Goal: Task Accomplishment & Management: Complete application form

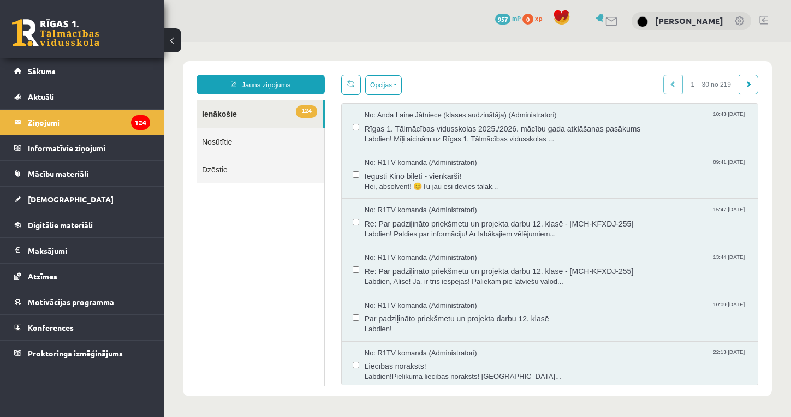
click at [765, 21] on link at bounding box center [764, 20] width 8 height 9
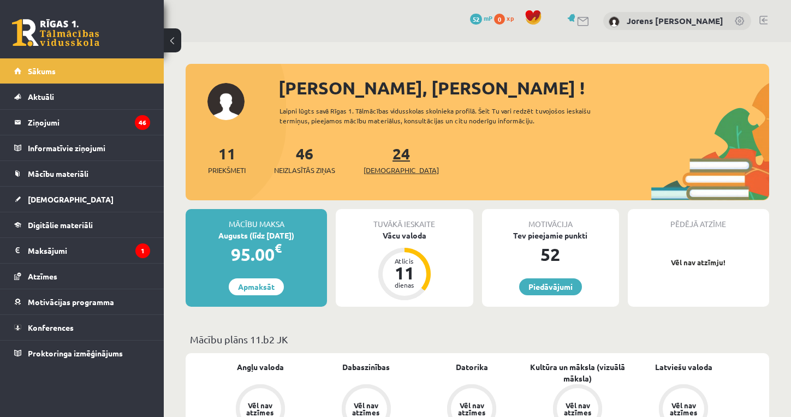
click at [380, 159] on link "24 Ieskaites" at bounding box center [401, 160] width 75 height 32
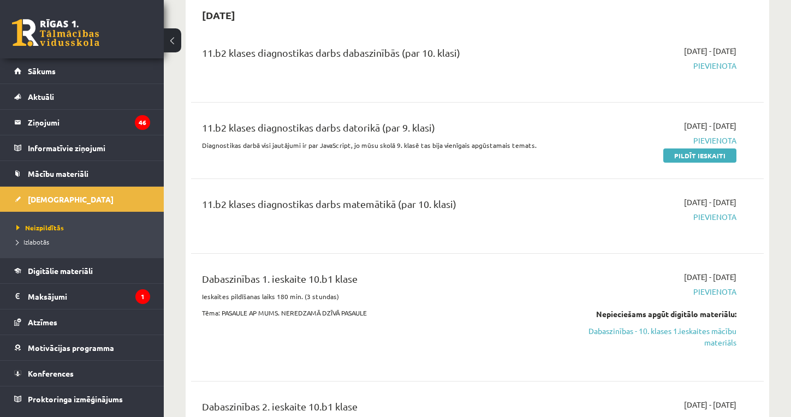
scroll to position [4022, 0]
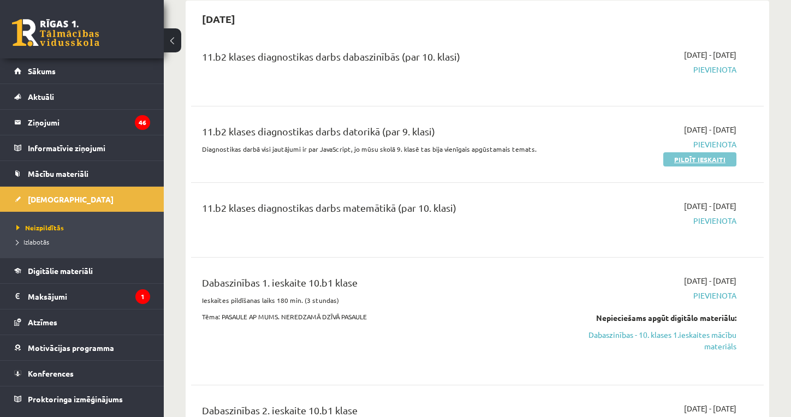
click at [680, 152] on link "Pildīt ieskaiti" at bounding box center [700, 159] width 73 height 14
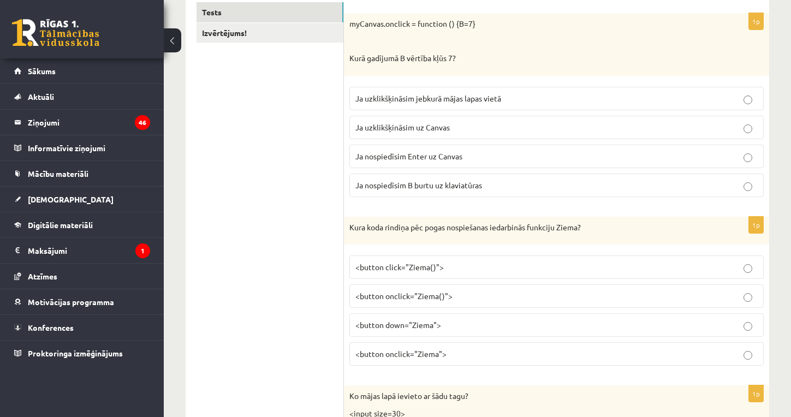
scroll to position [213, 0]
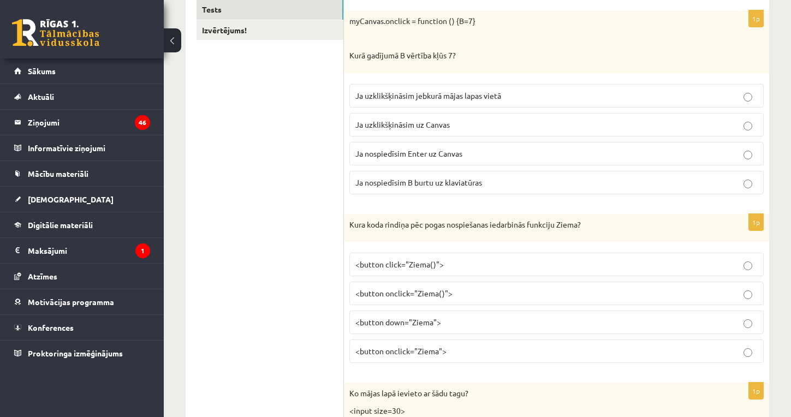
click at [466, 119] on p "Ja uzklikšķināsim uz Canvas" at bounding box center [557, 124] width 403 height 11
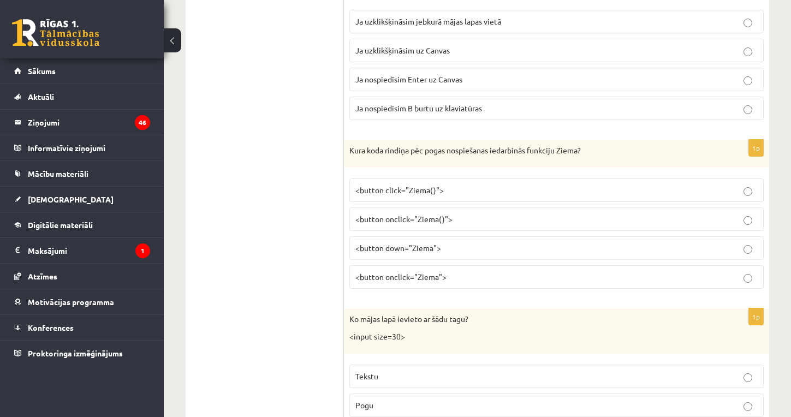
scroll to position [289, 0]
click at [457, 216] on p "<button onclick="Ziema()">" at bounding box center [557, 217] width 403 height 11
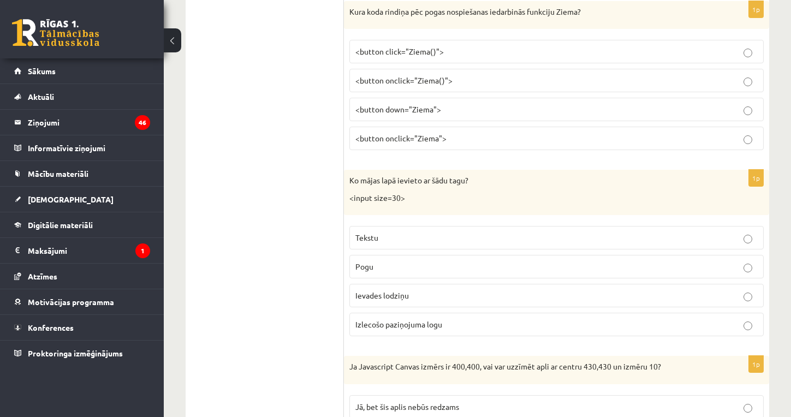
scroll to position [430, 0]
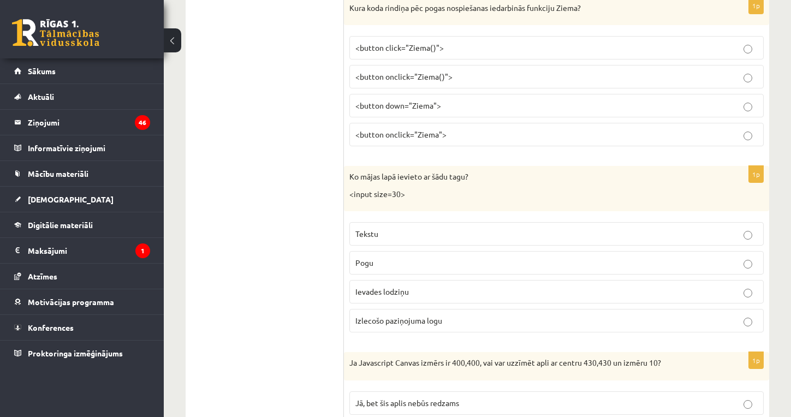
click at [431, 290] on p "Ievades lodziņu" at bounding box center [557, 291] width 403 height 11
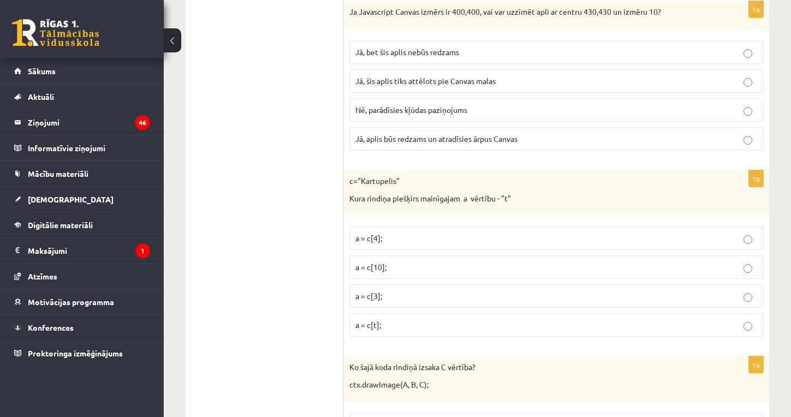
scroll to position [782, 0]
click at [395, 52] on span "Jā, bet šis aplis nebūs redzams" at bounding box center [408, 51] width 104 height 10
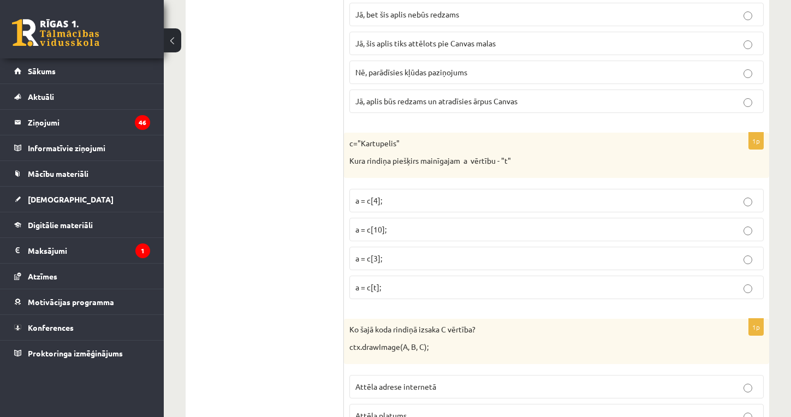
scroll to position [835, 0]
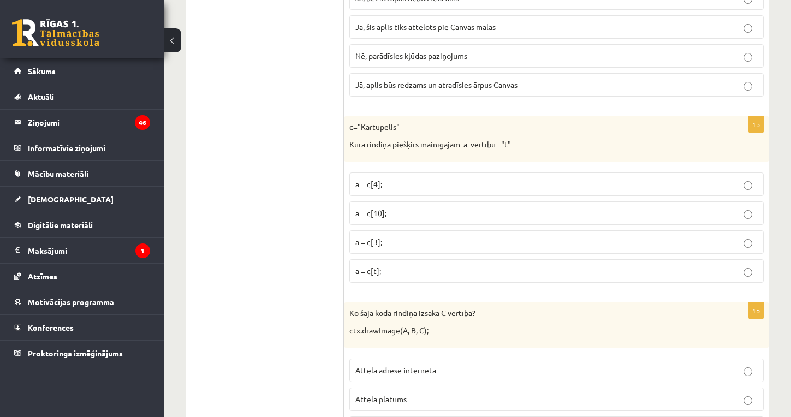
click at [388, 208] on p "a = c[10];" at bounding box center [557, 213] width 403 height 11
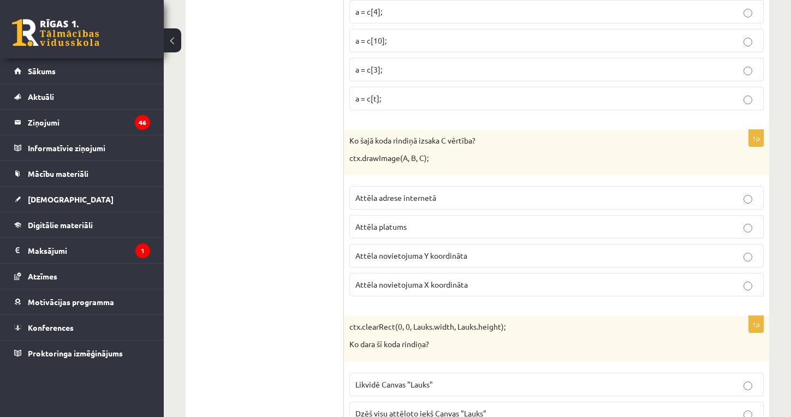
scroll to position [1011, 0]
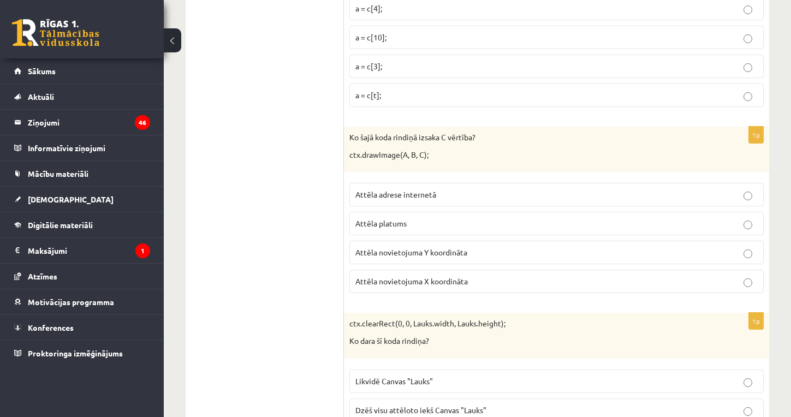
click at [393, 248] on span "Attēla novietojuma Y koordināta" at bounding box center [412, 252] width 112 height 10
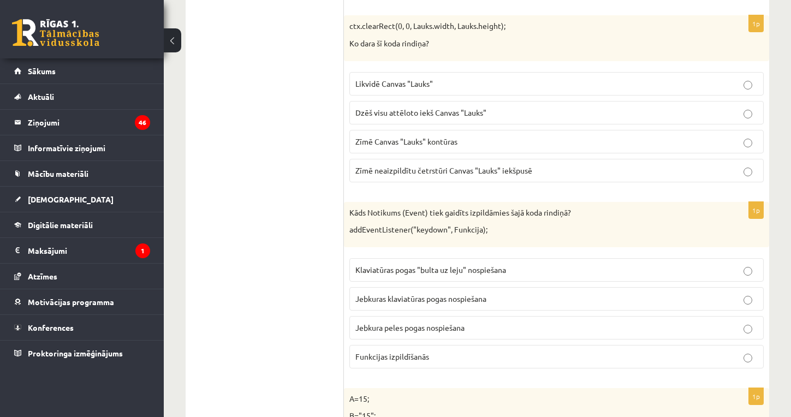
scroll to position [1305, 0]
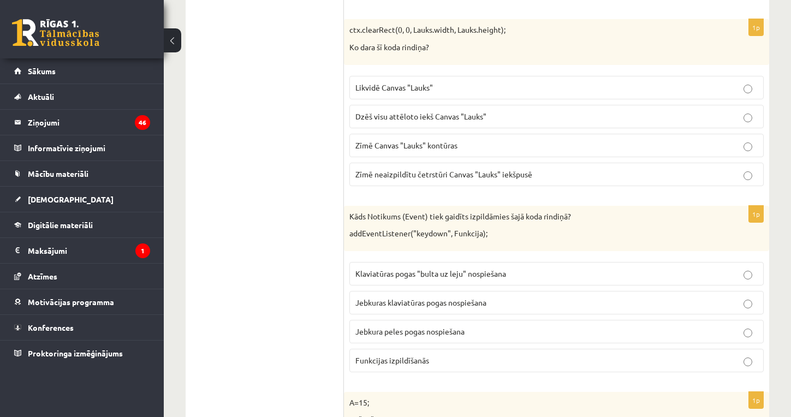
click at [499, 114] on p "Dzēš visu attēloto iekš Canvas "Lauks"" at bounding box center [557, 116] width 403 height 11
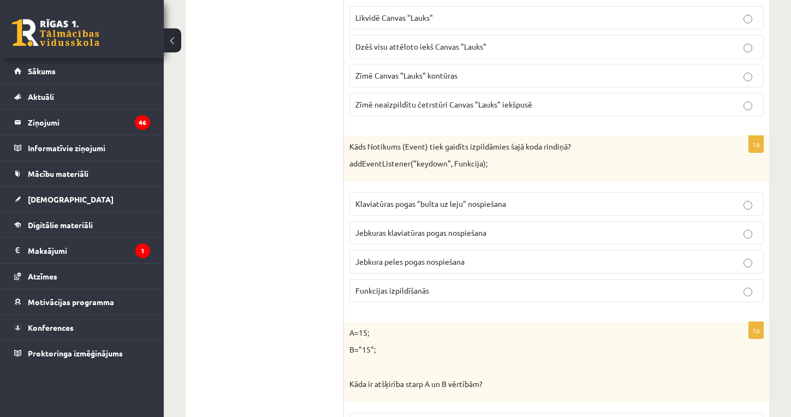
scroll to position [1376, 0]
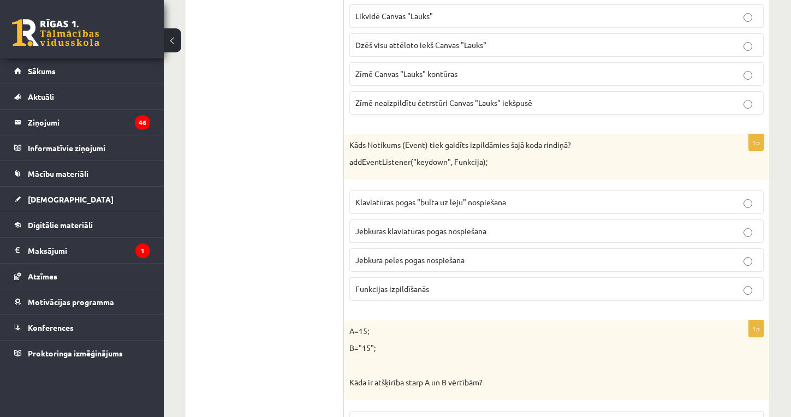
click at [423, 226] on span "Jebkuras klaviatūras pogas nospiešana" at bounding box center [421, 231] width 131 height 10
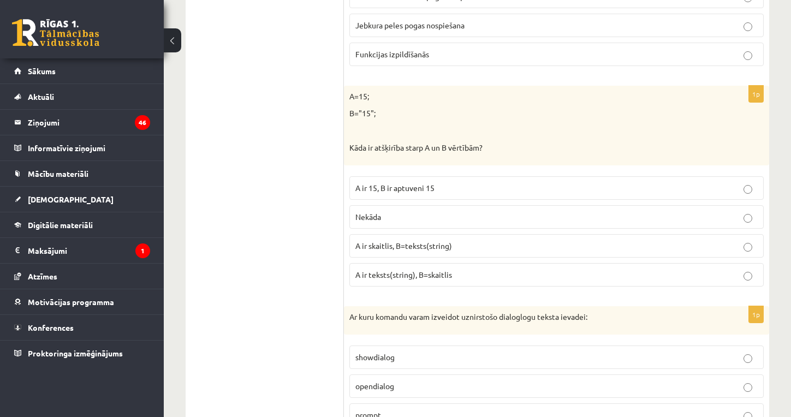
scroll to position [1612, 0]
click at [427, 240] on span "A ir skaitlis, B=teksts(string)" at bounding box center [404, 245] width 97 height 10
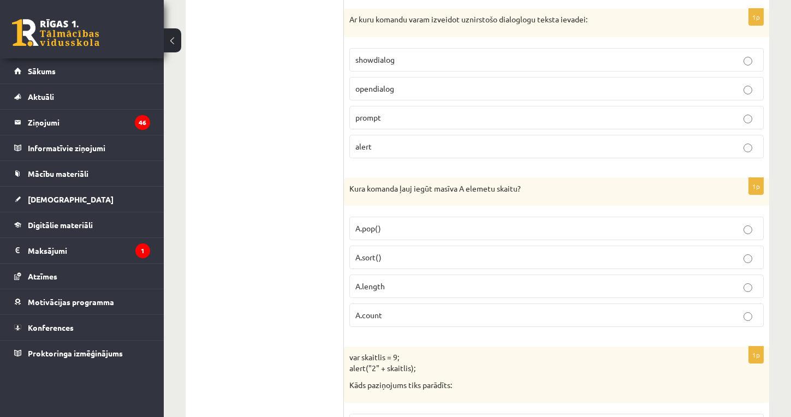
scroll to position [1910, 0]
click at [445, 81] on p "opendialog" at bounding box center [557, 86] width 403 height 11
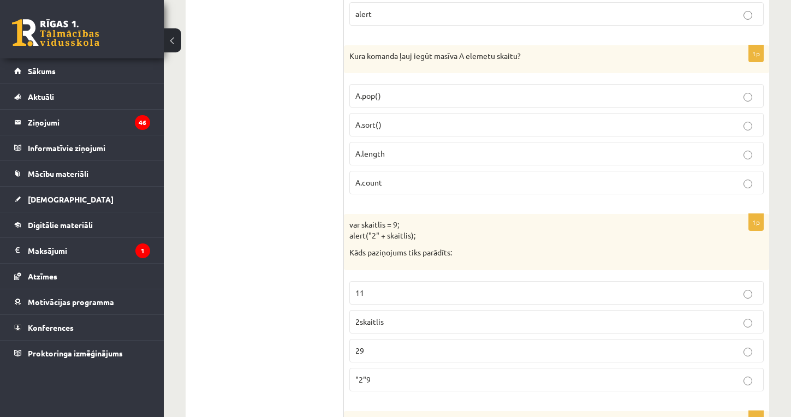
scroll to position [2043, 0]
click at [422, 175] on p "A.count" at bounding box center [557, 180] width 403 height 11
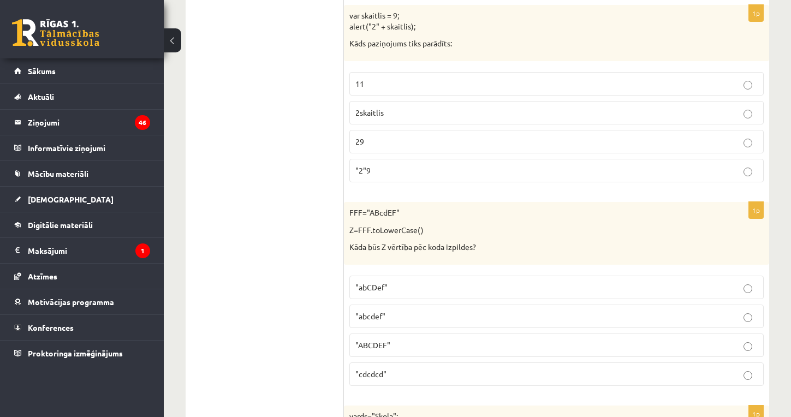
scroll to position [2251, 0]
click at [381, 164] on p ""2"9" at bounding box center [557, 169] width 403 height 11
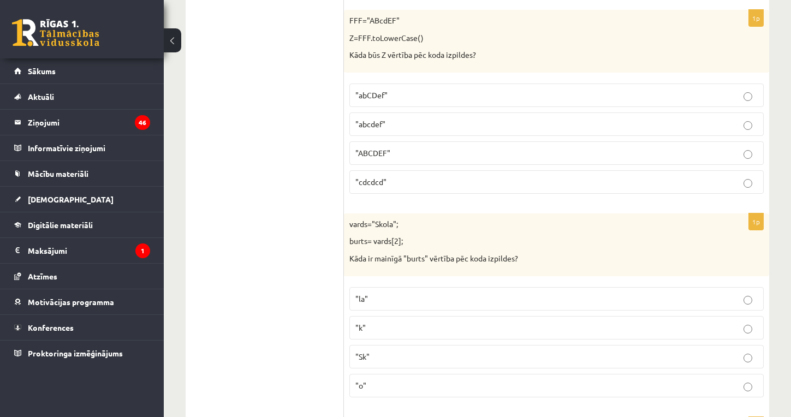
scroll to position [2444, 0]
click at [425, 118] on p ""abcdef"" at bounding box center [557, 123] width 403 height 11
click at [405, 89] on p ""abCDef"" at bounding box center [557, 94] width 403 height 11
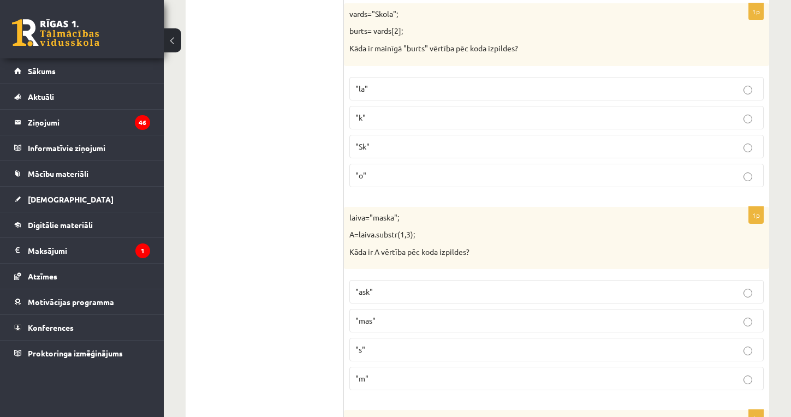
scroll to position [2657, 0]
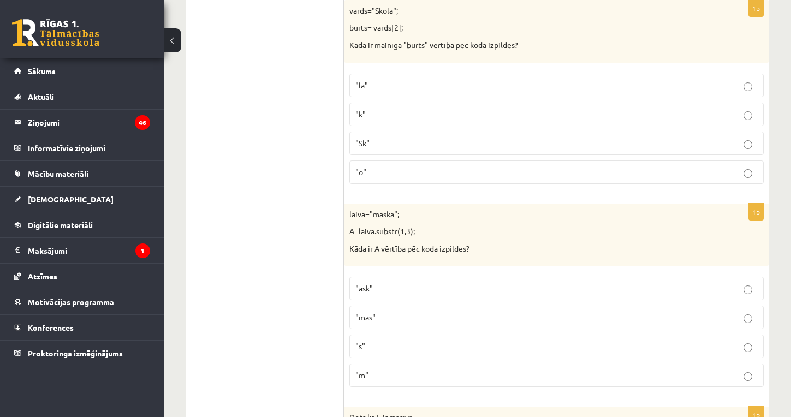
click at [398, 109] on p ""k"" at bounding box center [557, 114] width 403 height 11
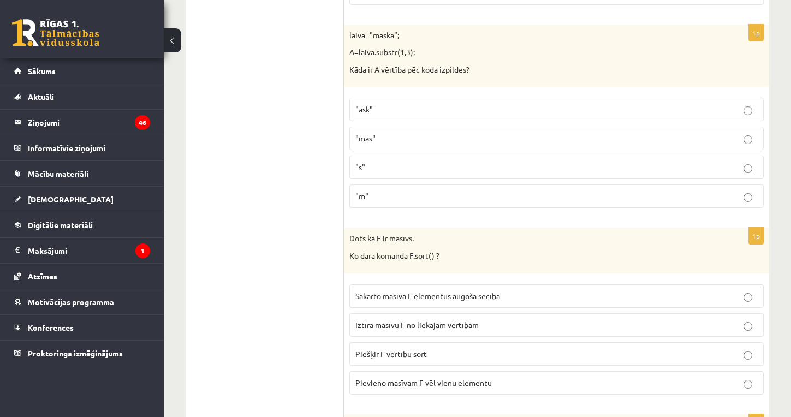
scroll to position [2835, 0]
click at [390, 105] on p ""ask"" at bounding box center [557, 110] width 403 height 11
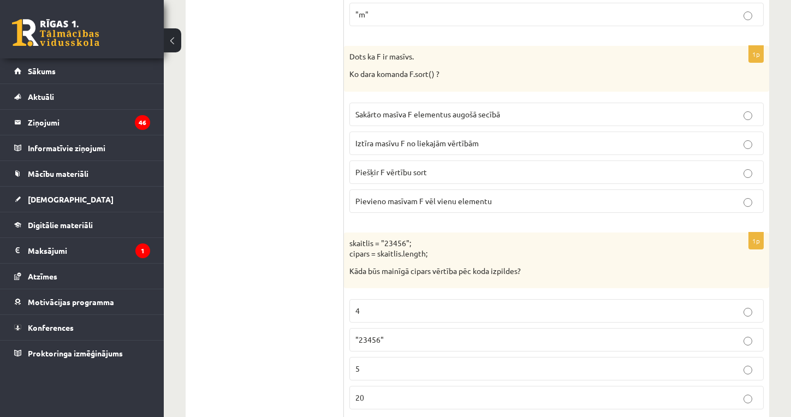
scroll to position [3017, 0]
click at [398, 109] on p "Sakārto masīva F elementus augošā secībā" at bounding box center [557, 114] width 403 height 11
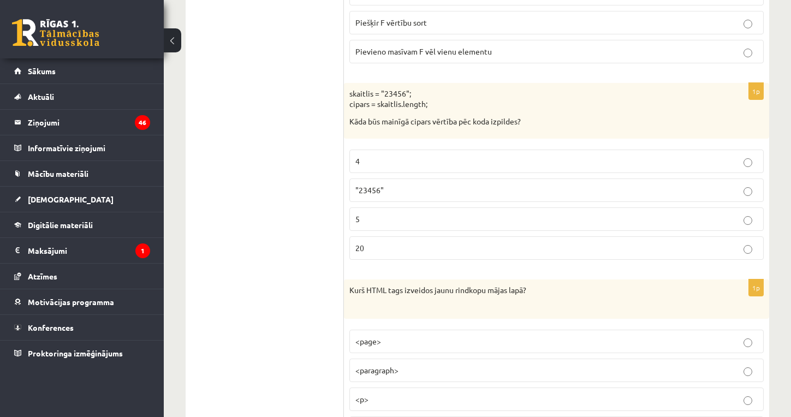
scroll to position [3168, 0]
click at [382, 213] on p "5" at bounding box center [557, 218] width 403 height 11
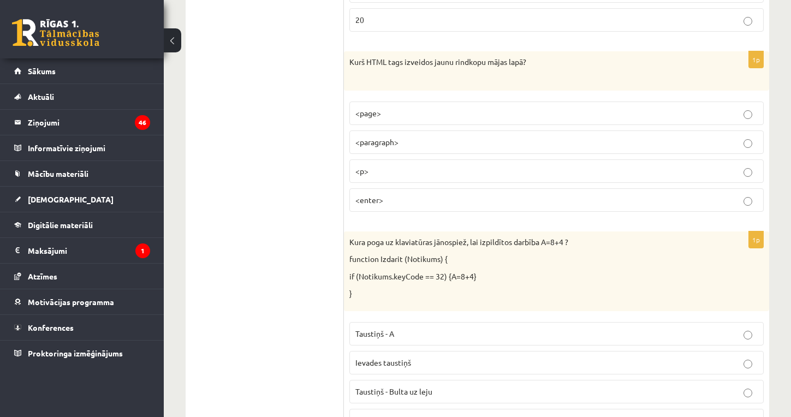
scroll to position [3402, 0]
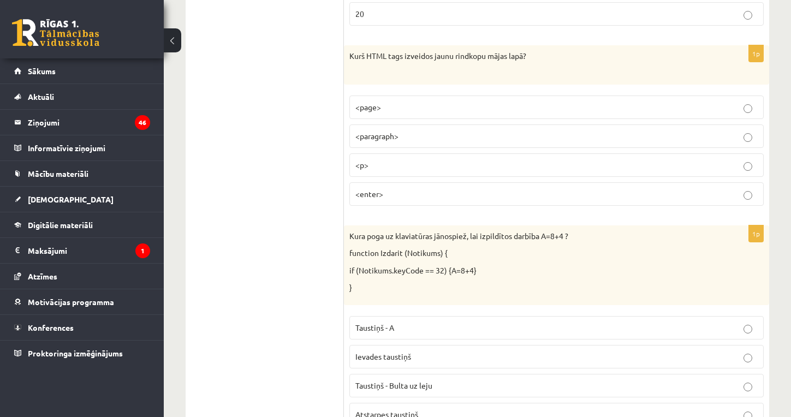
click at [387, 159] on p "<p>" at bounding box center [557, 164] width 403 height 11
click at [406, 131] on p "<paragraph>" at bounding box center [557, 136] width 403 height 11
click at [412, 101] on label "<page>" at bounding box center [557, 107] width 415 height 23
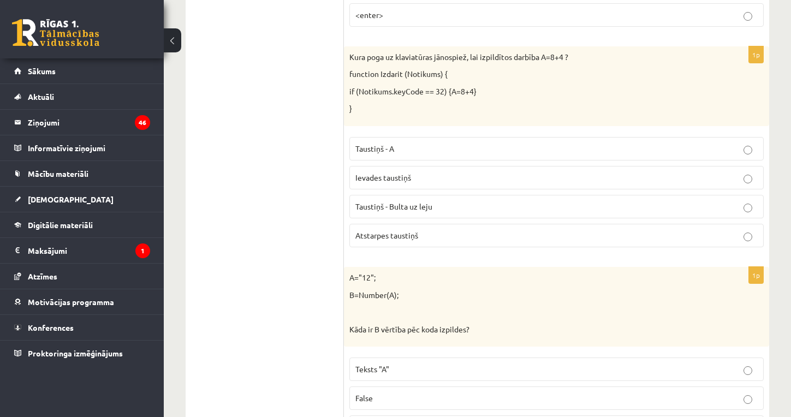
scroll to position [3582, 0]
click at [440, 171] on p "Ievades taustiņš" at bounding box center [557, 176] width 403 height 11
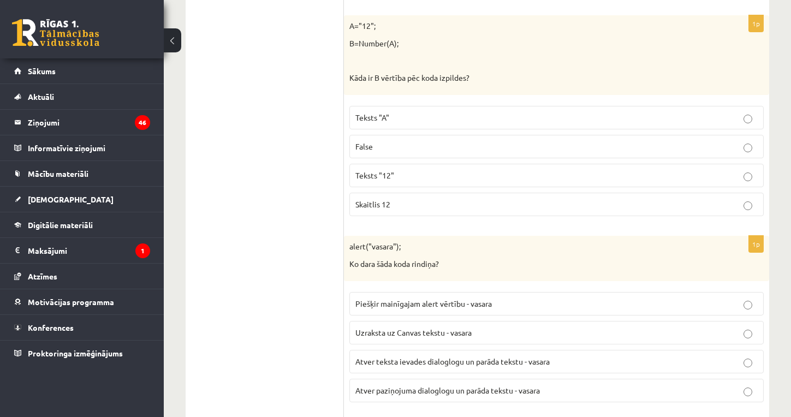
scroll to position [3834, 0]
click at [378, 198] on span "Skaitlis 12" at bounding box center [373, 203] width 35 height 10
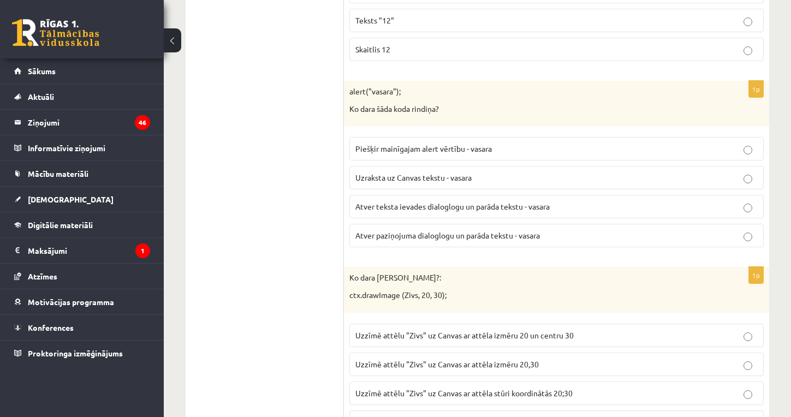
scroll to position [3990, 0]
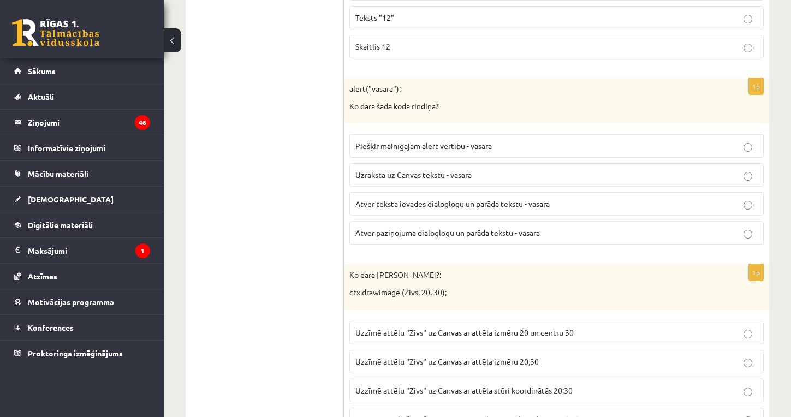
click at [415, 228] on span "Atver paziņojuma dialoglogu un parāda tekstu - vasara" at bounding box center [448, 233] width 185 height 10
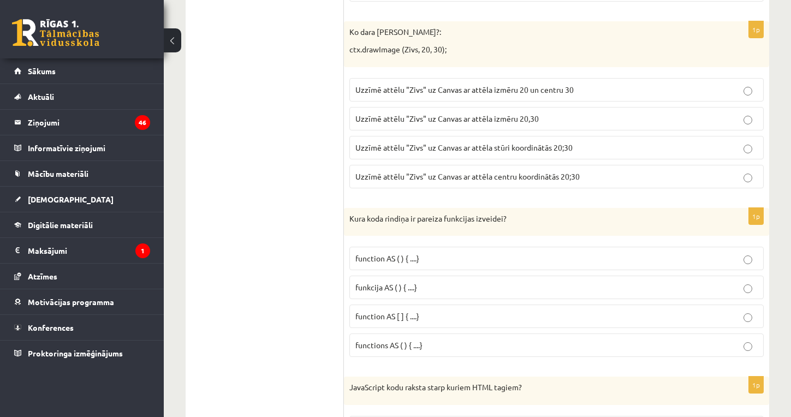
scroll to position [4237, 0]
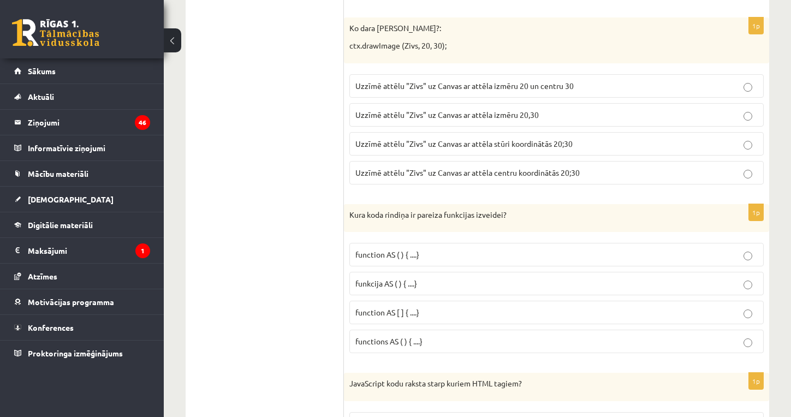
click at [567, 139] on span "Uzzīmē attēlu "Zivs" uz Canvas ar attēla stūri koordinātās 20;30" at bounding box center [464, 144] width 217 height 10
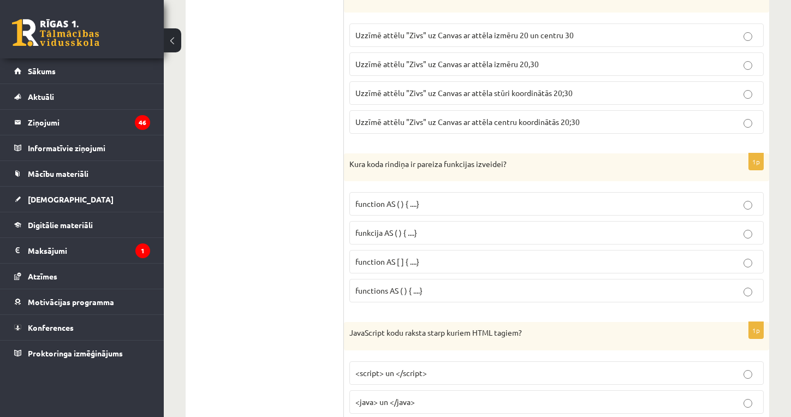
scroll to position [4290, 0]
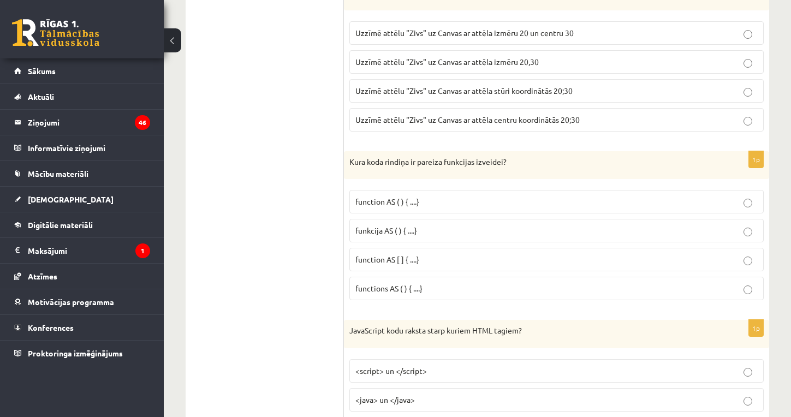
click at [449, 196] on p "function AS ( ) { ....}" at bounding box center [557, 201] width 403 height 11
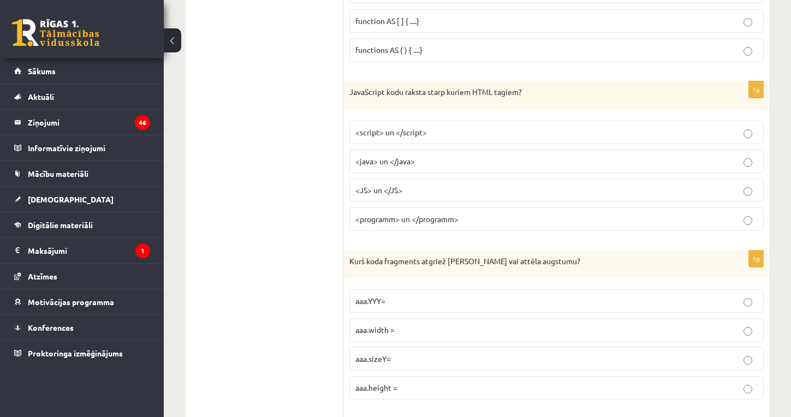
scroll to position [4536, 0]
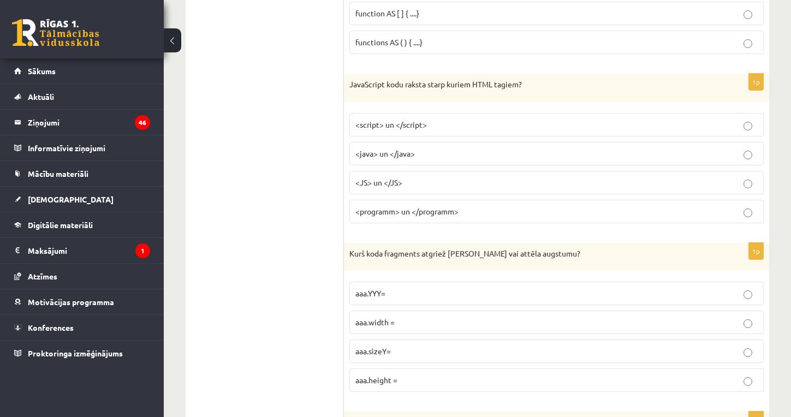
click at [458, 113] on label "<script> un </script>" at bounding box center [557, 124] width 415 height 23
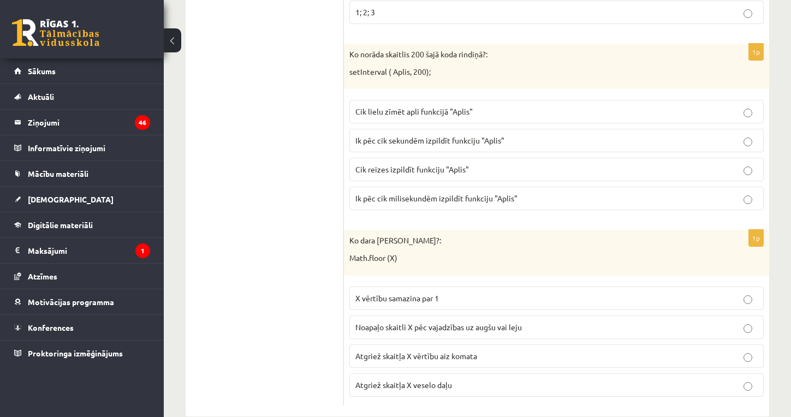
scroll to position [5498, 0]
click at [580, 322] on p "Noapaļo skaitli X pēc vajadzības uz augšu vai leju" at bounding box center [557, 327] width 403 height 11
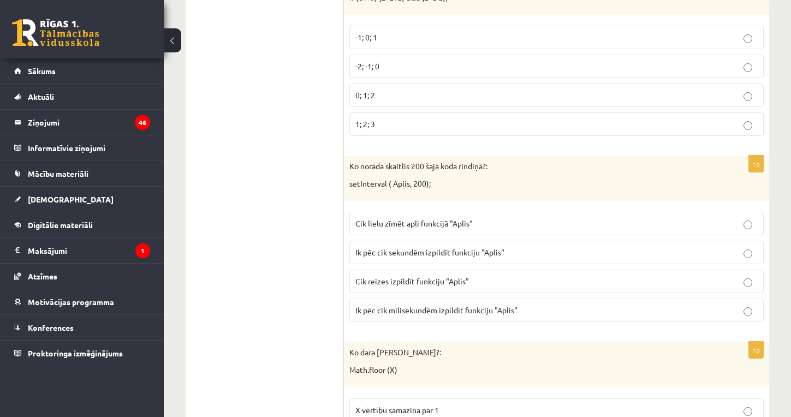
scroll to position [5385, 0]
click at [492, 220] on p "Cik lielu zīmēt apli funkcijā "Aplis"" at bounding box center [557, 225] width 403 height 11
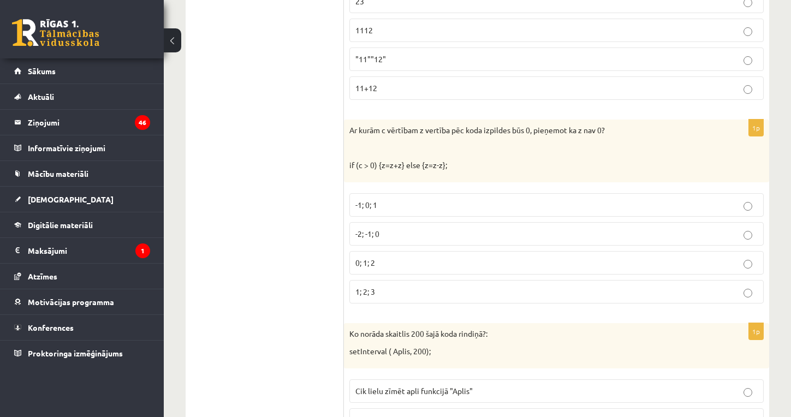
scroll to position [5217, 0]
click at [417, 258] on p "0; 1; 2" at bounding box center [557, 263] width 403 height 11
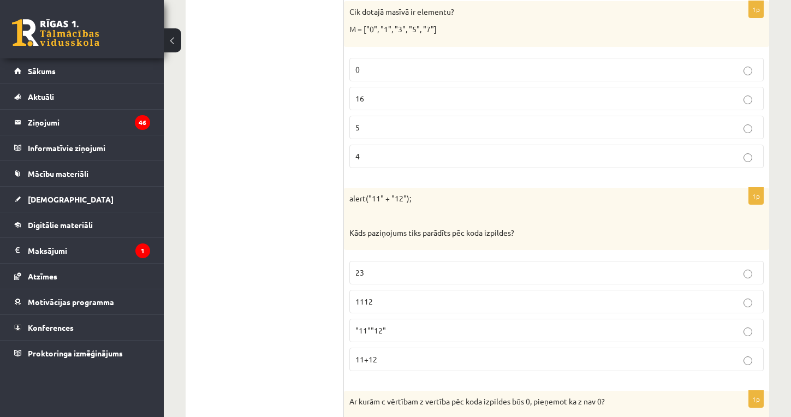
scroll to position [4949, 0]
click at [391, 294] on p "1112" at bounding box center [557, 299] width 403 height 11
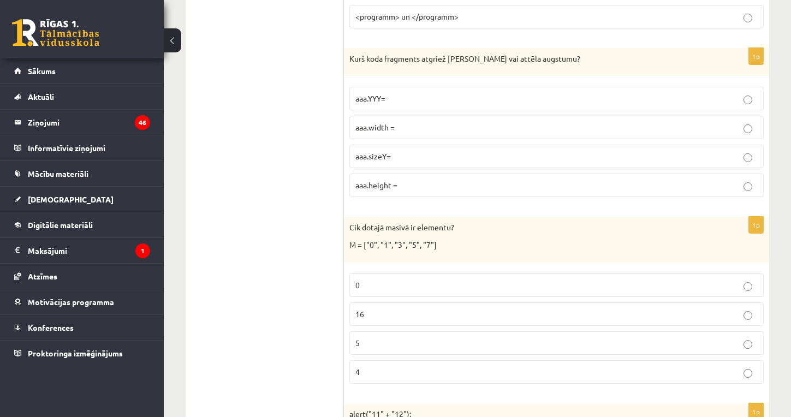
scroll to position [4734, 0]
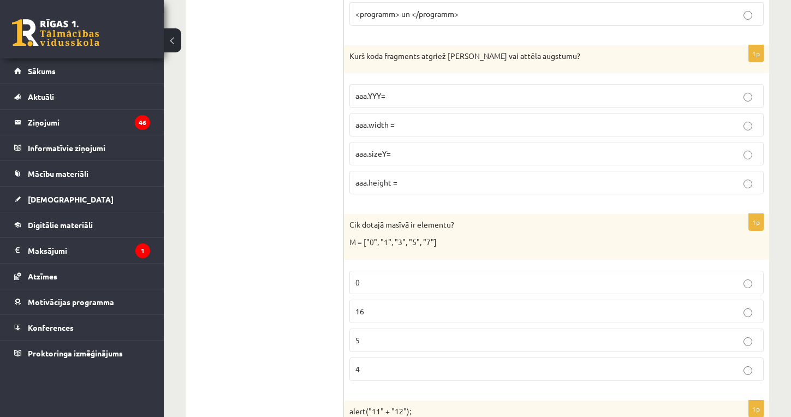
click at [414, 177] on p "aaa.height =" at bounding box center [557, 182] width 403 height 11
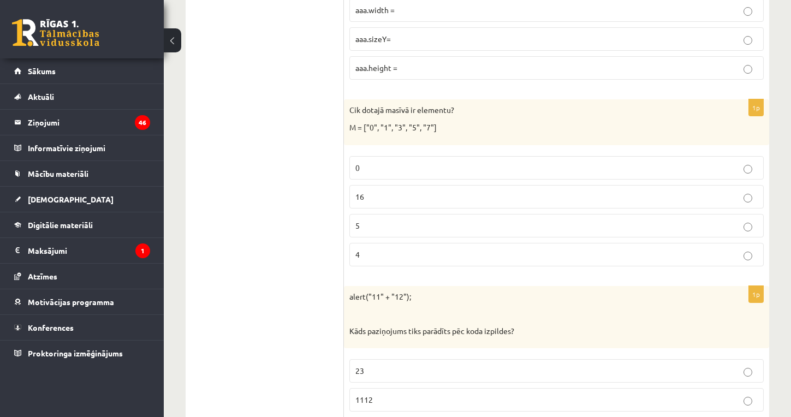
scroll to position [4875, 0]
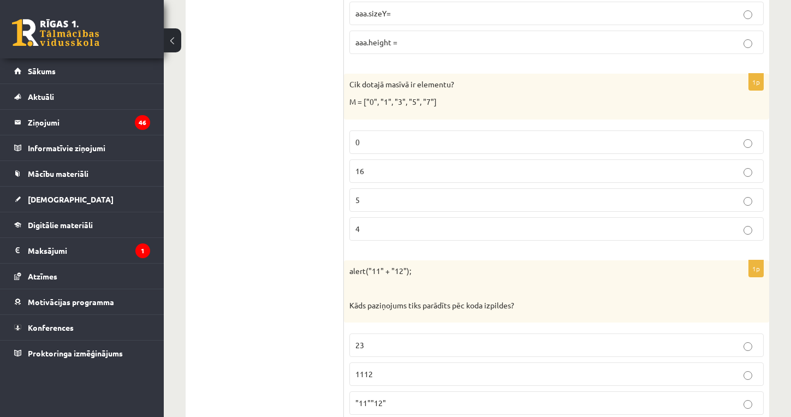
click at [384, 165] on p "16" at bounding box center [557, 170] width 403 height 11
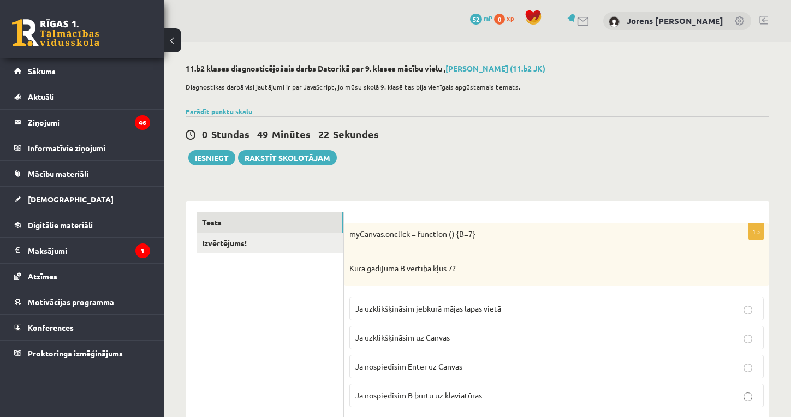
scroll to position [0, 0]
click at [220, 159] on button "Iesniegt" at bounding box center [211, 157] width 47 height 15
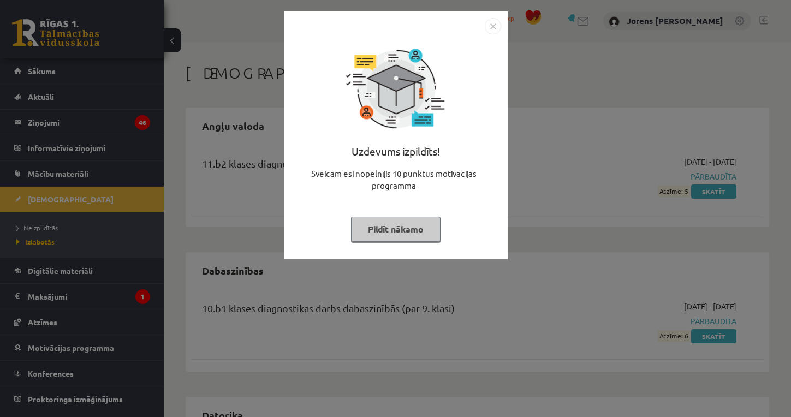
click at [413, 230] on button "Pildīt nākamo" at bounding box center [396, 229] width 90 height 25
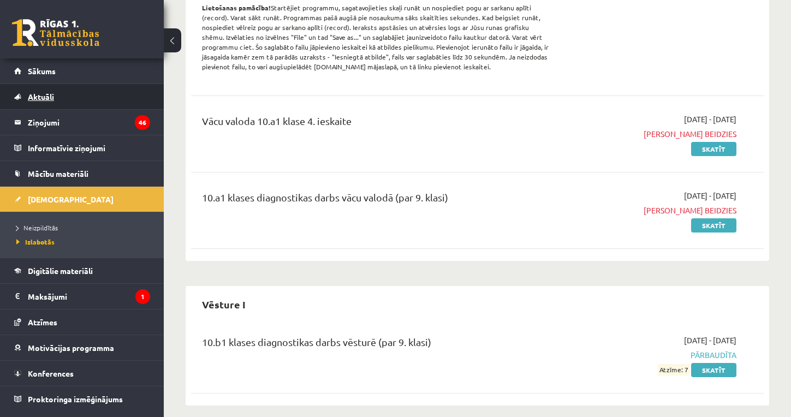
scroll to position [2105, 0]
click at [49, 199] on span "[DEMOGRAPHIC_DATA]" at bounding box center [71, 199] width 86 height 10
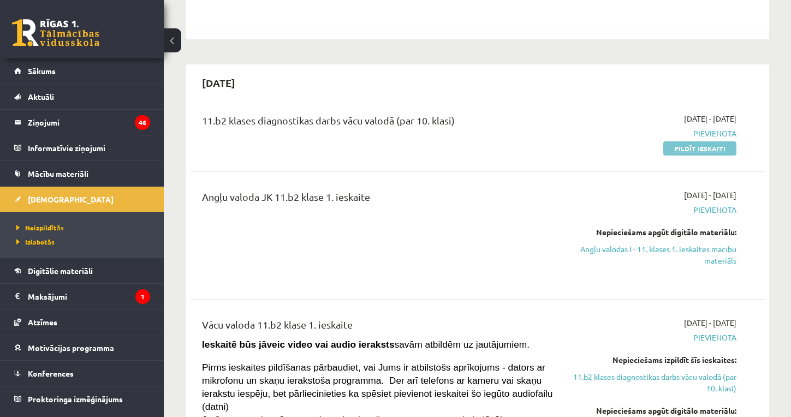
click at [689, 141] on link "Pildīt ieskaiti" at bounding box center [700, 148] width 73 height 14
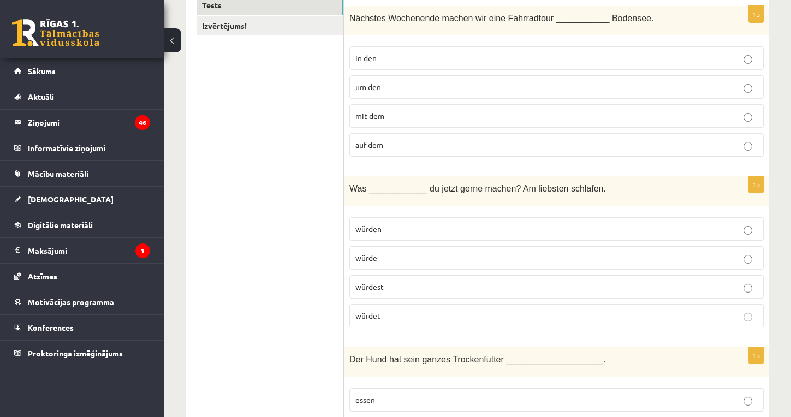
scroll to position [202, 0]
click at [408, 84] on p "um den" at bounding box center [557, 85] width 403 height 11
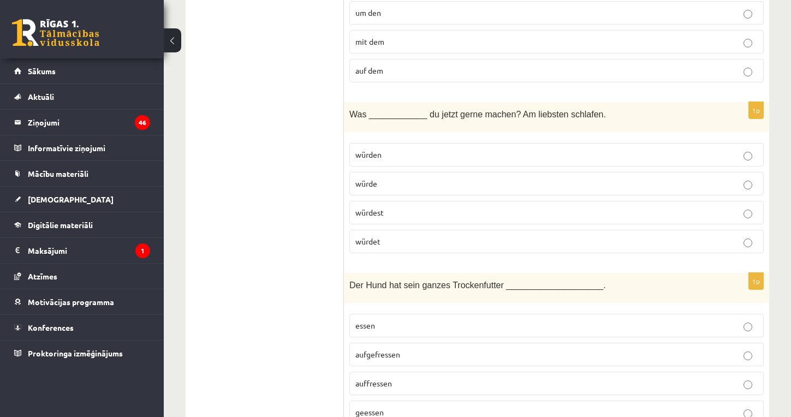
scroll to position [276, 0]
click at [406, 209] on p "würdest" at bounding box center [557, 211] width 403 height 11
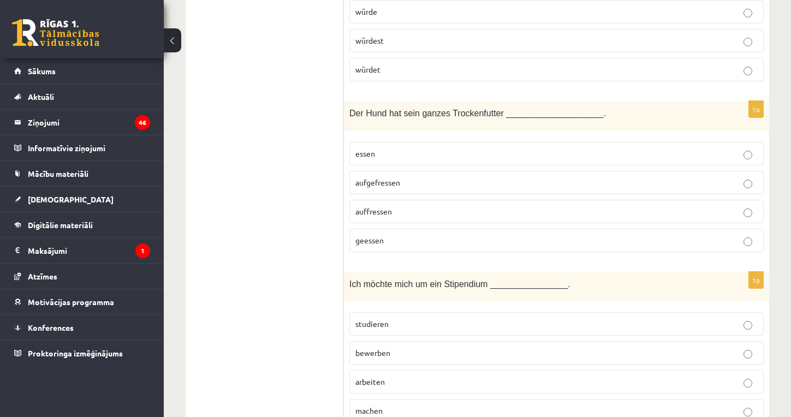
click at [399, 238] on p "geessen" at bounding box center [557, 240] width 403 height 11
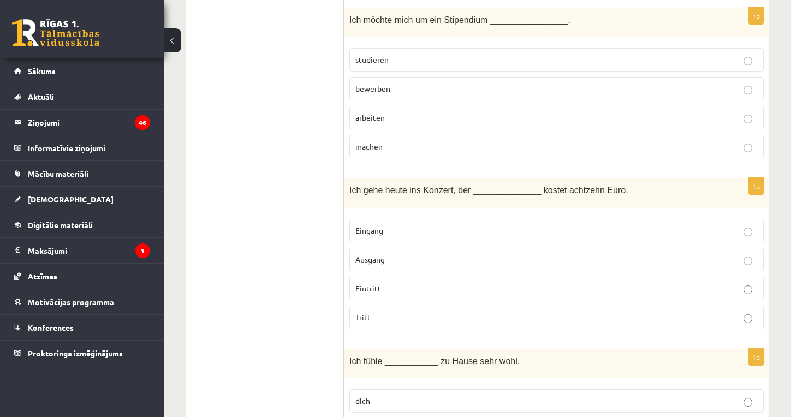
scroll to position [712, 0]
click at [381, 83] on span "bewerben" at bounding box center [373, 88] width 35 height 10
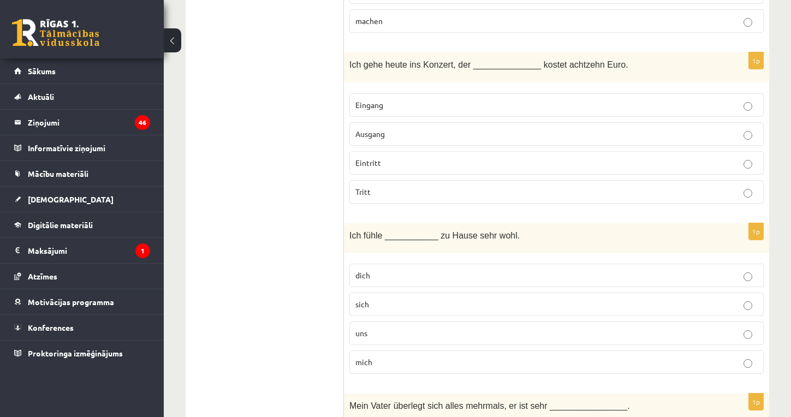
scroll to position [838, 0]
click at [389, 159] on p "Eintritt" at bounding box center [557, 161] width 403 height 11
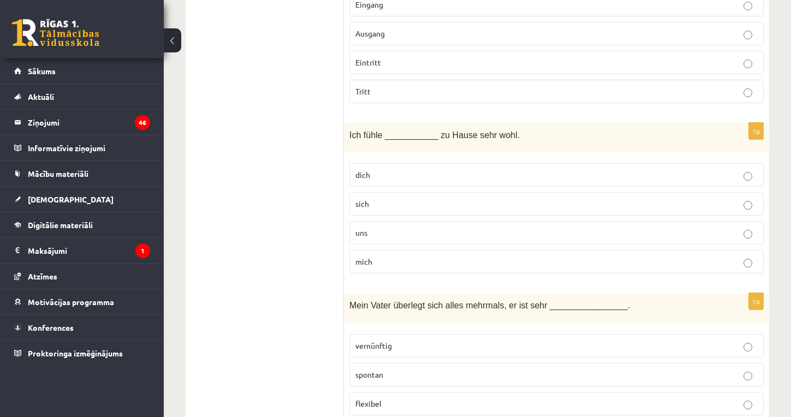
scroll to position [938, 0]
click at [382, 263] on p "mich" at bounding box center [557, 261] width 403 height 11
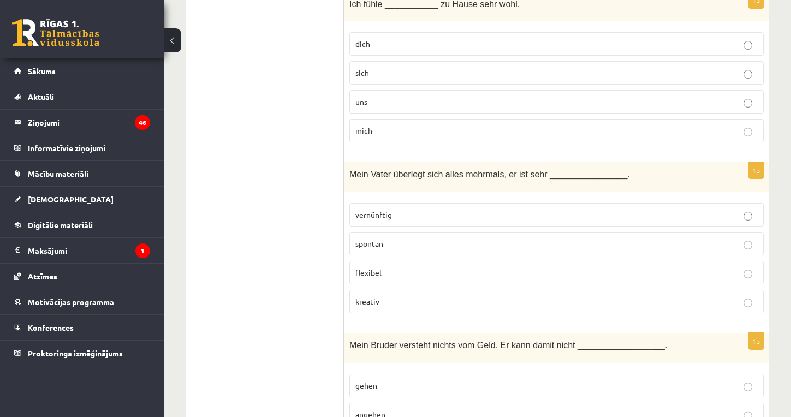
scroll to position [1070, 0]
click at [384, 297] on p "kreativ" at bounding box center [557, 300] width 403 height 11
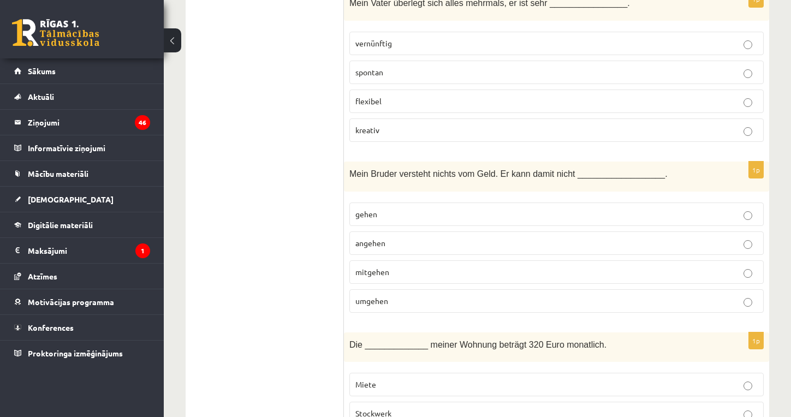
scroll to position [1245, 0]
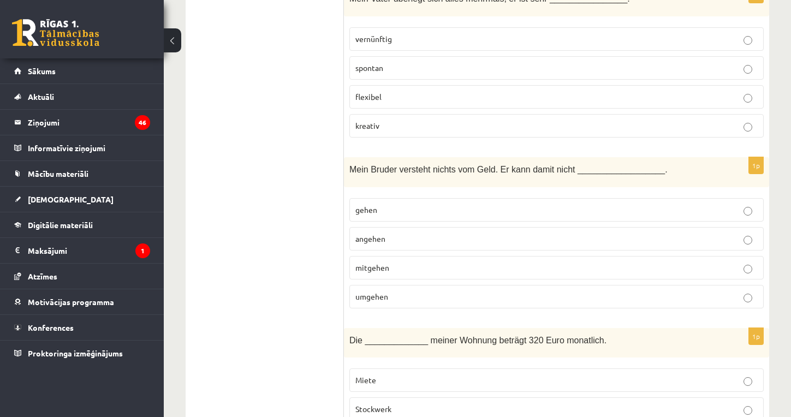
click at [384, 227] on label "angehen" at bounding box center [557, 238] width 415 height 23
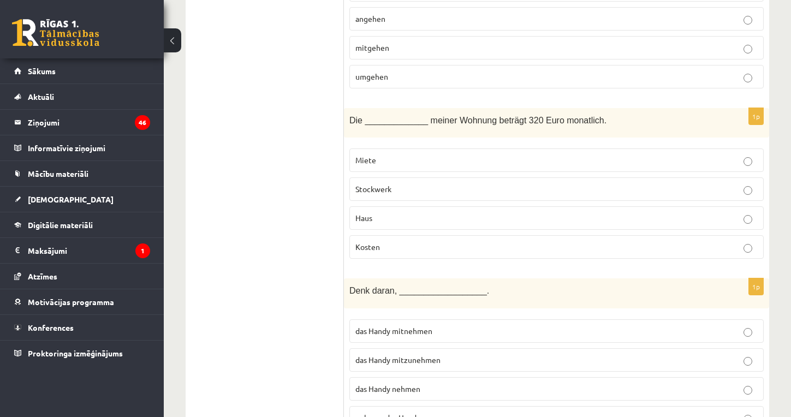
scroll to position [1479, 0]
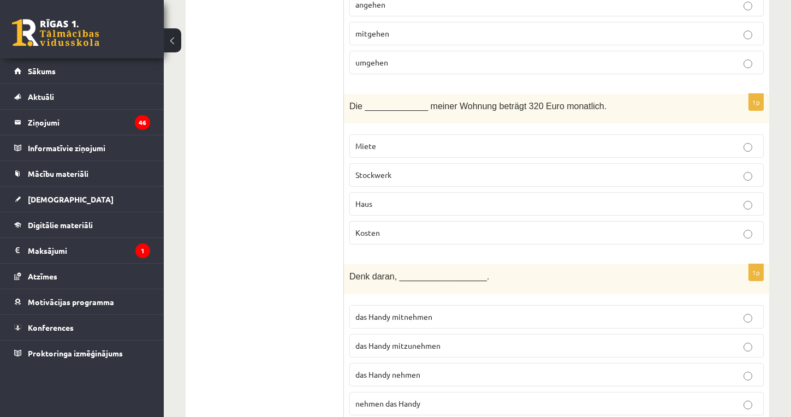
click at [401, 173] on p "Stockwerk" at bounding box center [557, 174] width 403 height 11
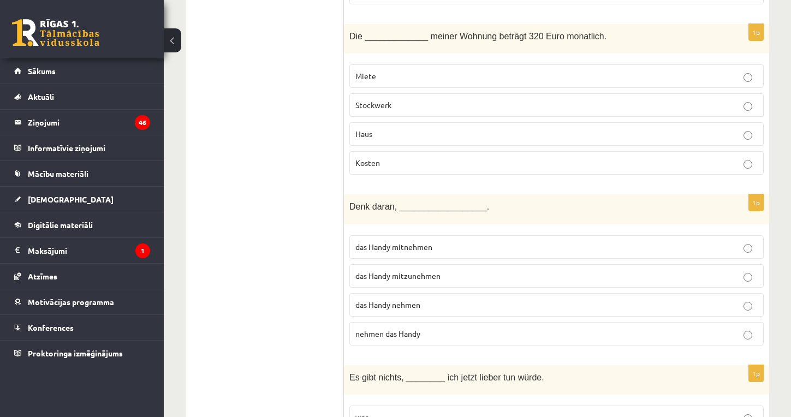
scroll to position [1557, 0]
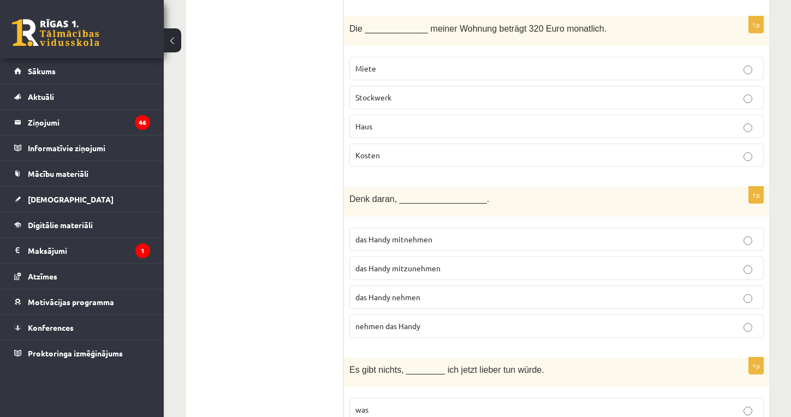
click at [394, 295] on span "das Handy nehmen" at bounding box center [388, 297] width 65 height 10
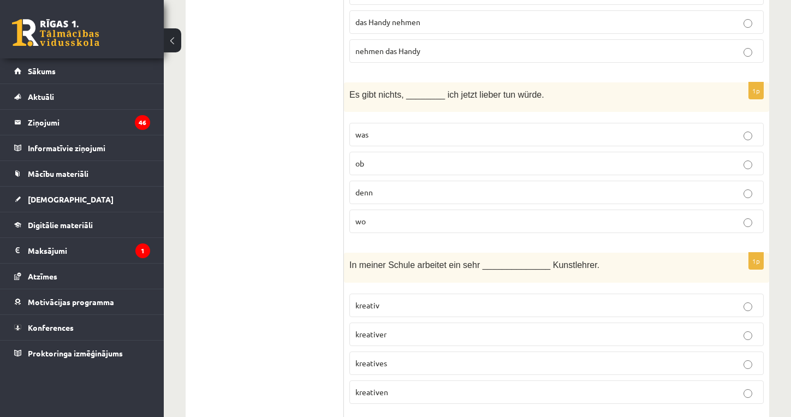
scroll to position [1848, 0]
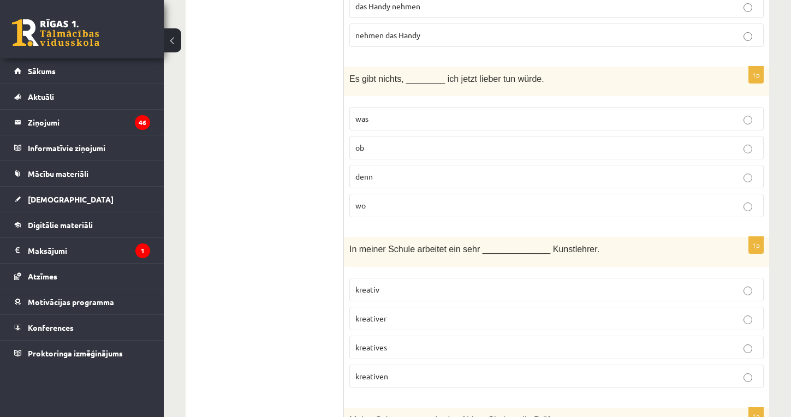
click at [412, 109] on label "was" at bounding box center [557, 118] width 415 height 23
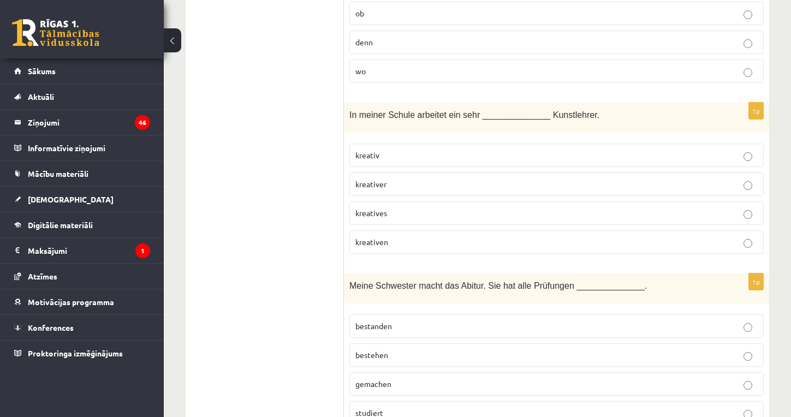
scroll to position [1987, 0]
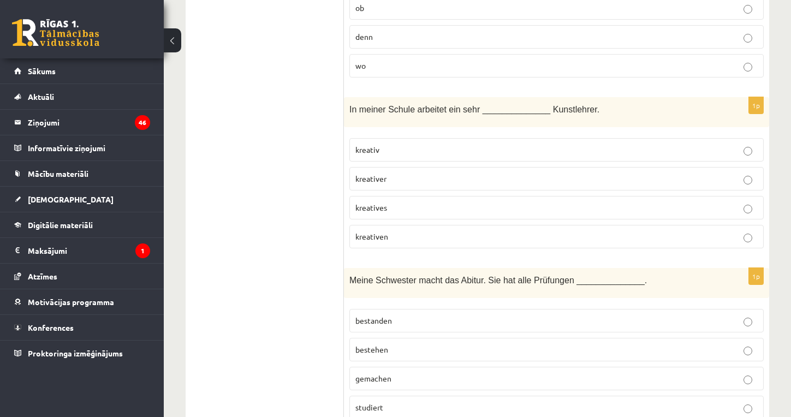
click at [391, 231] on p "kreativen" at bounding box center [557, 236] width 403 height 11
click at [383, 374] on span "gemachen" at bounding box center [374, 379] width 36 height 10
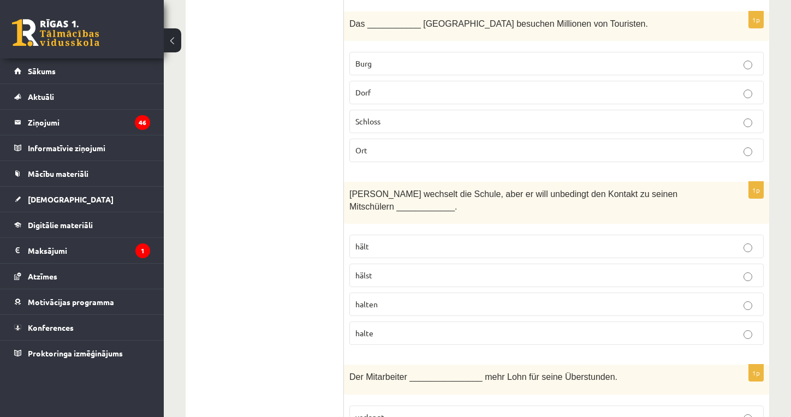
scroll to position [2421, 0]
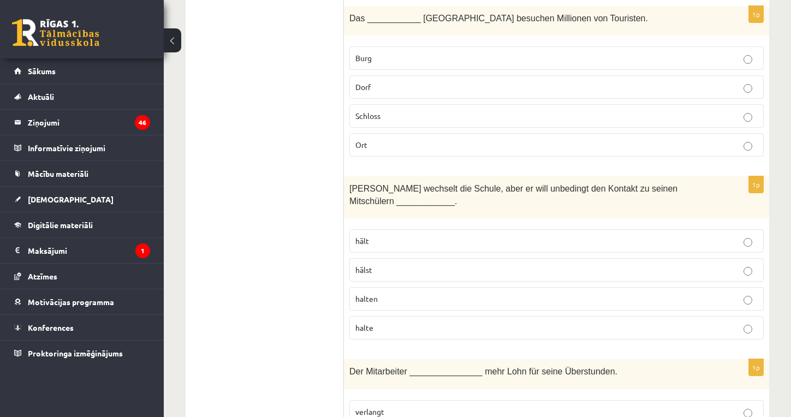
click at [378, 111] on span "Schloss" at bounding box center [368, 116] width 25 height 10
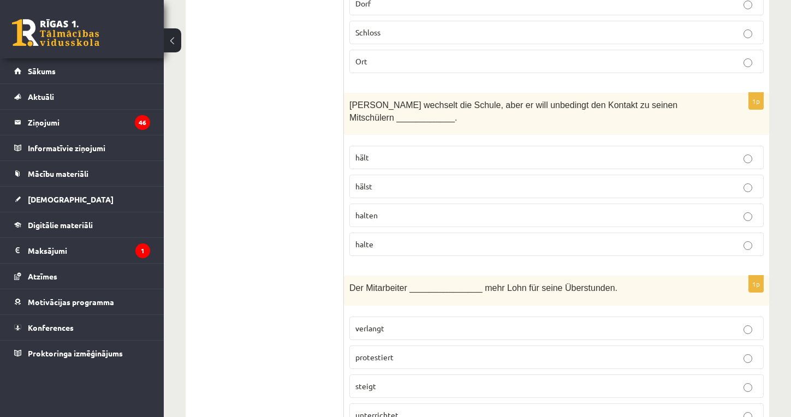
scroll to position [2507, 0]
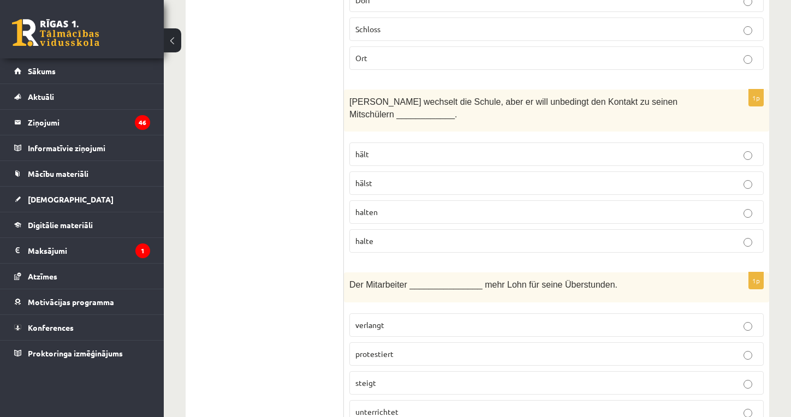
click at [386, 209] on p "halten" at bounding box center [557, 211] width 403 height 11
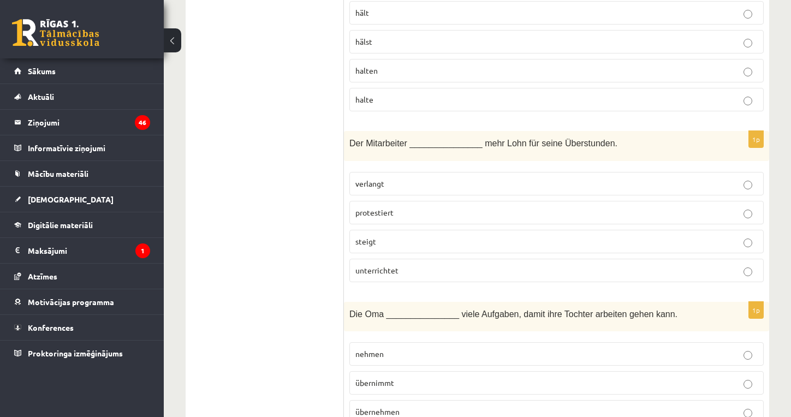
scroll to position [2649, 0]
click at [392, 181] on p "verlangt" at bounding box center [557, 183] width 403 height 11
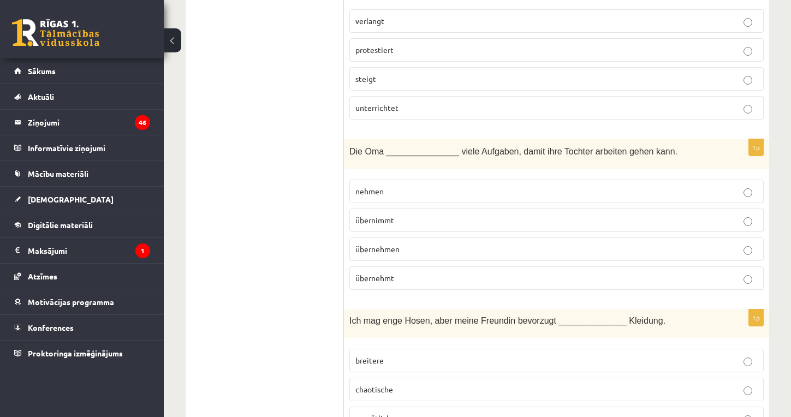
scroll to position [2813, 0]
click at [391, 242] on span "übernehmen" at bounding box center [378, 247] width 44 height 10
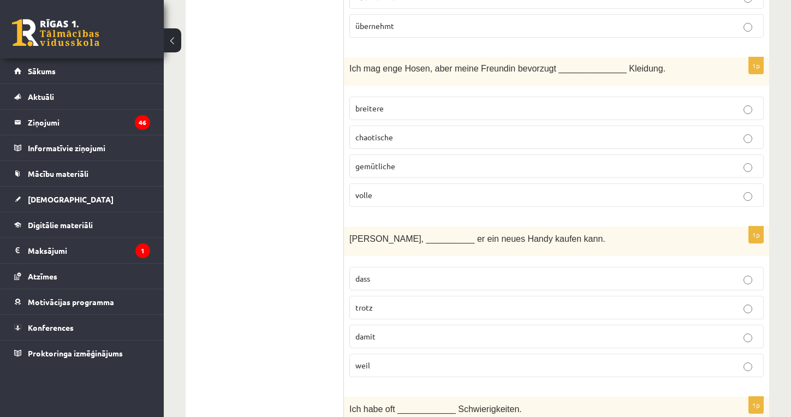
scroll to position [3070, 0]
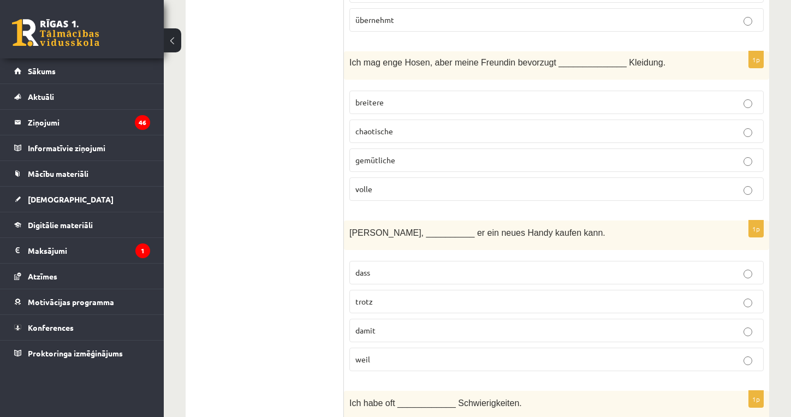
click at [445, 102] on p "breitere" at bounding box center [557, 102] width 403 height 11
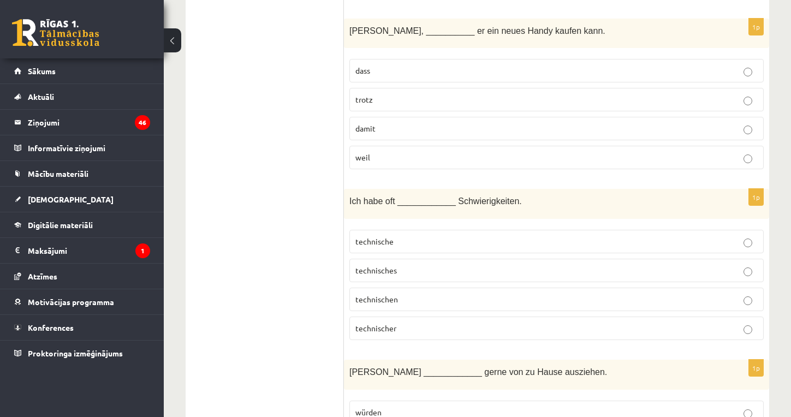
scroll to position [3286, 0]
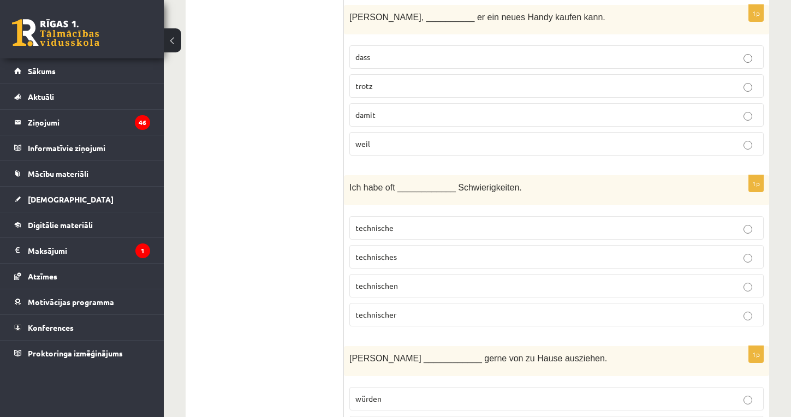
click at [369, 111] on span "damit" at bounding box center [366, 115] width 20 height 10
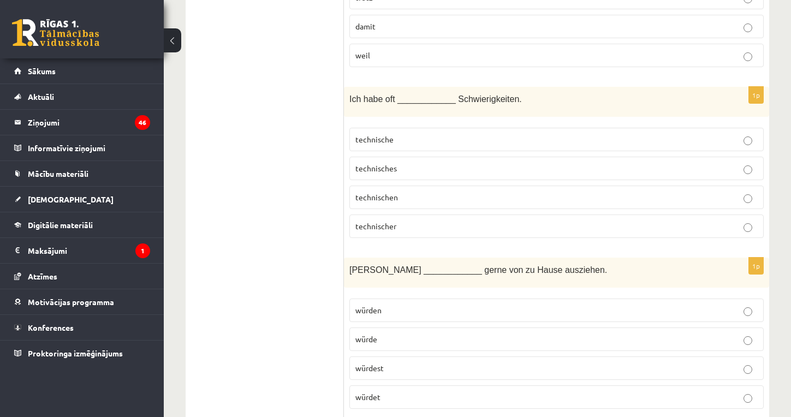
scroll to position [3375, 0]
click at [397, 191] on p "technischen" at bounding box center [557, 196] width 403 height 11
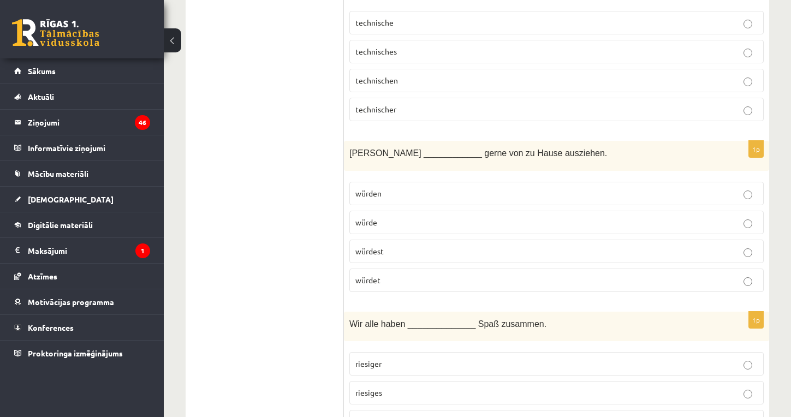
scroll to position [3492, 0]
click at [412, 187] on p "würden" at bounding box center [557, 192] width 403 height 11
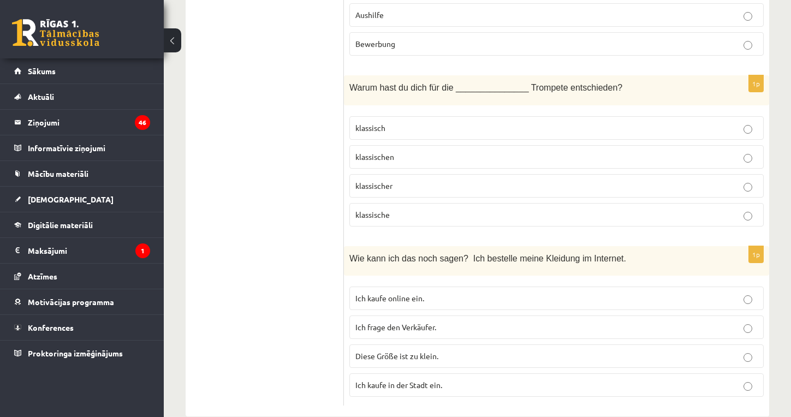
scroll to position [4776, 0]
click at [417, 323] on span "Ich frage den Verkäufer." at bounding box center [396, 328] width 81 height 10
click at [416, 123] on p "klassisch" at bounding box center [557, 128] width 403 height 11
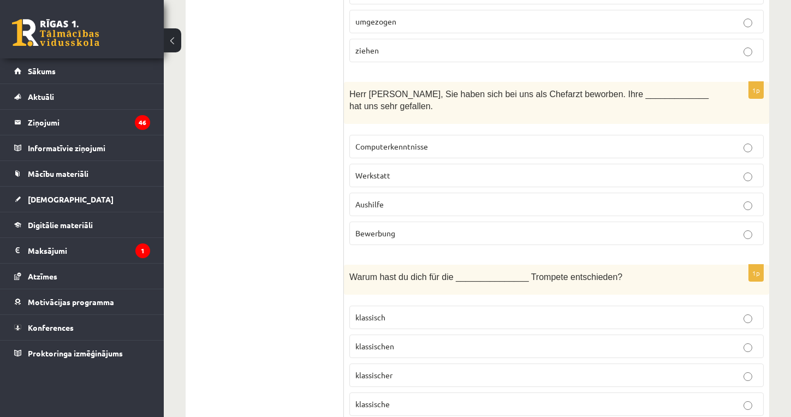
scroll to position [4582, 0]
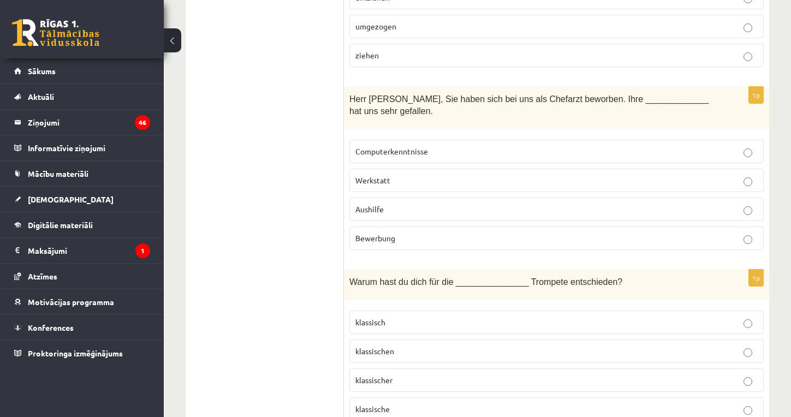
click at [384, 233] on span "Bewerbung" at bounding box center [376, 238] width 40 height 10
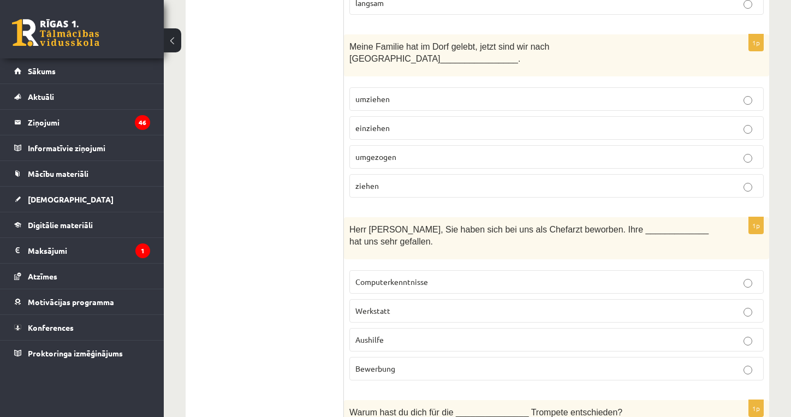
scroll to position [4448, 0]
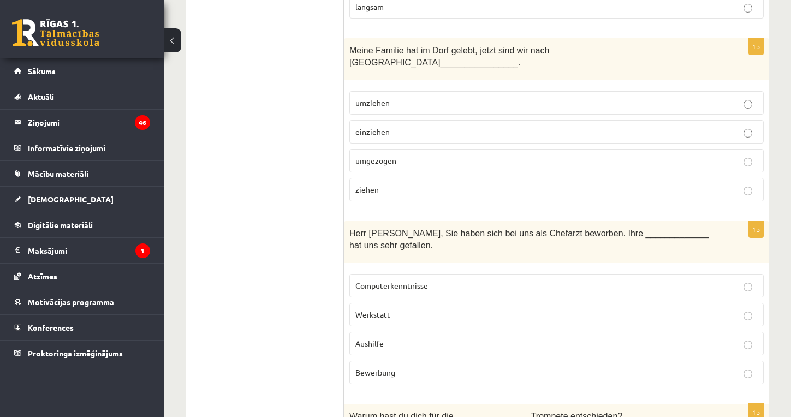
click at [401, 97] on p "umziehen" at bounding box center [557, 102] width 403 height 11
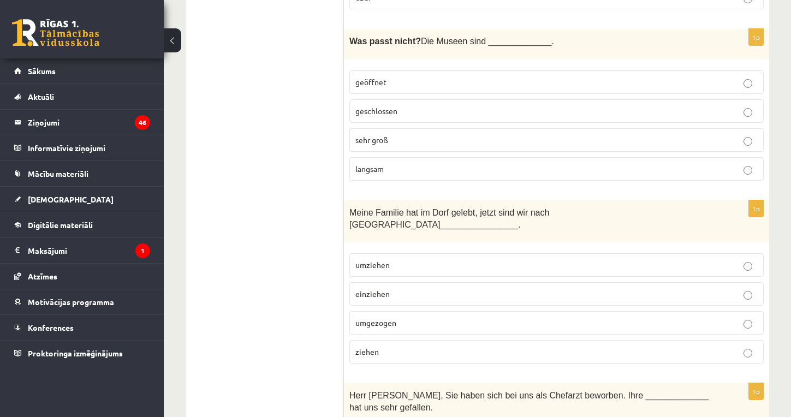
scroll to position [4272, 0]
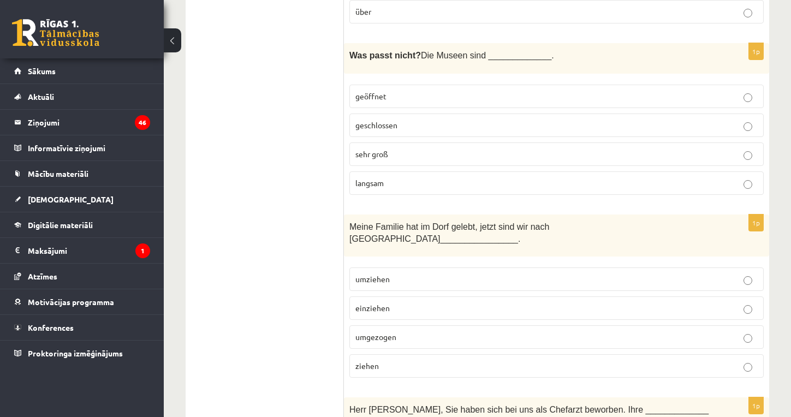
click at [372, 178] on span "langsam" at bounding box center [370, 183] width 28 height 10
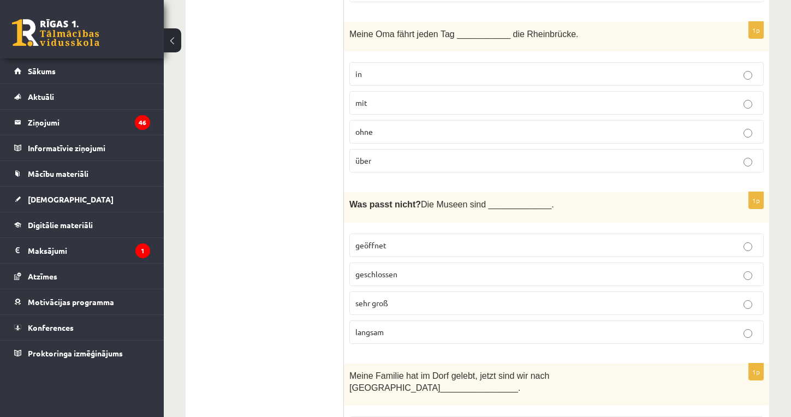
scroll to position [4115, 0]
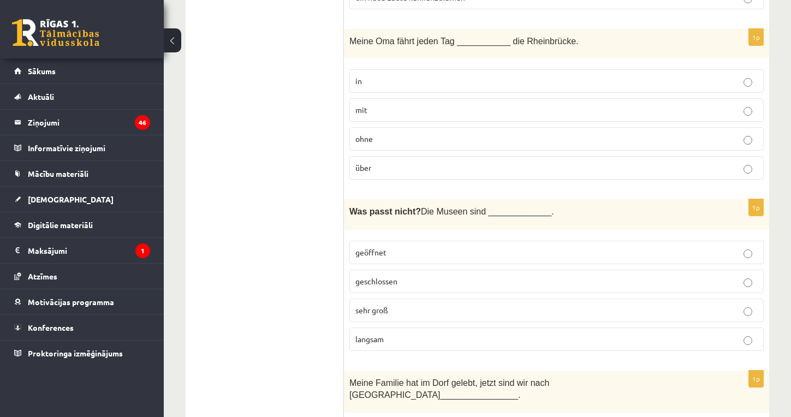
click at [377, 75] on p "in" at bounding box center [557, 80] width 403 height 11
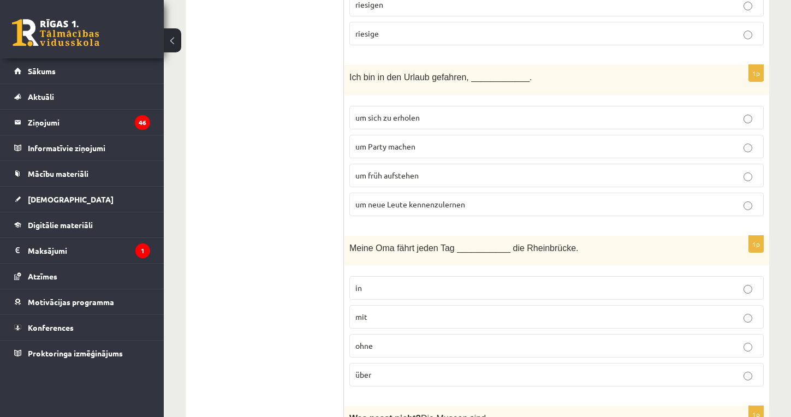
scroll to position [3899, 0]
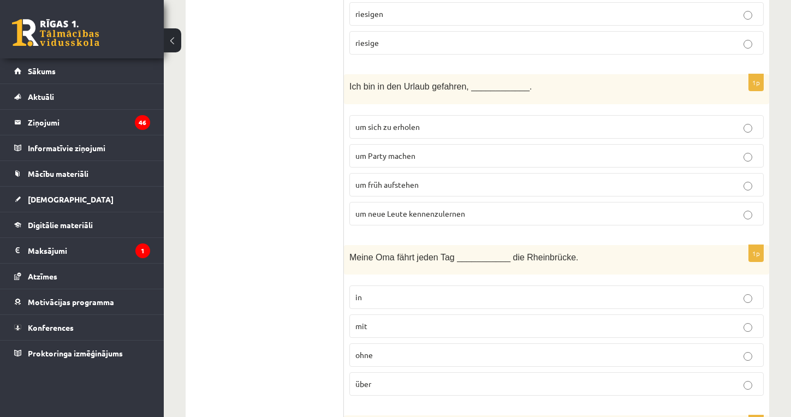
click at [373, 180] on span "um früh aufstehen" at bounding box center [387, 185] width 63 height 10
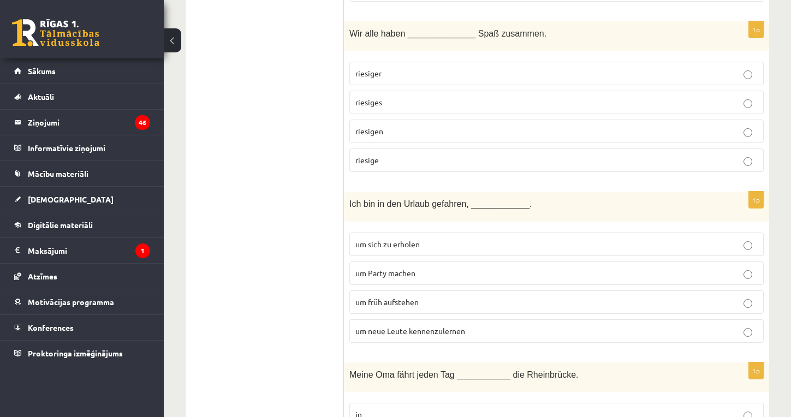
scroll to position [3778, 0]
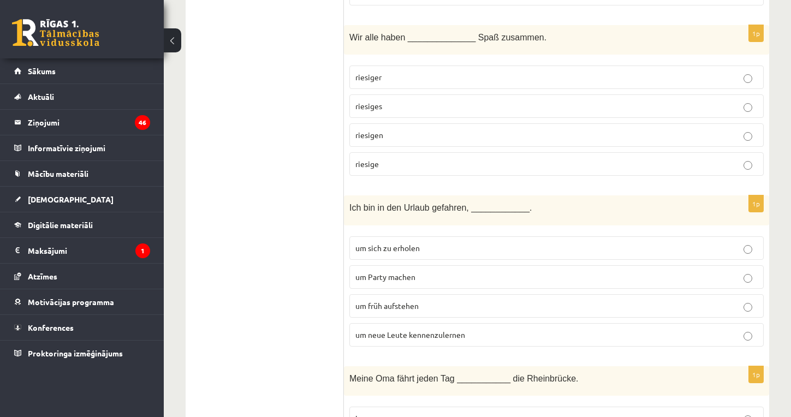
click at [399, 129] on p "riesigen" at bounding box center [557, 134] width 403 height 11
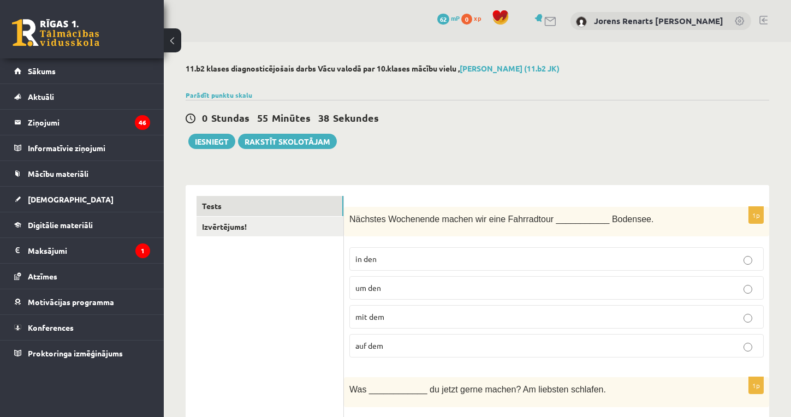
scroll to position [0, 0]
click at [212, 140] on button "Iesniegt" at bounding box center [211, 141] width 47 height 15
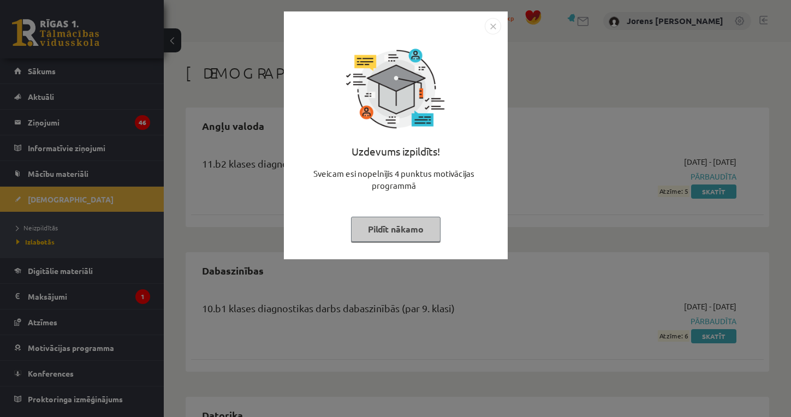
click at [377, 230] on button "Pildīt nākamo" at bounding box center [396, 229] width 90 height 25
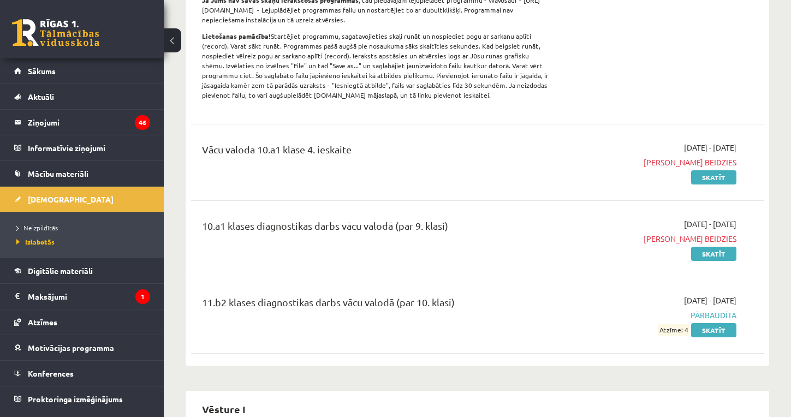
scroll to position [1996, 0]
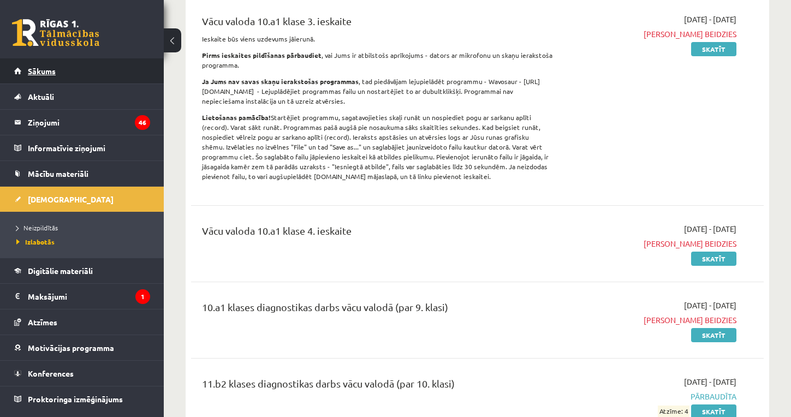
click at [37, 76] on link "Sākums" at bounding box center [82, 70] width 136 height 25
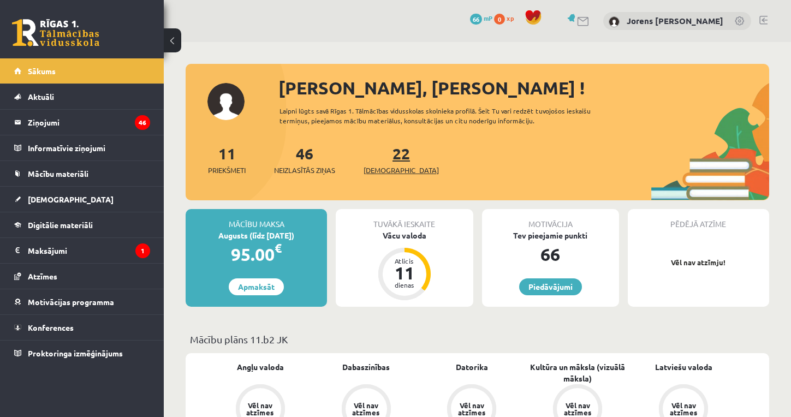
click at [380, 166] on span "[DEMOGRAPHIC_DATA]" at bounding box center [401, 170] width 75 height 11
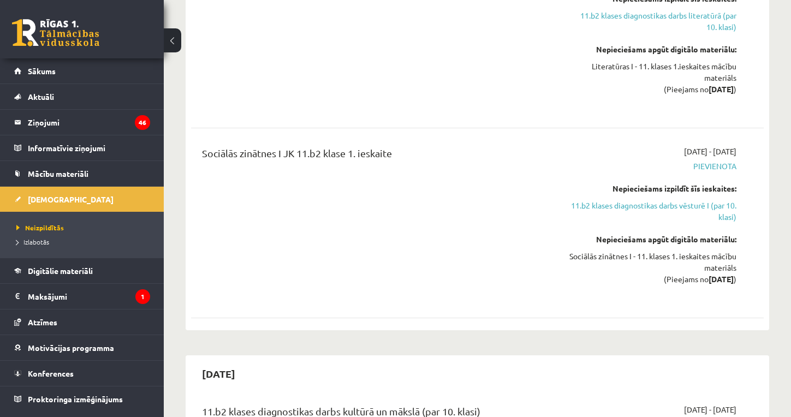
scroll to position [2705, 0]
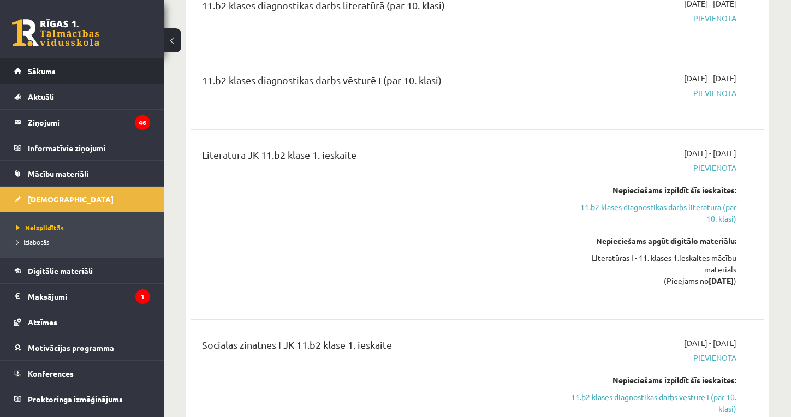
click at [55, 74] on span "Sākums" at bounding box center [42, 71] width 28 height 10
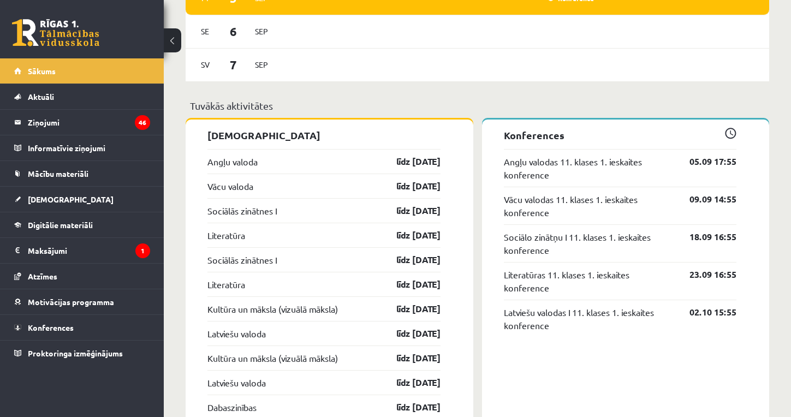
scroll to position [892, 0]
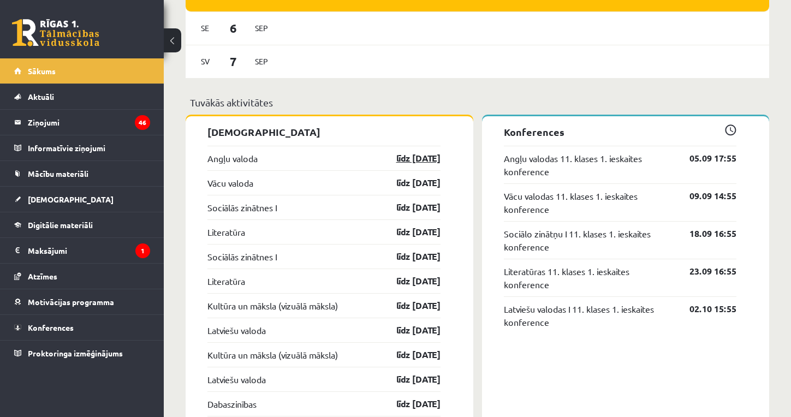
click at [406, 159] on link "līdz [DATE]" at bounding box center [408, 158] width 63 height 13
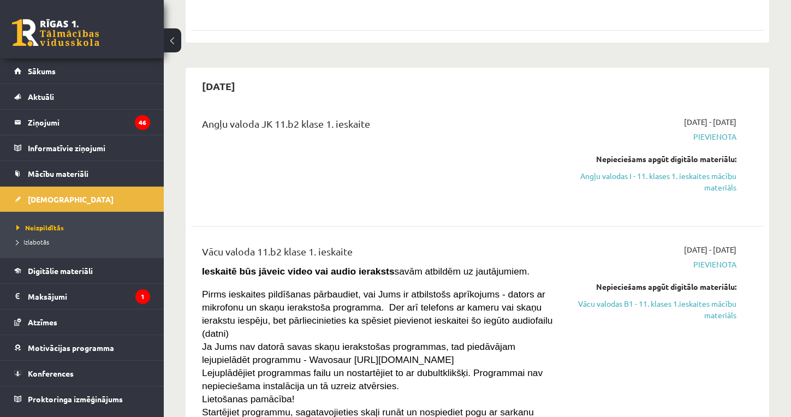
scroll to position [2101, 0]
click at [712, 171] on link "Angļu valodas I - 11. klases 1. ieskaites mācību materiāls" at bounding box center [653, 182] width 167 height 23
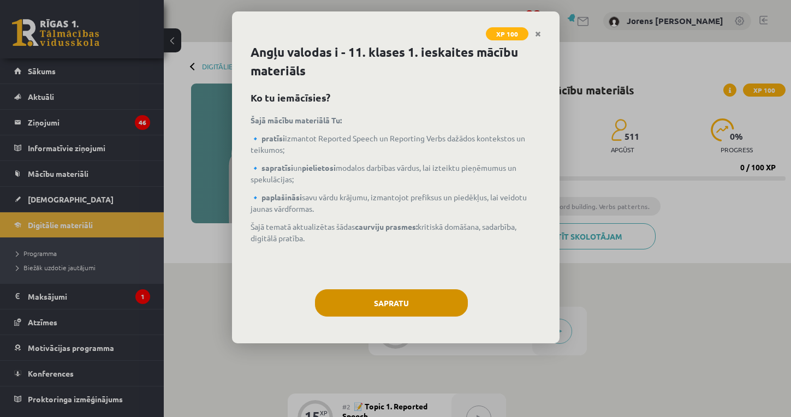
click at [370, 298] on button "Sapratu" at bounding box center [391, 302] width 153 height 27
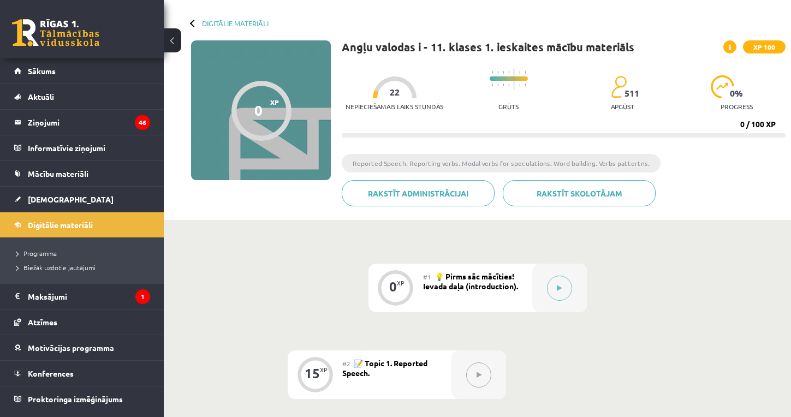
scroll to position [42, 0]
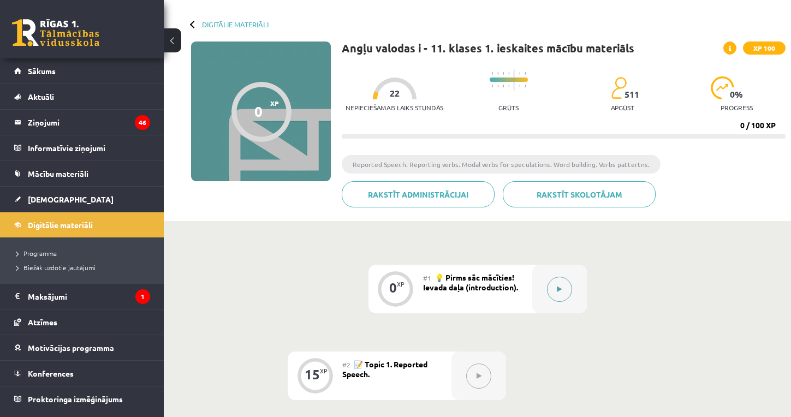
click at [560, 283] on button at bounding box center [559, 289] width 25 height 25
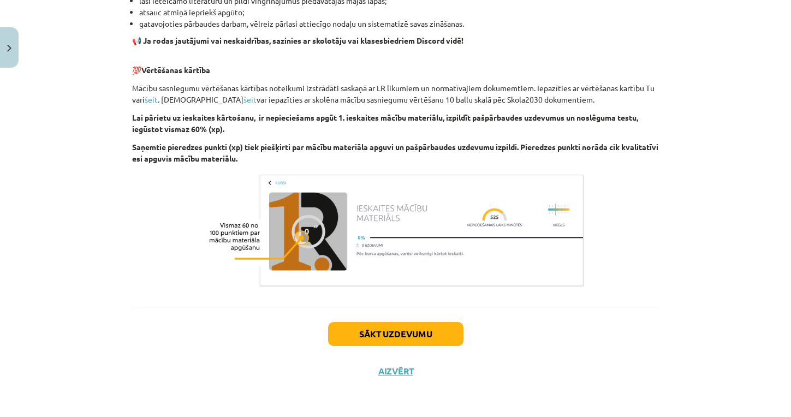
scroll to position [733, 0]
click at [357, 330] on button "Sākt uzdevumu" at bounding box center [395, 334] width 135 height 24
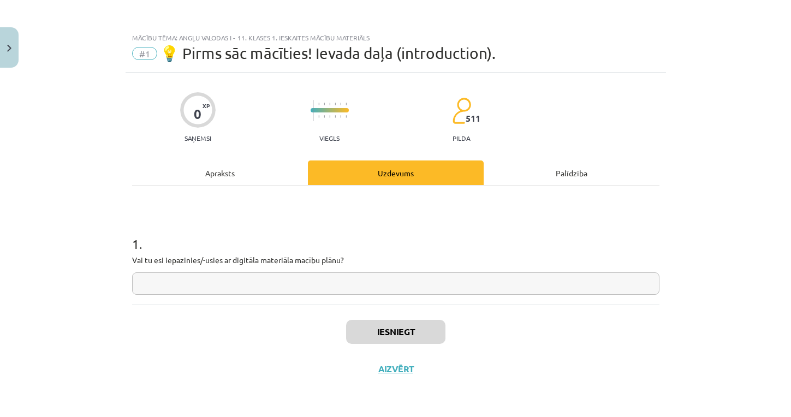
scroll to position [0, 0]
click at [248, 285] on input "text" at bounding box center [396, 284] width 528 height 22
type input "**"
click at [404, 338] on button "Iesniegt" at bounding box center [395, 332] width 99 height 24
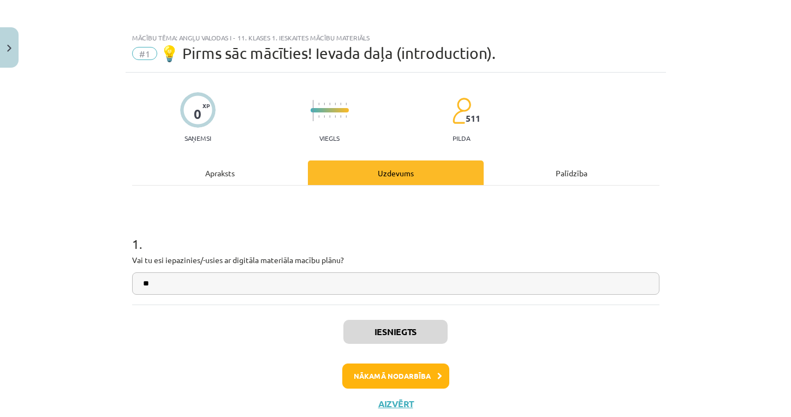
click at [371, 372] on button "Nākamā nodarbība" at bounding box center [395, 376] width 107 height 25
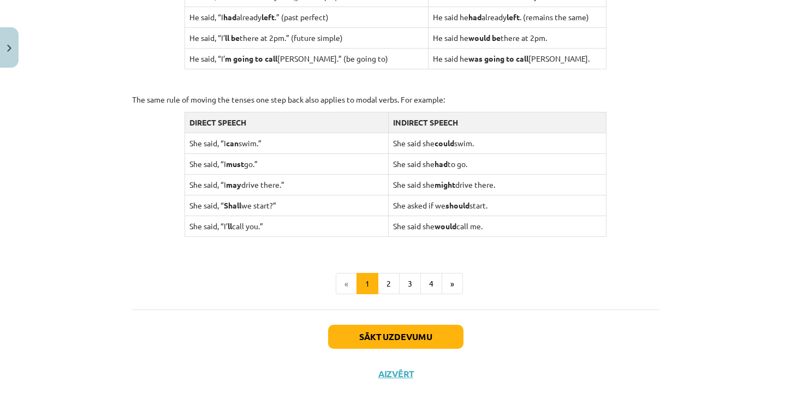
scroll to position [1056, 0]
click at [395, 329] on button "Sākt uzdevumu" at bounding box center [395, 338] width 135 height 24
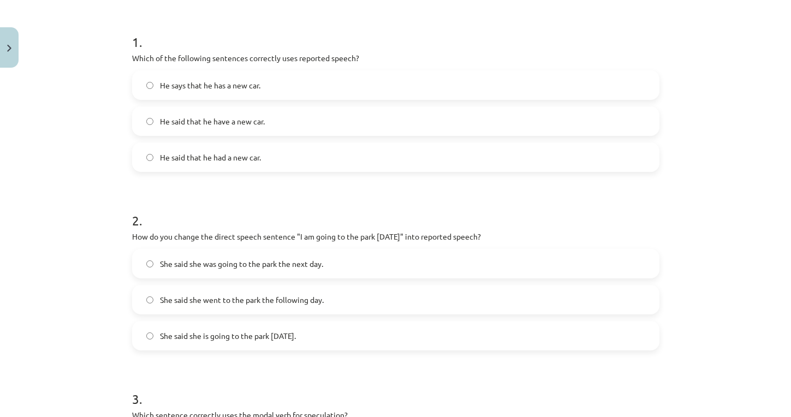
scroll to position [205, 0]
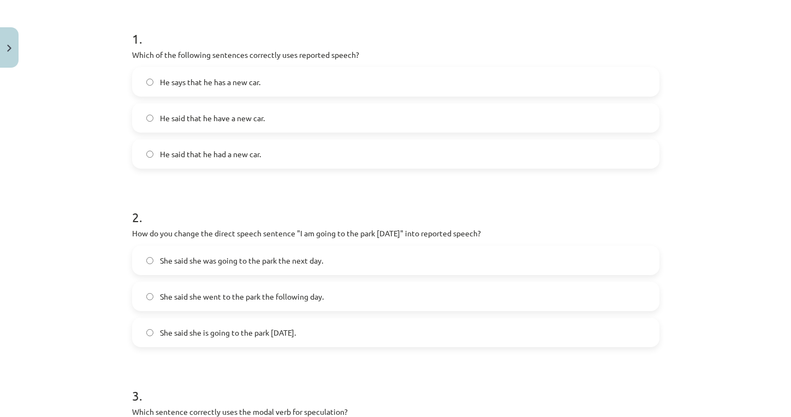
click at [289, 152] on label "He said that he had a new car." at bounding box center [395, 153] width 525 height 27
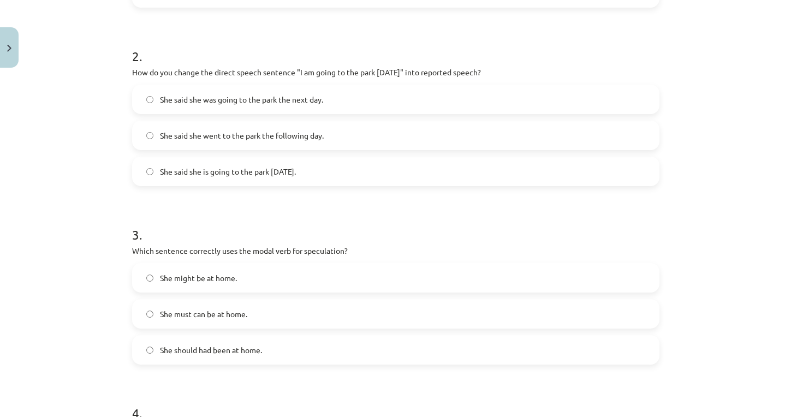
scroll to position [371, 0]
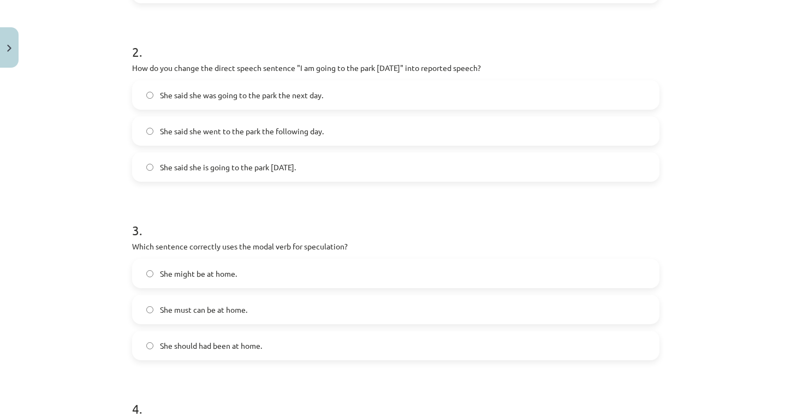
click at [251, 168] on span "She said she is going to the park tomorrow." at bounding box center [228, 167] width 136 height 11
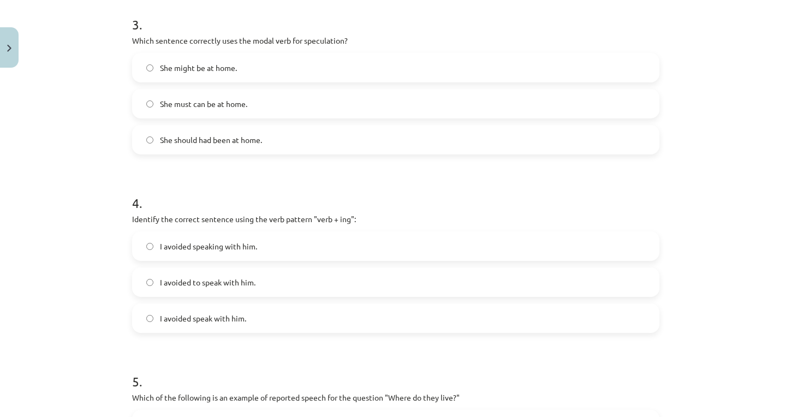
scroll to position [588, 0]
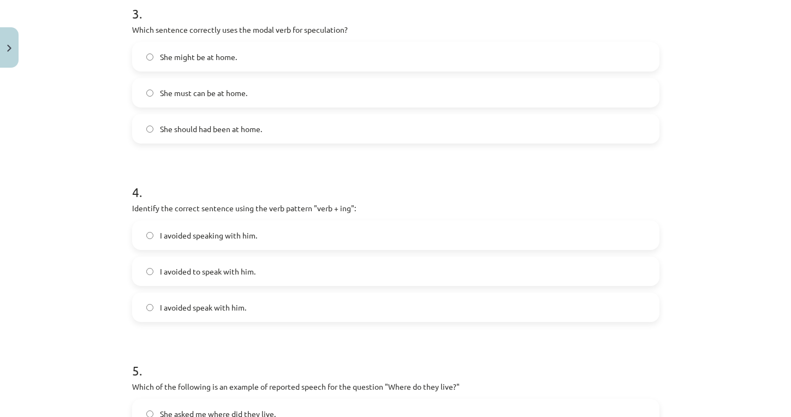
click at [225, 53] on span "She might be at home." at bounding box center [198, 56] width 77 height 11
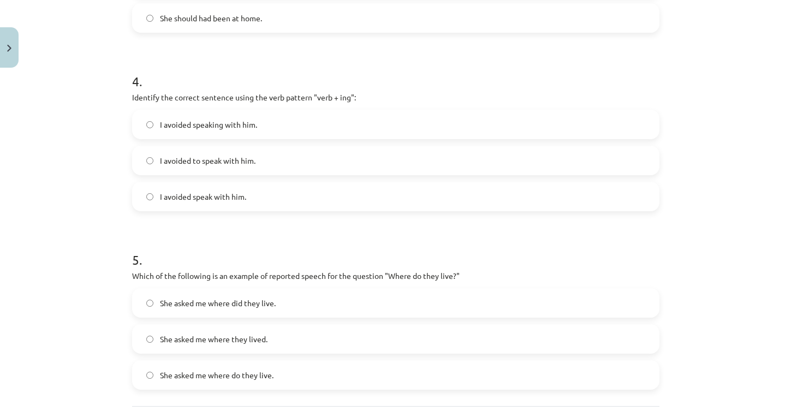
scroll to position [699, 0]
click at [279, 123] on label "I avoided speaking with him." at bounding box center [395, 123] width 525 height 27
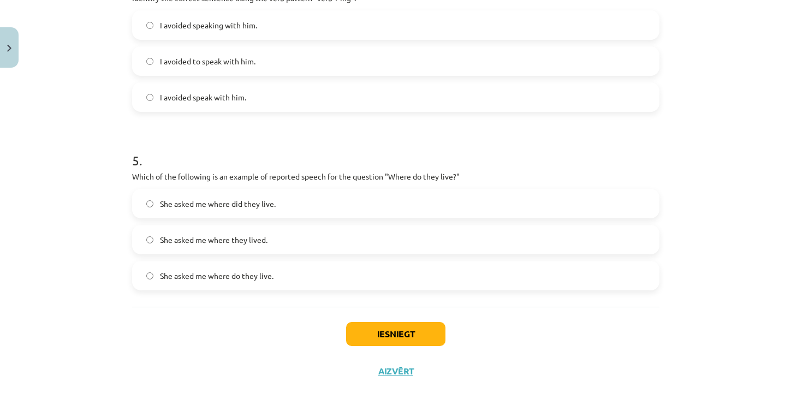
scroll to position [800, 0]
click at [281, 235] on label "She asked me where they lived." at bounding box center [395, 239] width 525 height 27
click at [387, 333] on button "Iesniegt" at bounding box center [395, 334] width 99 height 24
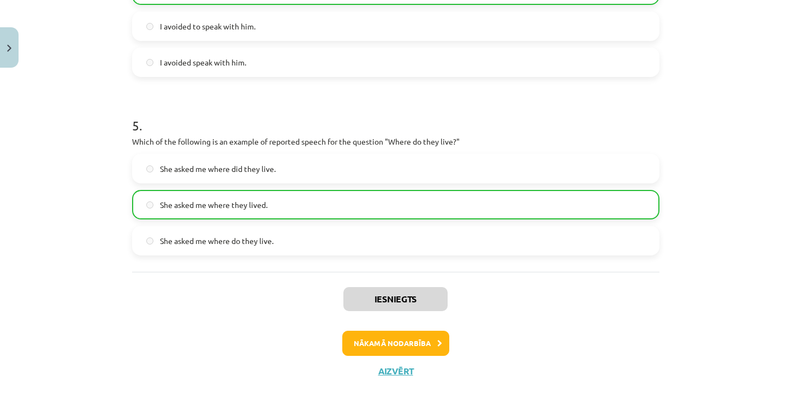
scroll to position [834, 0]
click at [416, 341] on button "Nākamā nodarbība" at bounding box center [395, 343] width 107 height 25
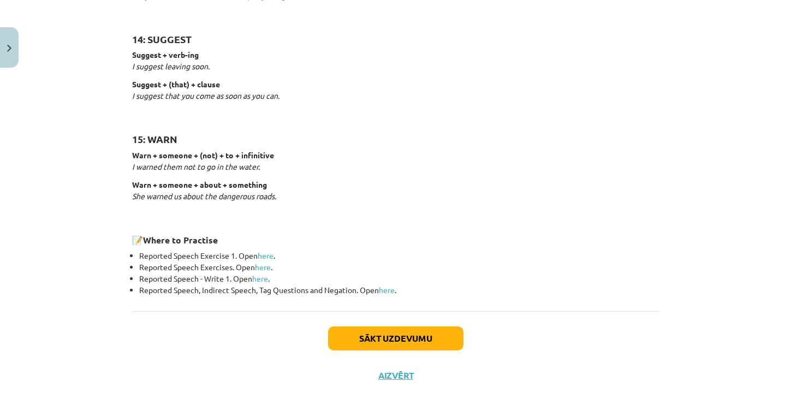
scroll to position [1687, 0]
click at [389, 334] on button "Sākt uzdevumu" at bounding box center [395, 339] width 135 height 24
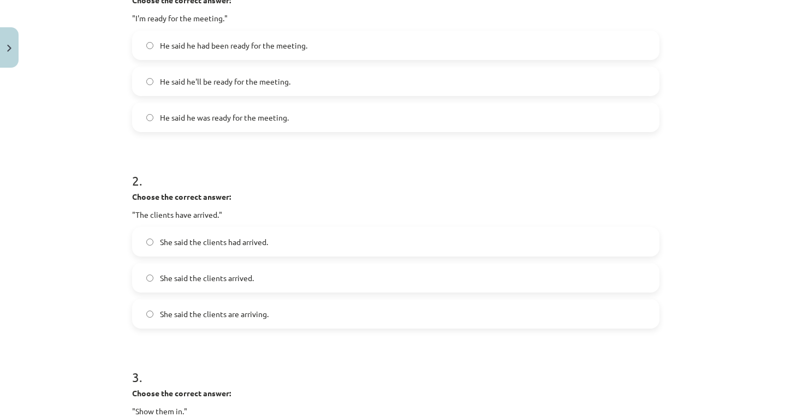
scroll to position [266, 0]
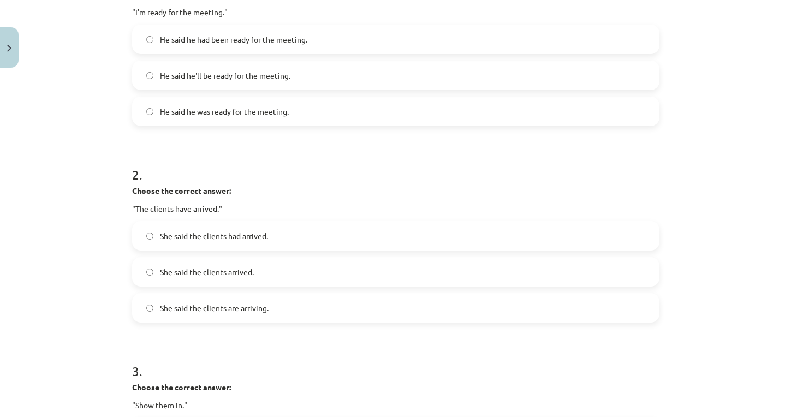
click at [260, 109] on span "He said he was ready for the meeting." at bounding box center [224, 111] width 129 height 11
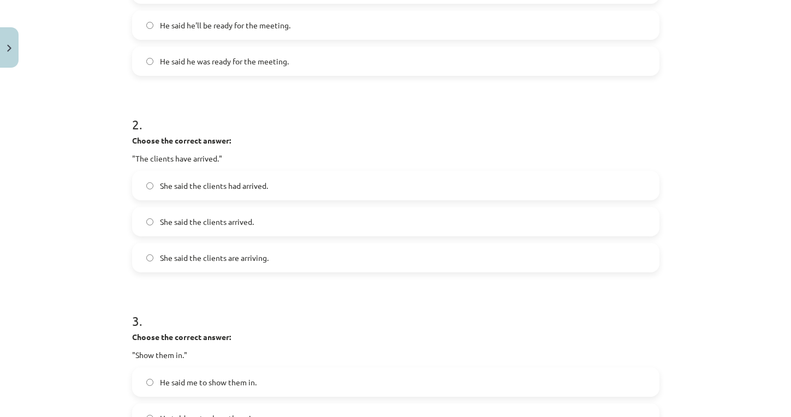
scroll to position [327, 0]
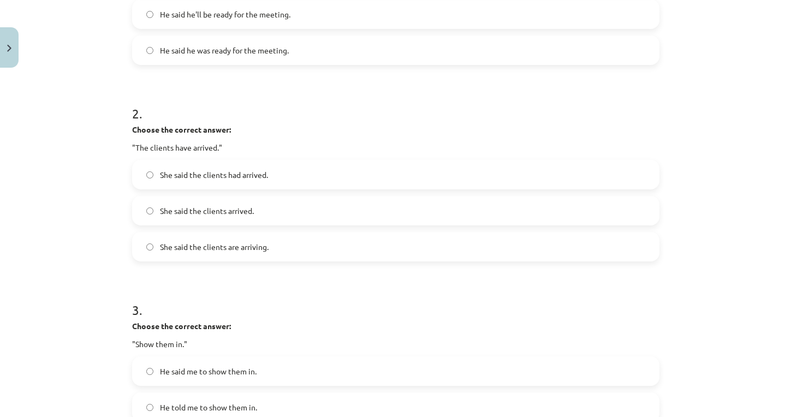
click at [299, 177] on label "She said the clients had arrived." at bounding box center [395, 174] width 525 height 27
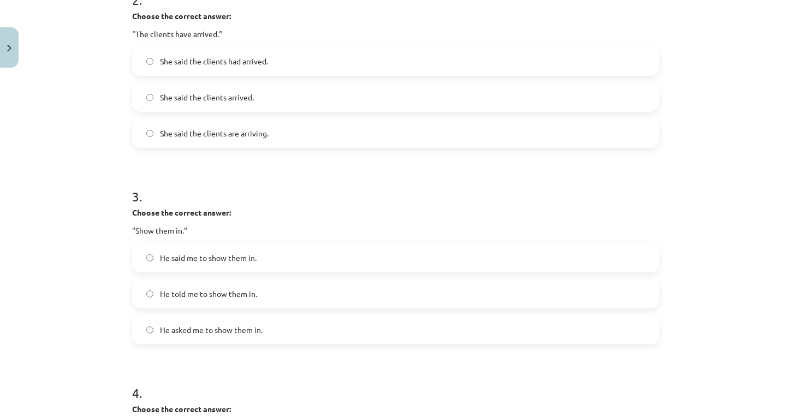
scroll to position [443, 0]
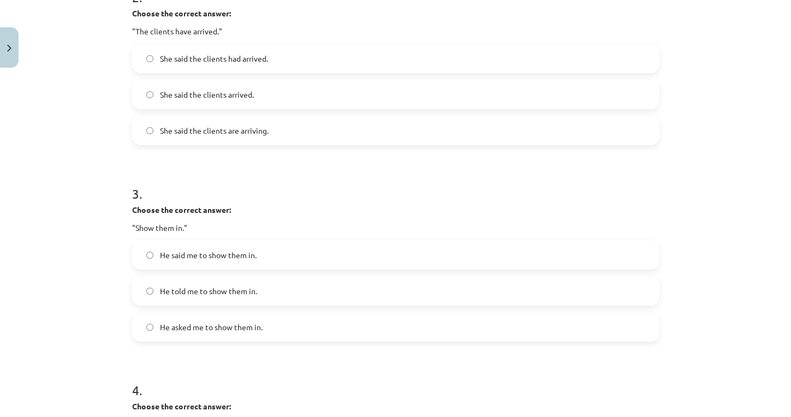
click at [276, 290] on label "He told me to show them in." at bounding box center [395, 290] width 525 height 27
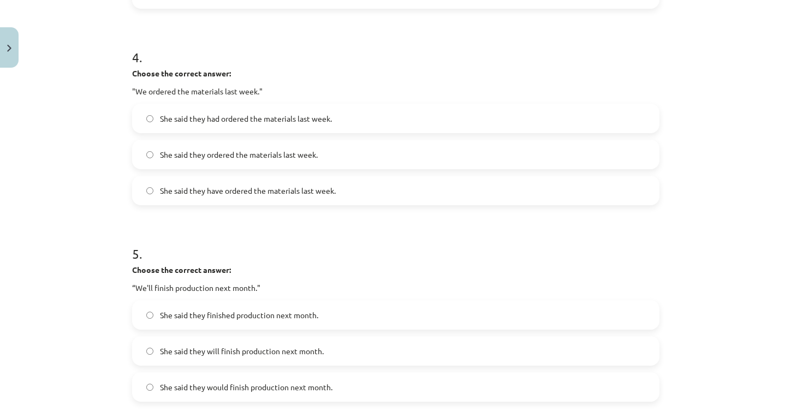
scroll to position [790, 0]
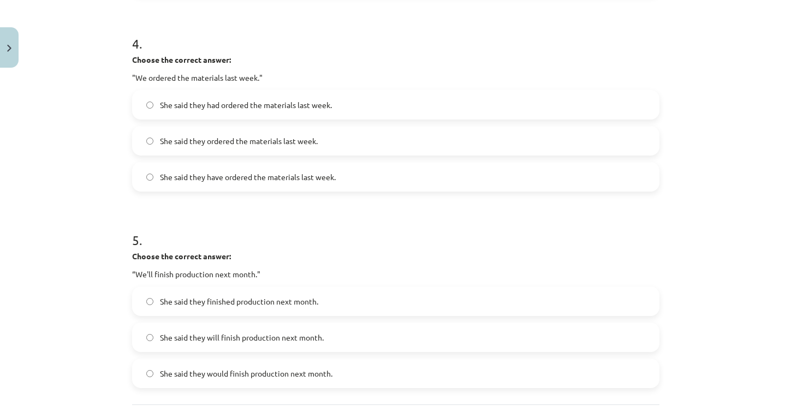
click at [233, 181] on span "She said they have ordered the materials last week." at bounding box center [248, 176] width 176 height 11
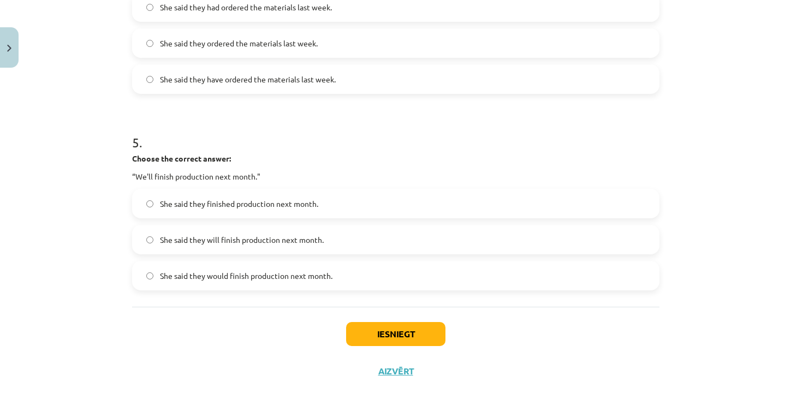
scroll to position [890, 0]
click at [204, 243] on span "She said they will finish production next month." at bounding box center [242, 239] width 164 height 11
click at [407, 336] on button "Iesniegt" at bounding box center [395, 334] width 99 height 24
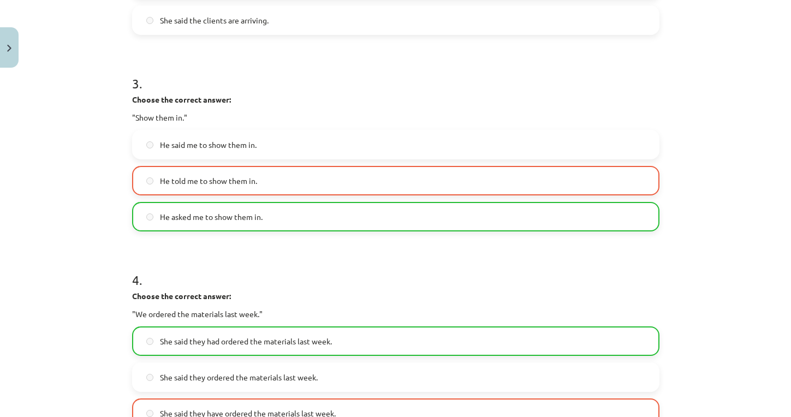
scroll to position [560, 0]
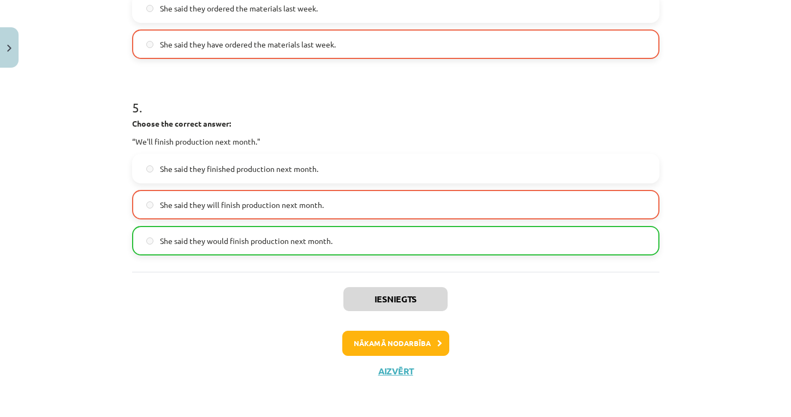
click at [398, 340] on button "Nākamā nodarbība" at bounding box center [395, 343] width 107 height 25
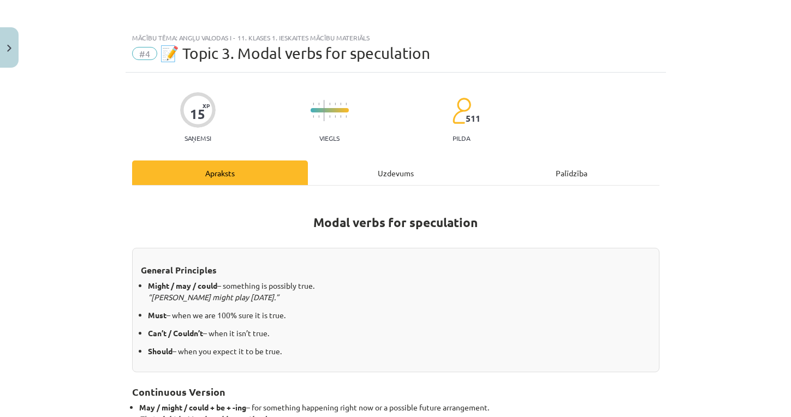
scroll to position [0, 0]
click at [9, 52] on button "Close" at bounding box center [9, 47] width 19 height 40
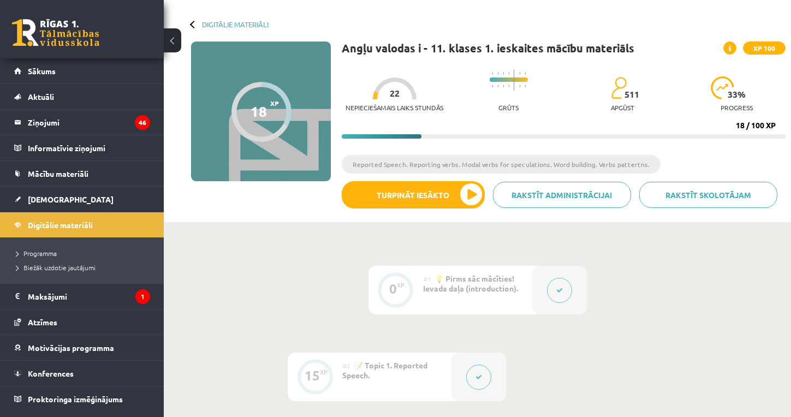
click at [175, 43] on button at bounding box center [172, 40] width 17 height 24
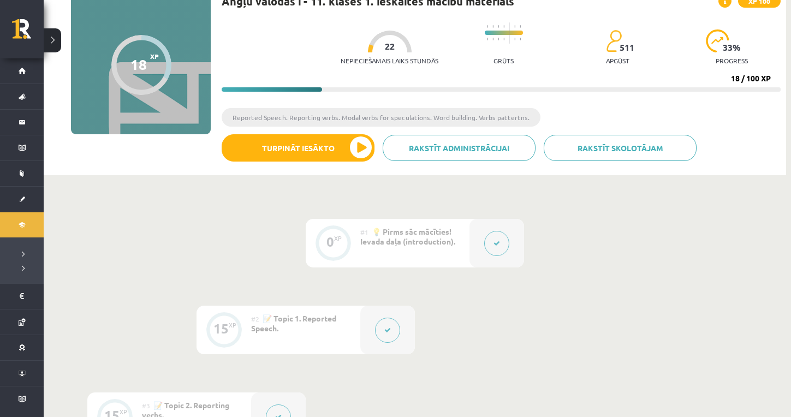
scroll to position [93, 0]
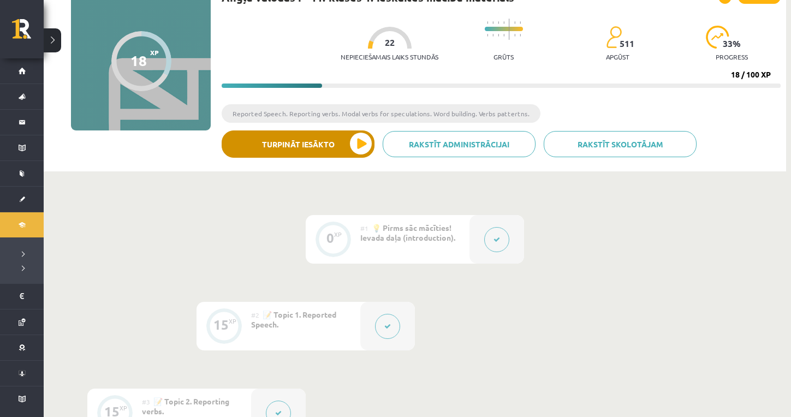
click at [359, 146] on button "Turpināt iesākto" at bounding box center [298, 144] width 153 height 27
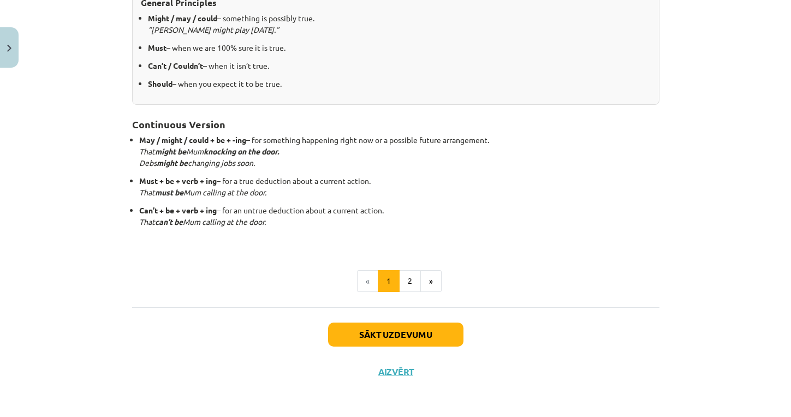
click at [418, 330] on button "Sākt uzdevumu" at bounding box center [395, 335] width 135 height 24
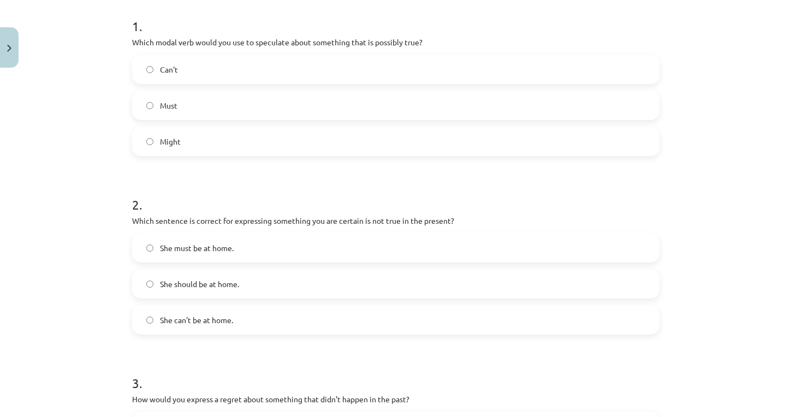
scroll to position [218, 0]
click at [200, 146] on label "Might" at bounding box center [395, 140] width 525 height 27
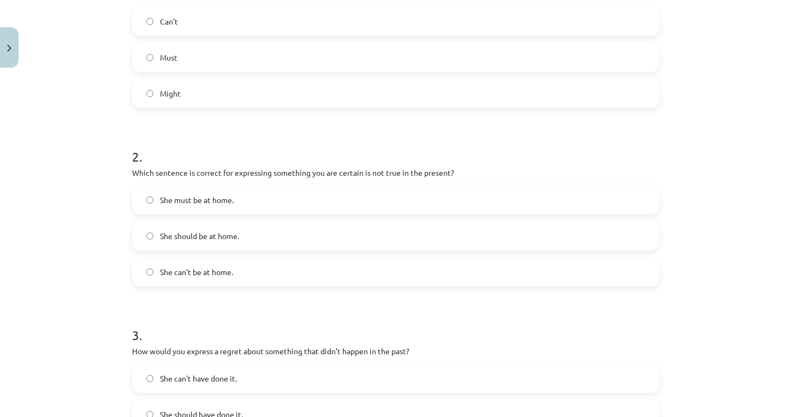
scroll to position [272, 0]
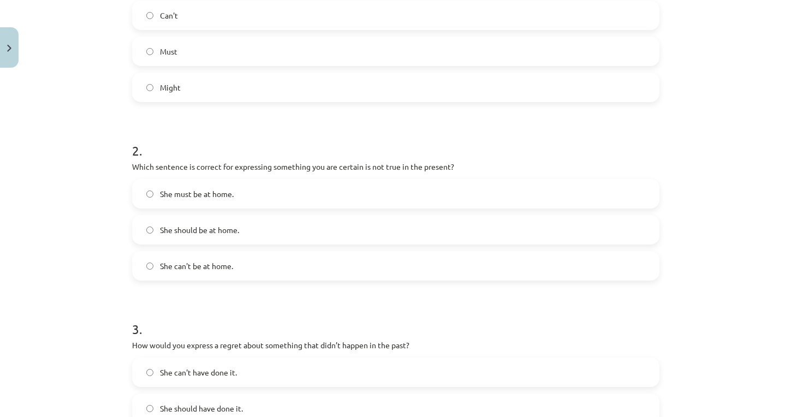
click at [221, 264] on span "She can't be at home." at bounding box center [196, 266] width 73 height 11
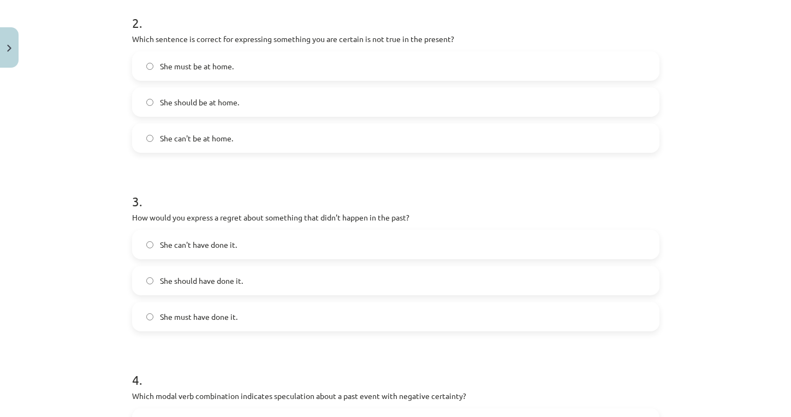
scroll to position [403, 0]
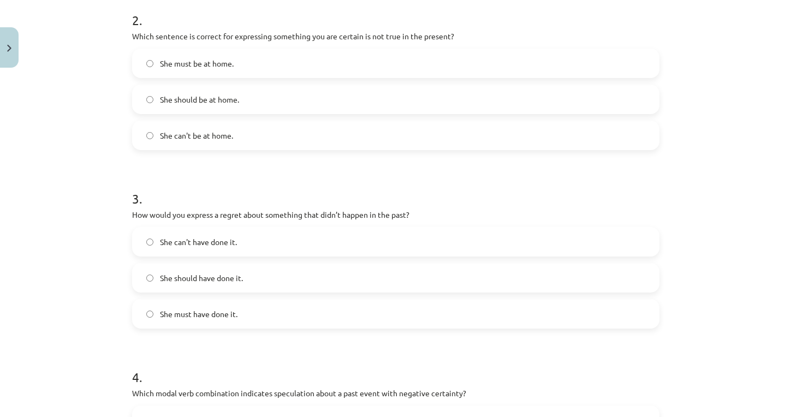
click at [247, 277] on label "She should have done it." at bounding box center [395, 277] width 525 height 27
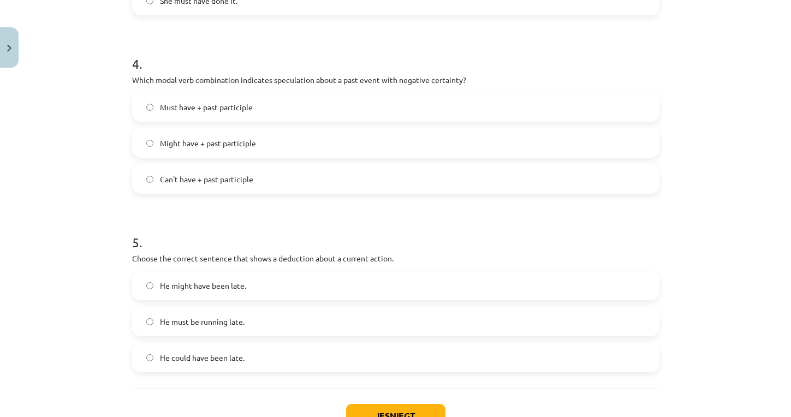
scroll to position [715, 0]
click at [248, 179] on span "Can't have + past participle" at bounding box center [206, 180] width 93 height 11
click at [258, 323] on label "He must be running late." at bounding box center [395, 322] width 525 height 27
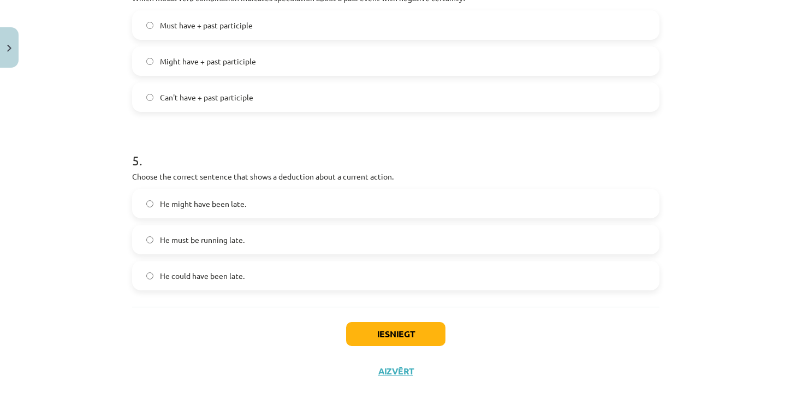
scroll to position [800, 0]
click at [368, 335] on button "Iesniegt" at bounding box center [395, 334] width 99 height 24
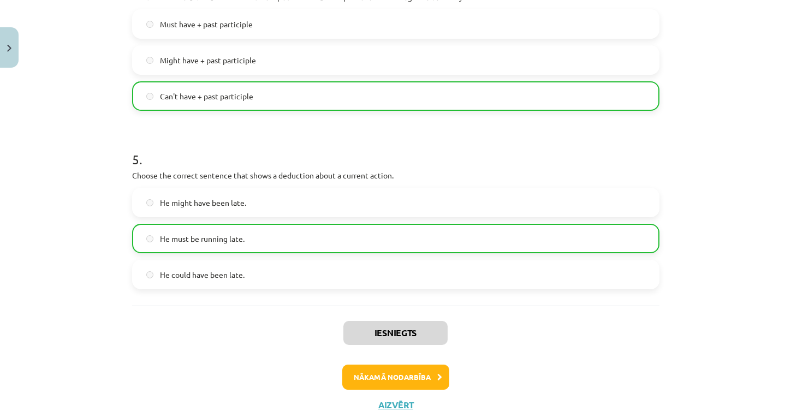
scroll to position [820, 0]
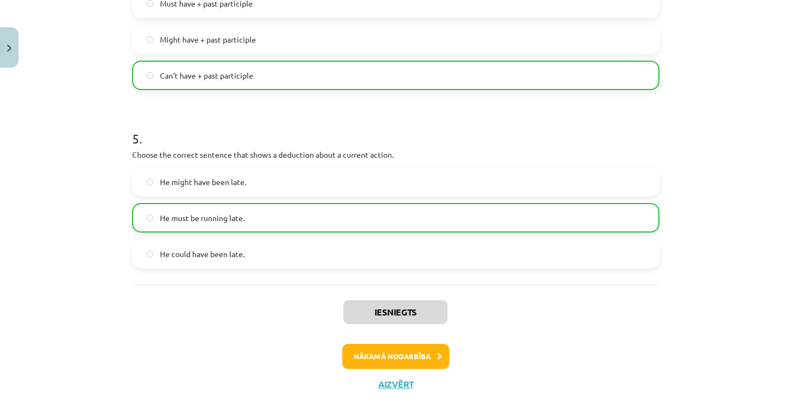
click at [395, 355] on button "Nākamā nodarbība" at bounding box center [395, 356] width 107 height 25
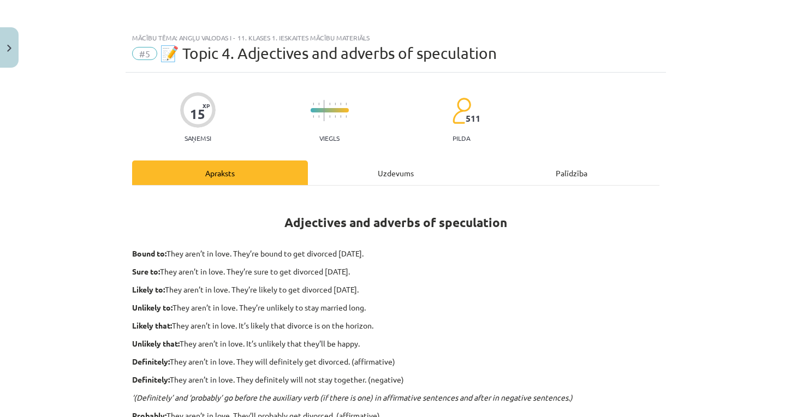
scroll to position [0, 0]
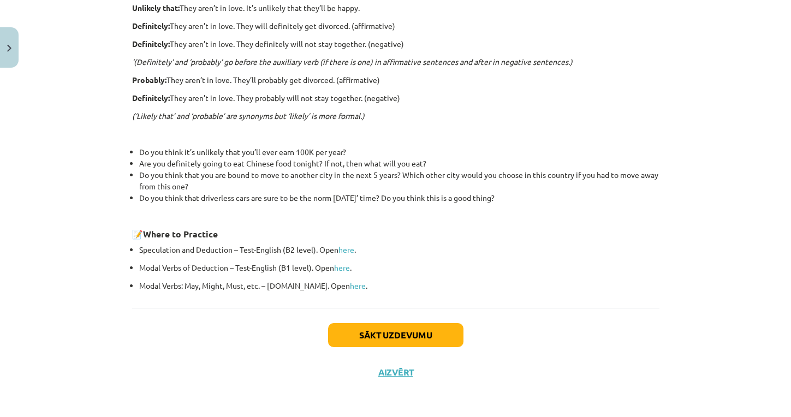
click at [382, 335] on button "Sākt uzdevumu" at bounding box center [395, 335] width 135 height 24
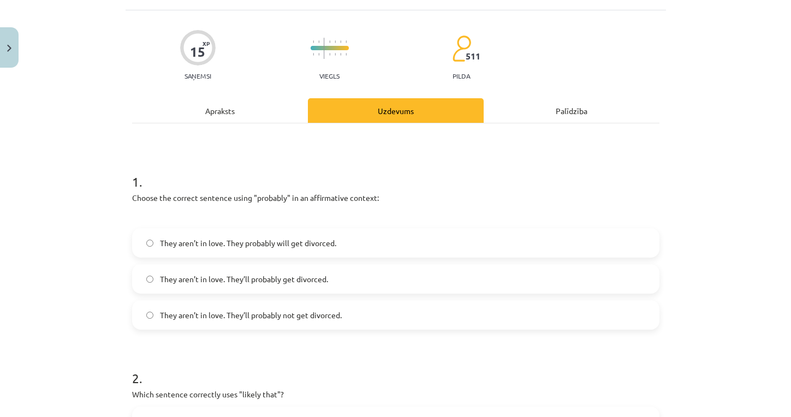
scroll to position [69, 0]
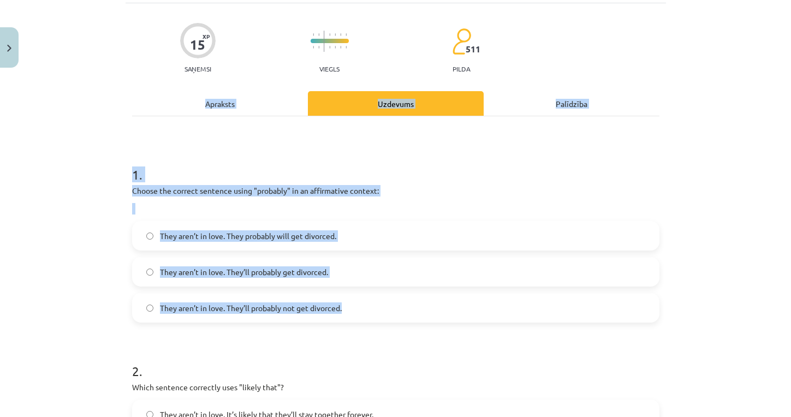
drag, startPoint x: 120, startPoint y: 159, endPoint x: 210, endPoint y: 312, distance: 178.0
click at [210, 312] on div "Mācību tēma: Angļu valodas i - 11. klases 1. ieskaites mācību materiāls #5 📝 To…" at bounding box center [395, 208] width 791 height 417
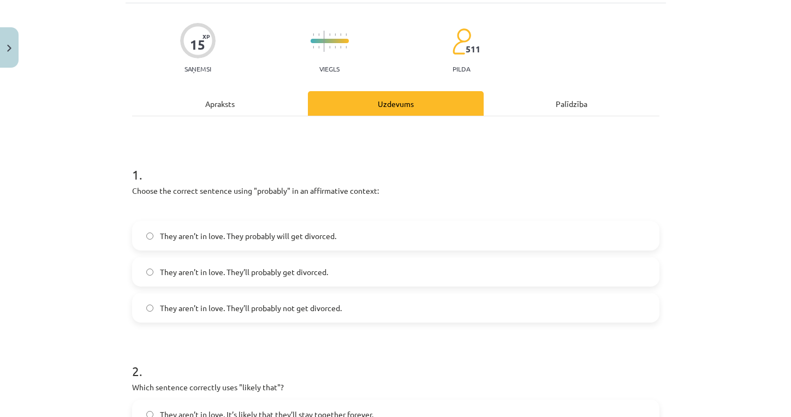
click at [91, 270] on div "Mācību tēma: Angļu valodas i - 11. klases 1. ieskaites mācību materiāls #5 📝 To…" at bounding box center [395, 208] width 791 height 417
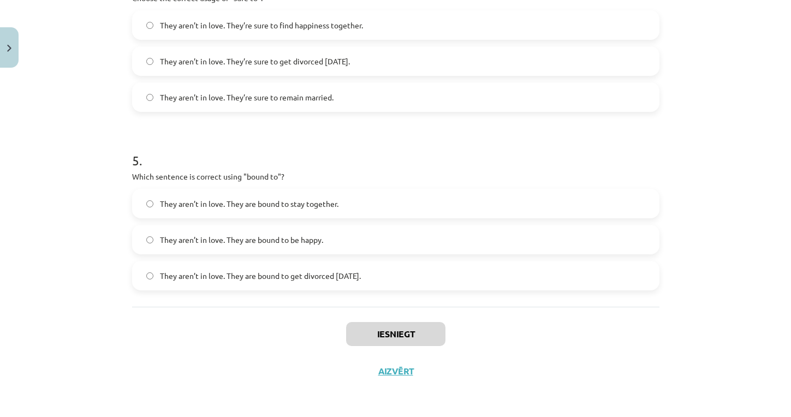
scroll to position [473, 0]
drag, startPoint x: 128, startPoint y: 131, endPoint x: 425, endPoint y: 281, distance: 332.9
copy form "Choose the correct sentence using "probably" in an affirmative context: They ar…"
click at [99, 188] on div "Mācību tēma: Angļu valodas i - 11. klases 1. ieskaites mācību materiāls #5 📝 To…" at bounding box center [395, 208] width 791 height 417
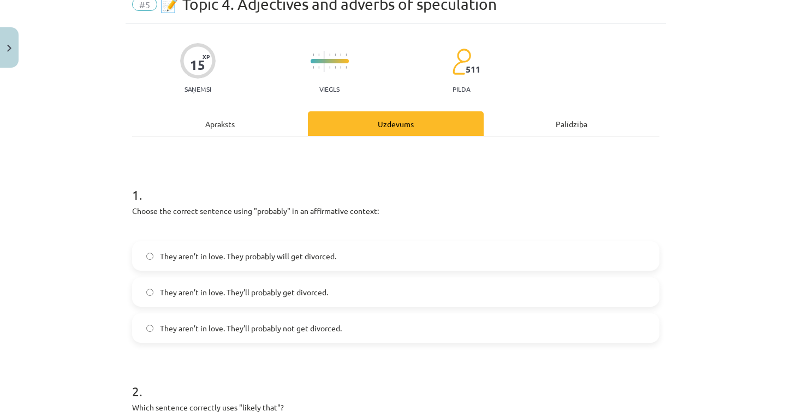
scroll to position [65, 0]
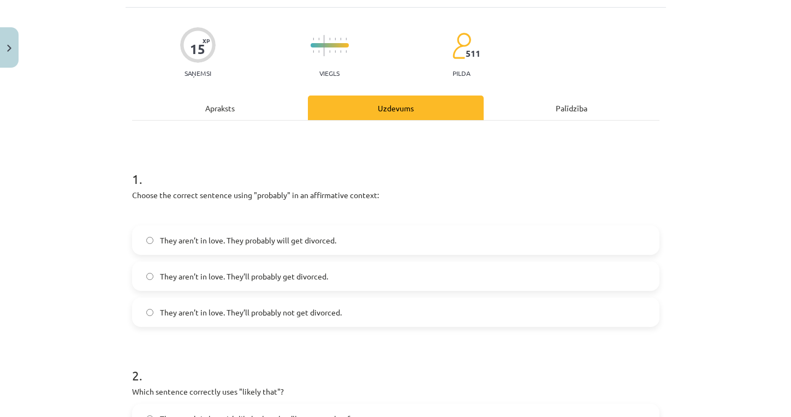
click at [265, 276] on span "They aren’t in love. They’ll probably get divorced." at bounding box center [244, 276] width 168 height 11
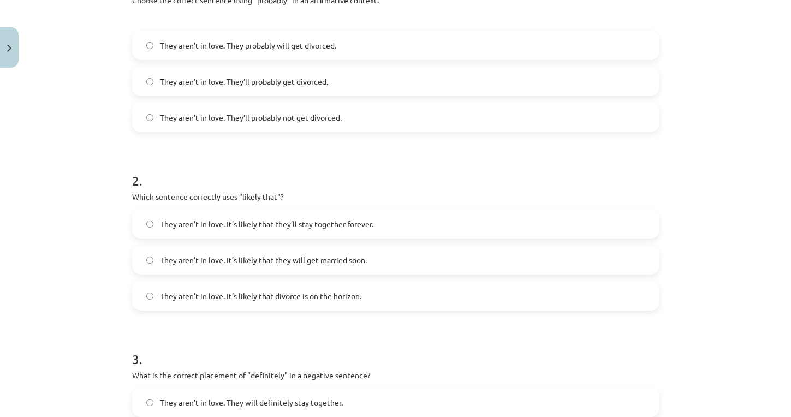
scroll to position [265, 0]
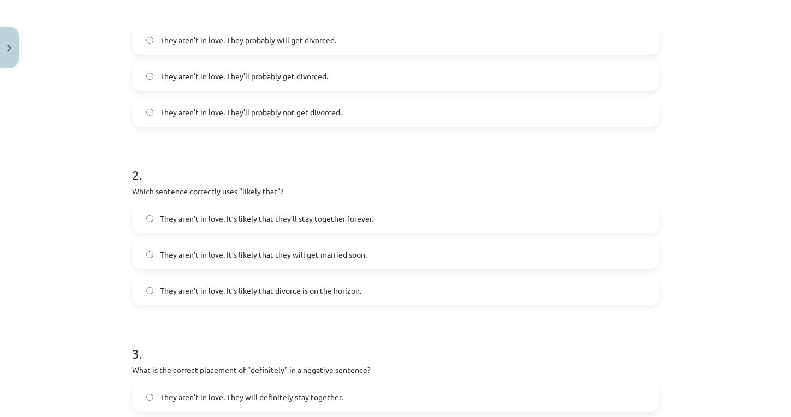
click at [264, 287] on span "They aren’t in love. It’s likely that divorce is on the horizon." at bounding box center [261, 290] width 202 height 11
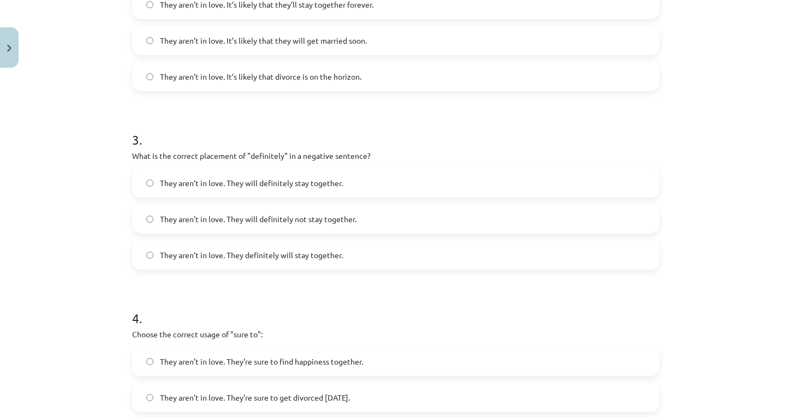
scroll to position [480, 0]
click at [329, 223] on span "They aren’t in love. They will definitely not stay together." at bounding box center [258, 218] width 197 height 11
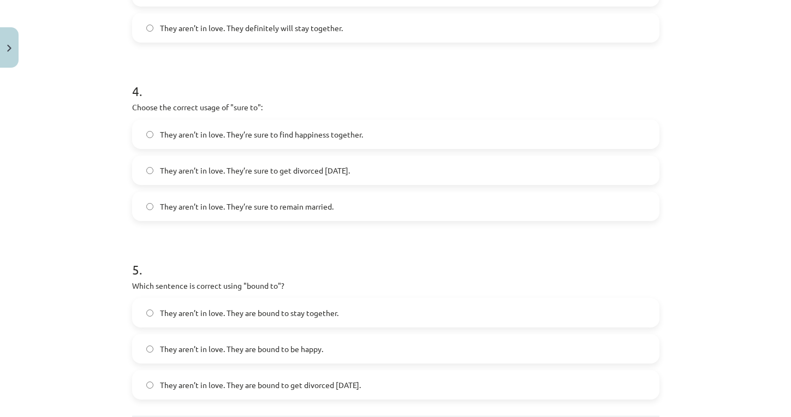
scroll to position [689, 0]
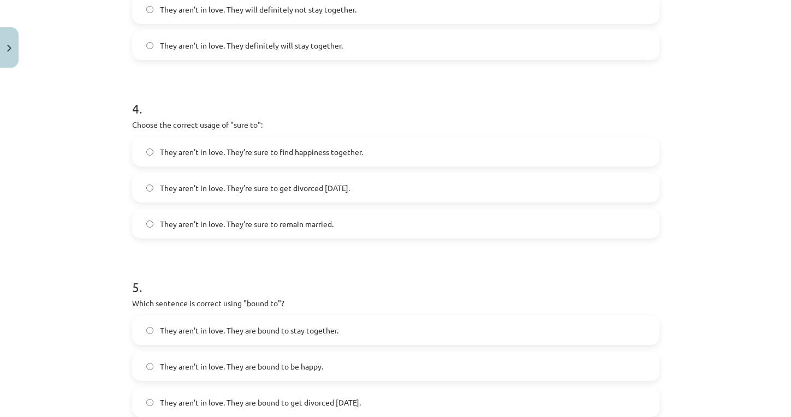
click at [329, 186] on span "They aren’t in love. They’re sure to get divorced within six months." at bounding box center [255, 187] width 190 height 11
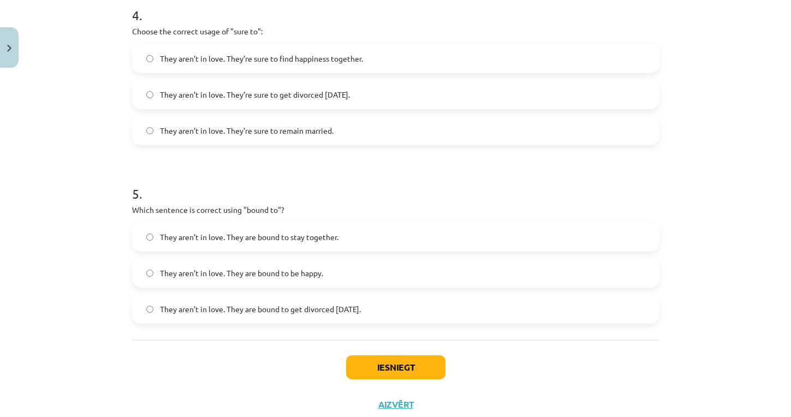
scroll to position [809, 0]
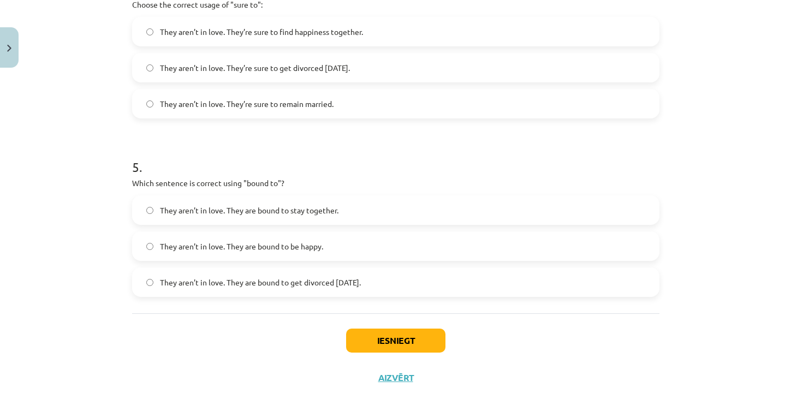
click at [261, 289] on label "They aren’t in love. They are bound to get divorced within six months." at bounding box center [395, 282] width 525 height 27
click at [378, 340] on button "Iesniegt" at bounding box center [395, 341] width 99 height 24
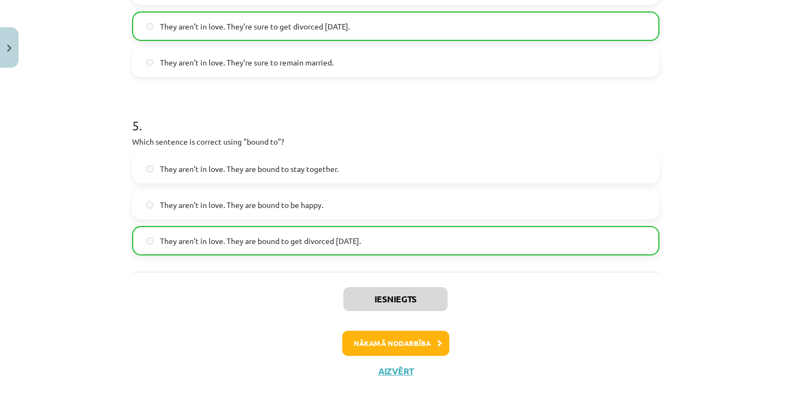
click at [394, 345] on button "Nākamā nodarbība" at bounding box center [395, 343] width 107 height 25
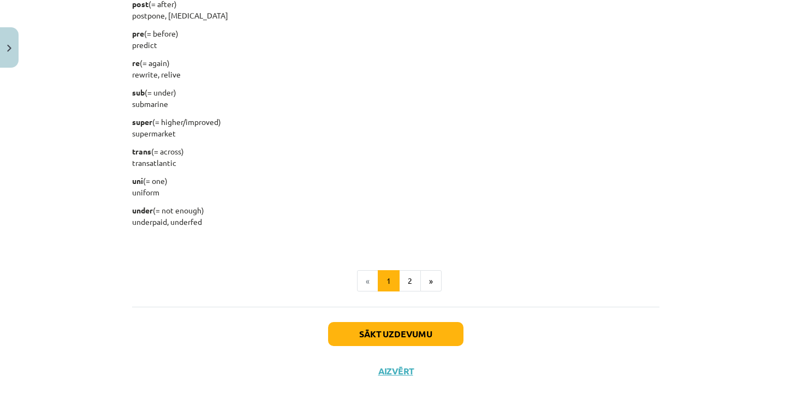
scroll to position [1367, 0]
click at [389, 330] on button "Sākt uzdevumu" at bounding box center [395, 334] width 135 height 24
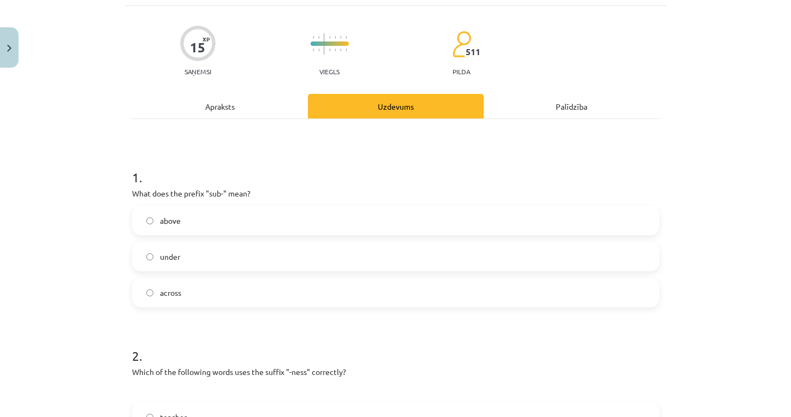
scroll to position [80, 0]
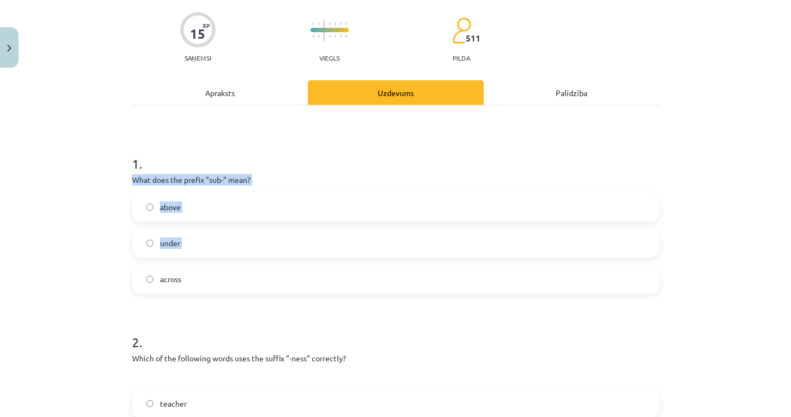
drag, startPoint x: 133, startPoint y: 180, endPoint x: 202, endPoint y: 272, distance: 115.1
click at [202, 272] on div "1 . What does the prefix "sub-" mean? above under across" at bounding box center [396, 215] width 528 height 157
click at [123, 165] on div "Mācību tēma: Angļu valodas i - 11. klases 1. ieskaites mācību materiāls #6 📝 To…" at bounding box center [395, 208] width 791 height 417
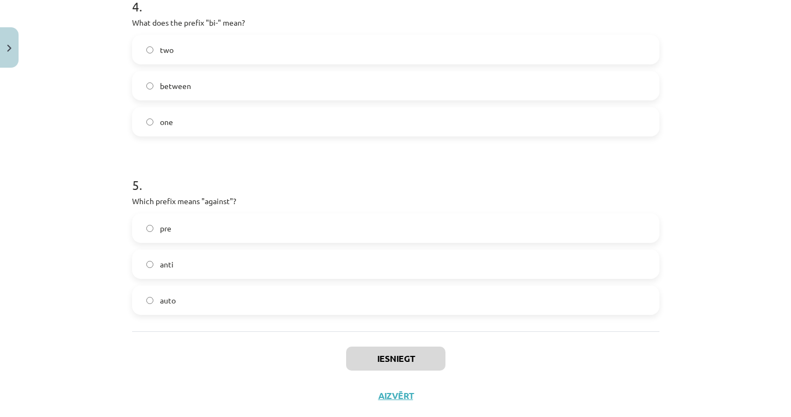
scroll to position [501, 0]
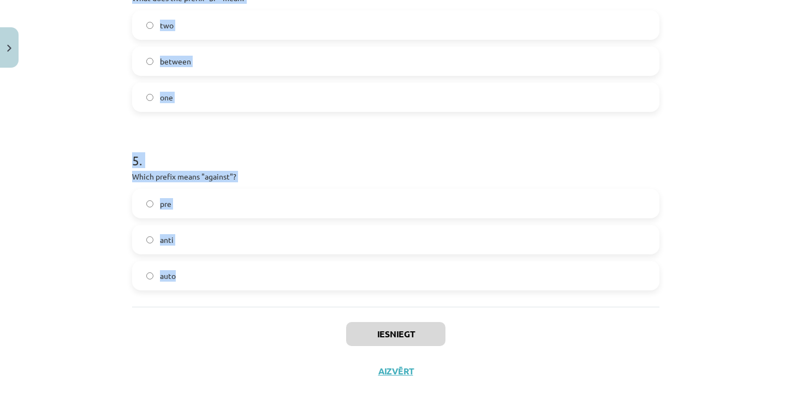
drag, startPoint x: 131, startPoint y: 174, endPoint x: 210, endPoint y: 297, distance: 146.7
click at [218, 238] on label "anti" at bounding box center [395, 239] width 525 height 27
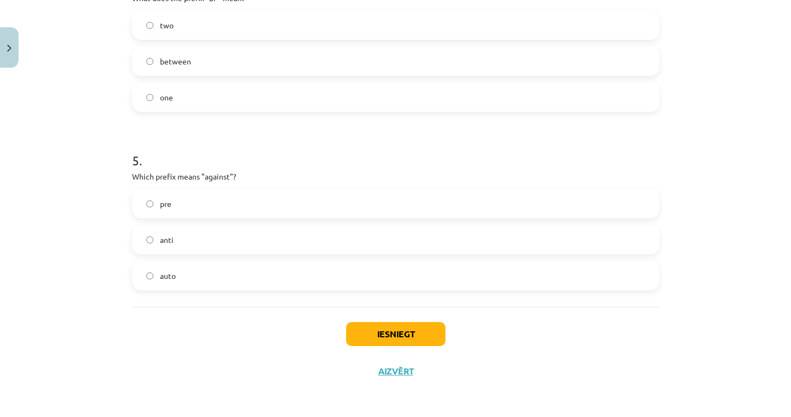
click at [180, 237] on label "anti" at bounding box center [395, 239] width 525 height 27
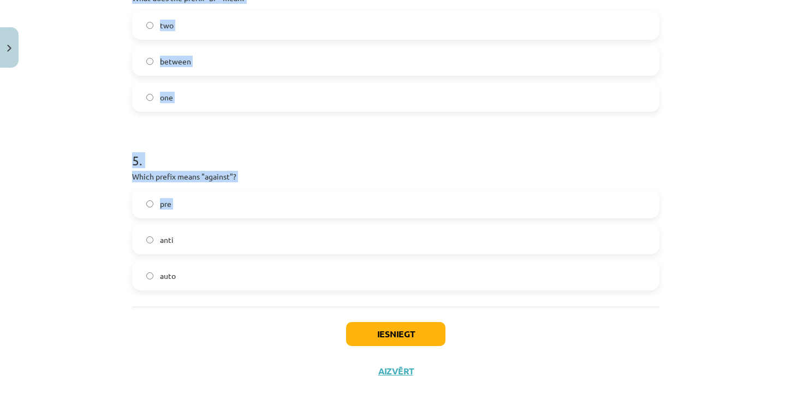
drag, startPoint x: 130, startPoint y: 257, endPoint x: 221, endPoint y: 221, distance: 98.1
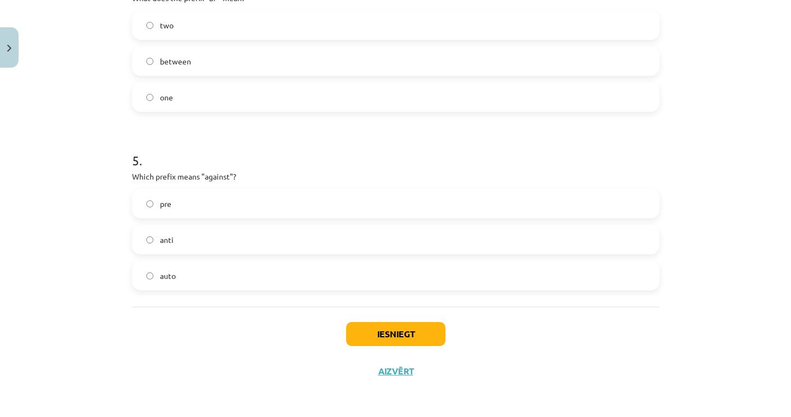
click at [205, 271] on label "auto" at bounding box center [395, 275] width 525 height 27
click at [83, 215] on div "Mācību tēma: Angļu valodas i - 11. klases 1. ieskaites mācību materiāls #6 📝 To…" at bounding box center [395, 208] width 791 height 417
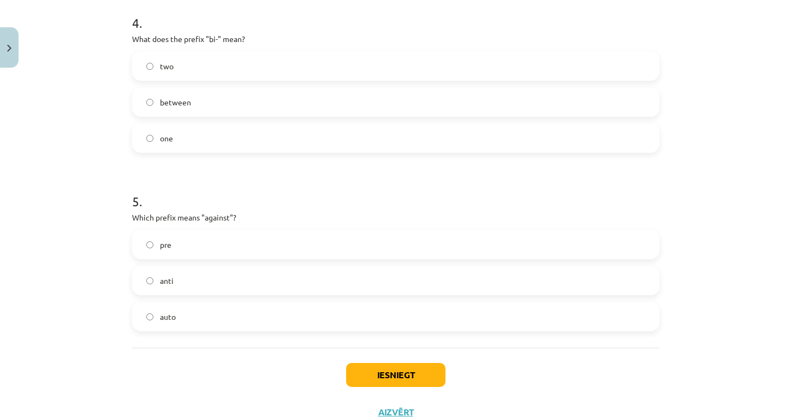
scroll to position [794, 0]
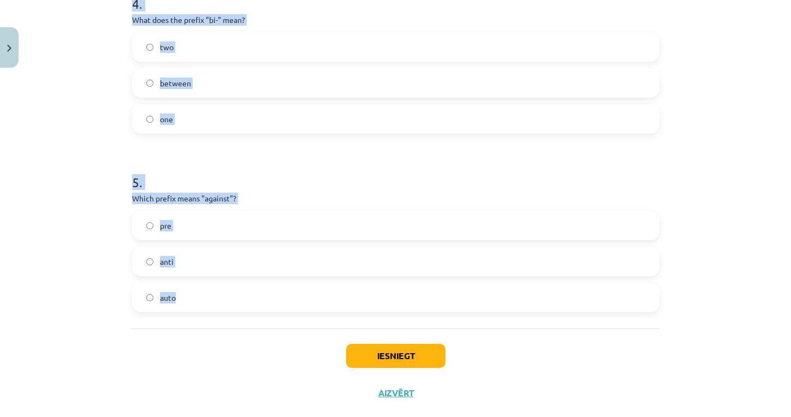
drag, startPoint x: 130, startPoint y: 256, endPoint x: 210, endPoint y: 298, distance: 90.6
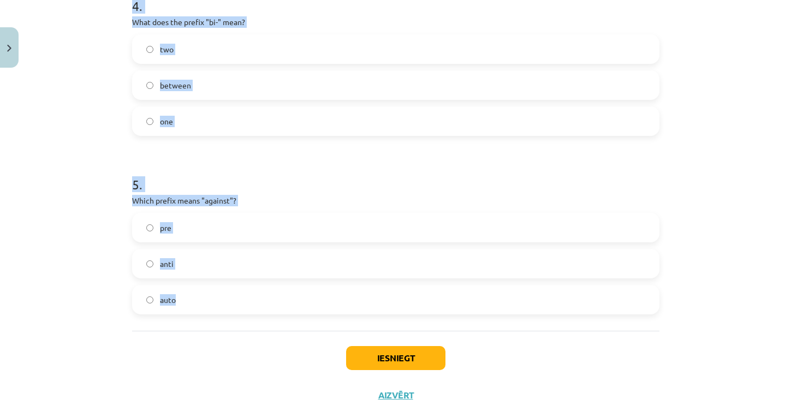
scroll to position [786, 0]
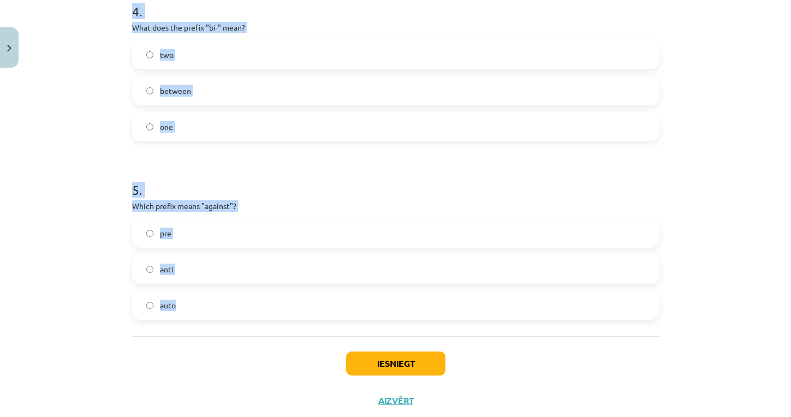
copy form "What does the prefix "sub-" mean? above under across 2 . Which of the following…"
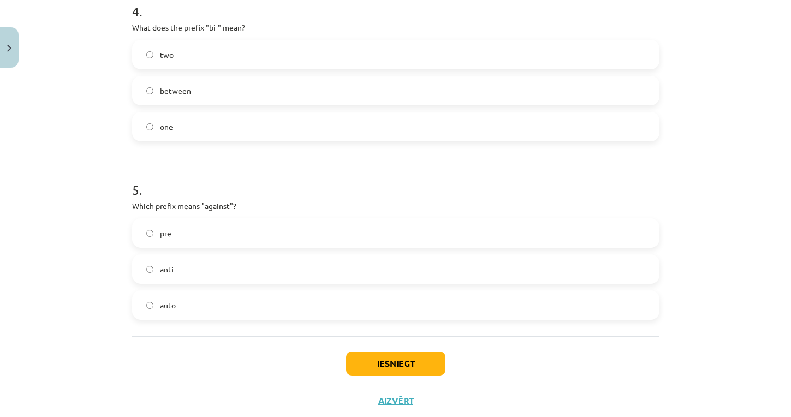
click at [79, 167] on div "Mācību tēma: Angļu valodas i - 11. klases 1. ieskaites mācību materiāls #6 📝 To…" at bounding box center [395, 208] width 791 height 417
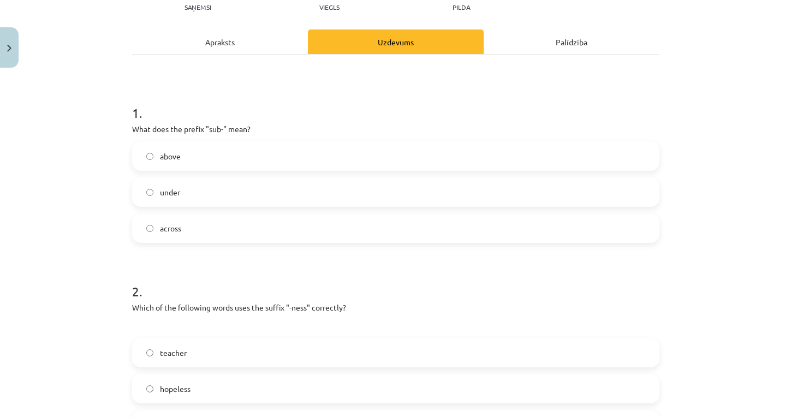
scroll to position [139, 0]
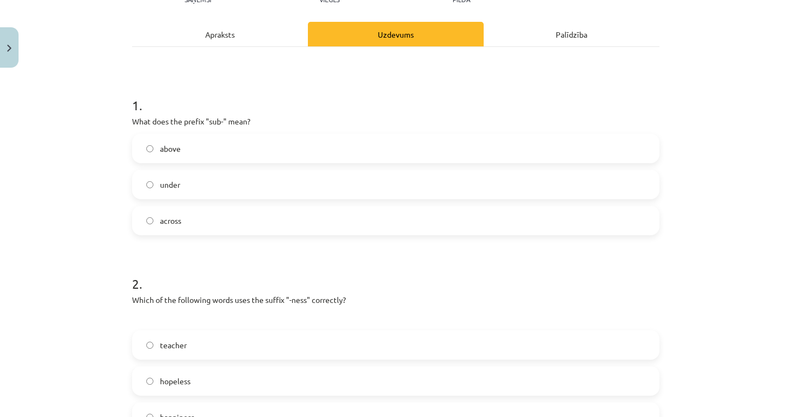
click at [192, 188] on label "under" at bounding box center [395, 184] width 525 height 27
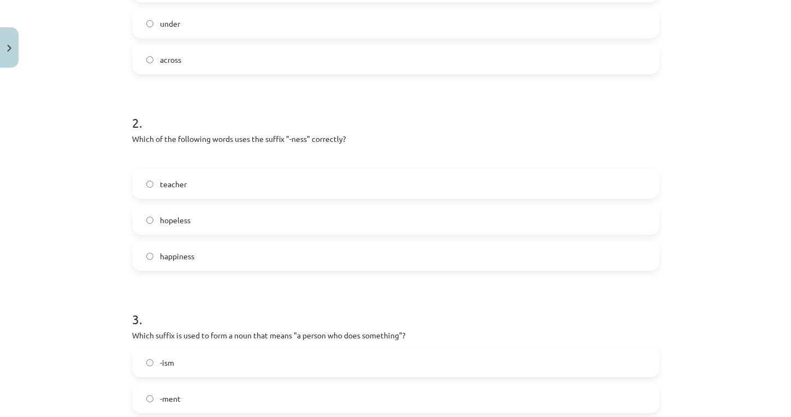
scroll to position [311, 0]
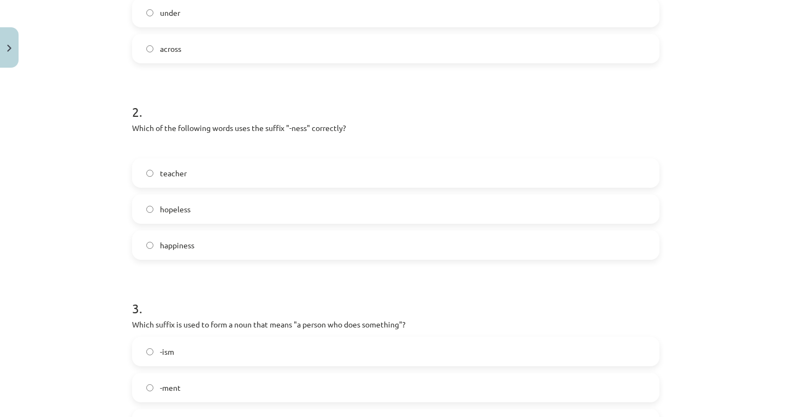
click at [198, 246] on label "happiness" at bounding box center [395, 245] width 525 height 27
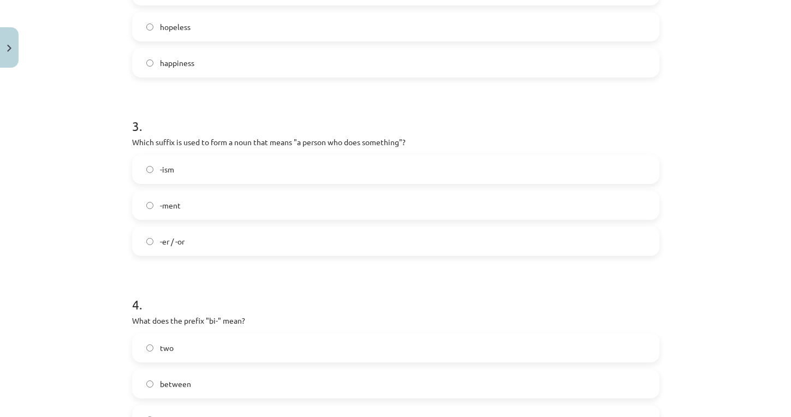
scroll to position [525, 0]
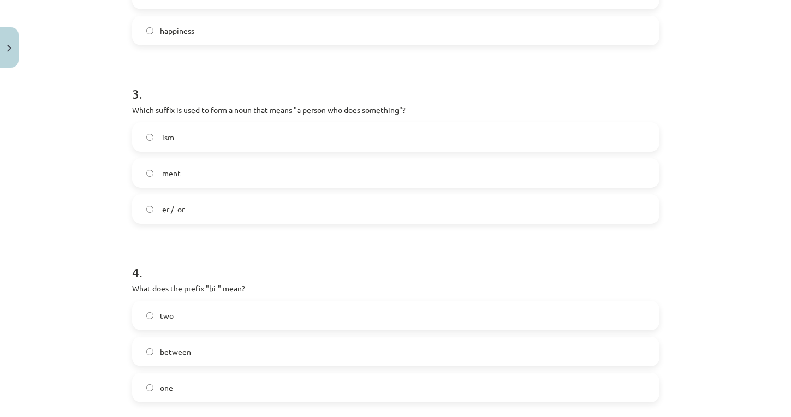
click at [190, 210] on label "-er / -or" at bounding box center [395, 209] width 525 height 27
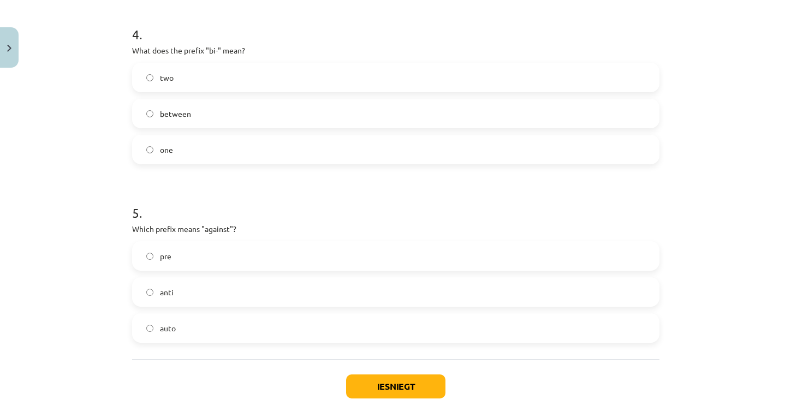
scroll to position [764, 0]
click at [240, 72] on label "two" at bounding box center [395, 76] width 525 height 27
click at [174, 295] on label "anti" at bounding box center [395, 291] width 525 height 27
click at [389, 383] on button "Iesniegt" at bounding box center [395, 386] width 99 height 24
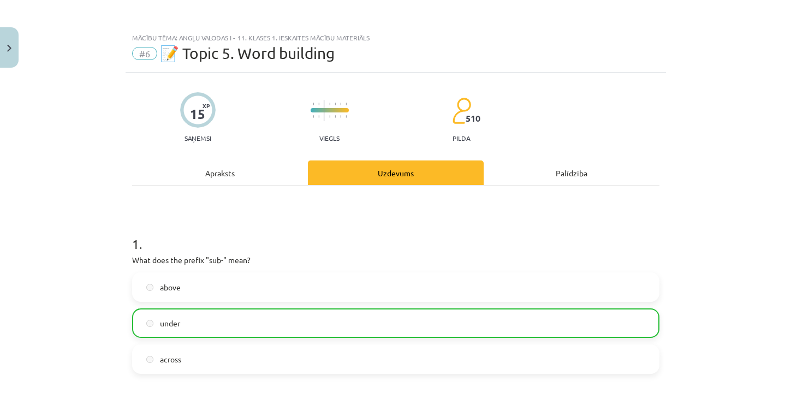
scroll to position [0, 0]
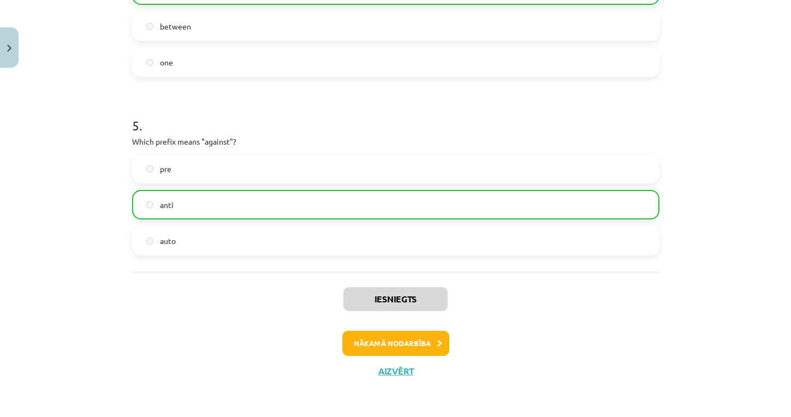
click at [409, 345] on button "Nākamā nodarbība" at bounding box center [395, 343] width 107 height 25
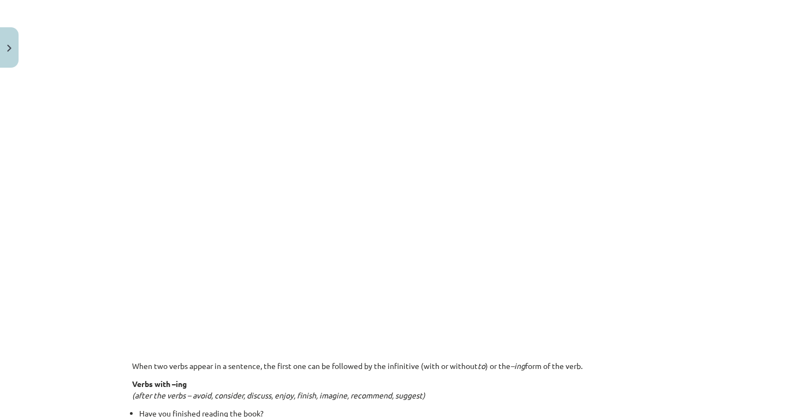
scroll to position [520, 0]
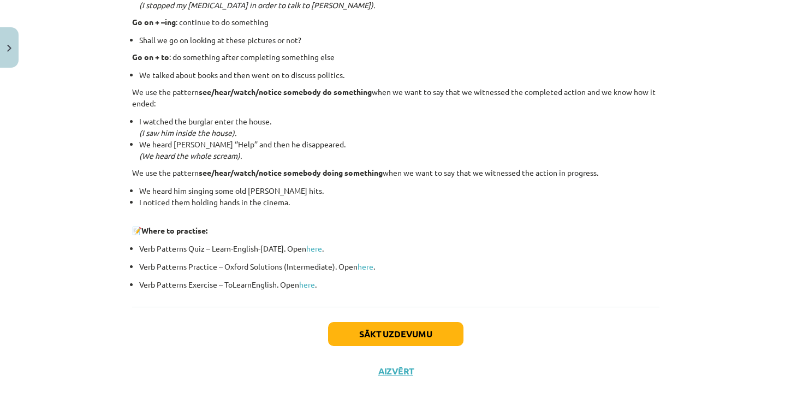
click at [384, 331] on button "Sākt uzdevumu" at bounding box center [395, 334] width 135 height 24
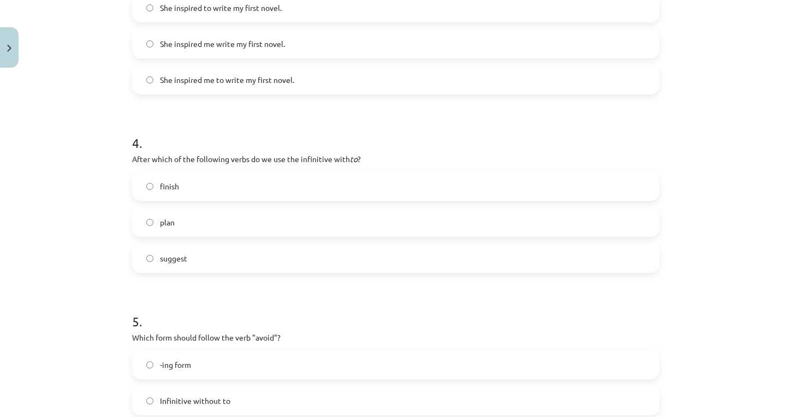
scroll to position [800, 0]
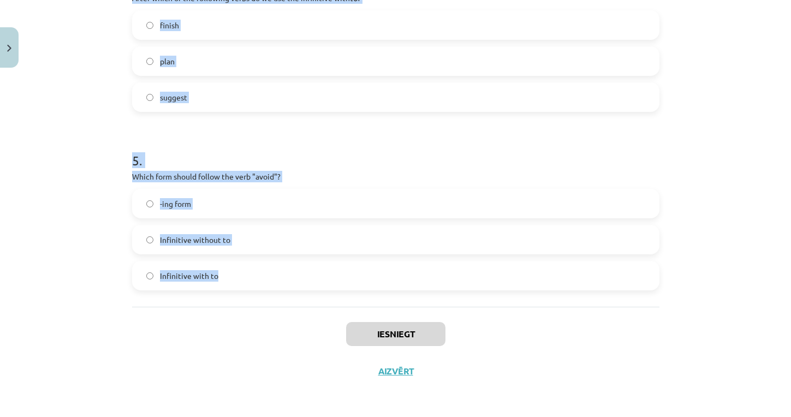
drag, startPoint x: 133, startPoint y: 65, endPoint x: 270, endPoint y: 291, distance: 264.0
copy form "What is the difference in meaning between "stop talking" and "stop to talk"? Bo…"
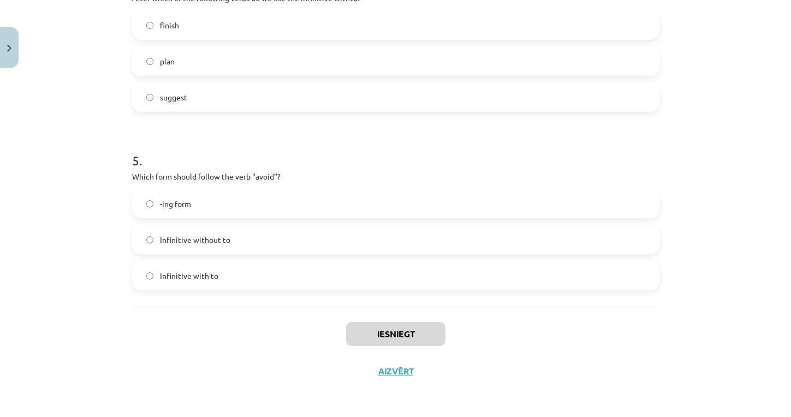
click at [93, 216] on div "Mācību tēma: Angļu valodas i - 11. klases 1. ieskaites mācību materiāls #7 📝 To…" at bounding box center [395, 208] width 791 height 417
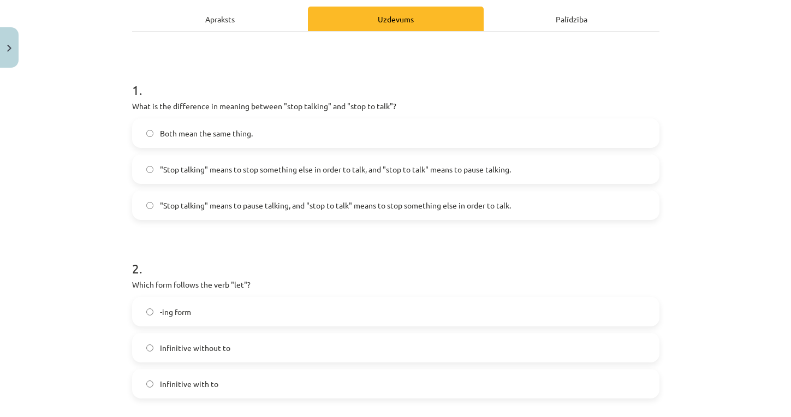
scroll to position [152, 0]
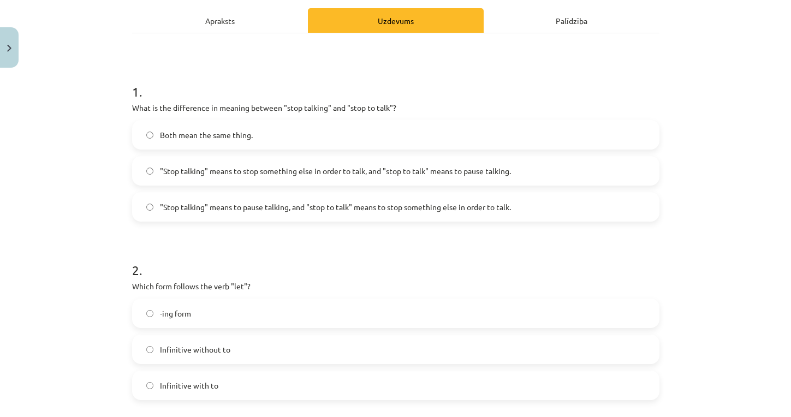
click at [324, 209] on span ""Stop talking" means to pause talking, and "stop to talk" means to stop somethi…" at bounding box center [335, 207] width 351 height 11
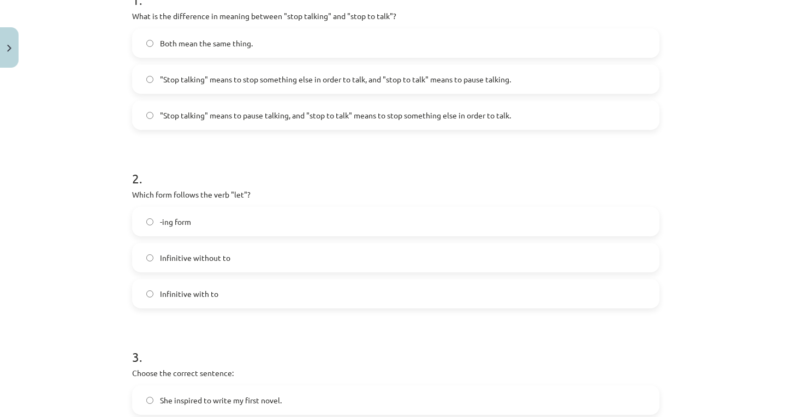
scroll to position [248, 0]
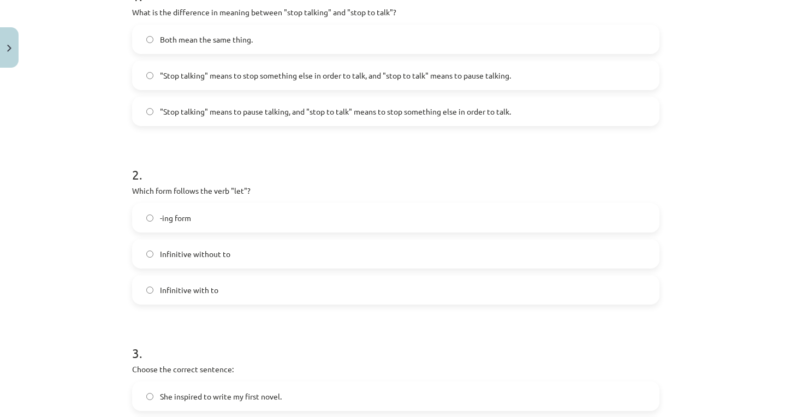
click at [183, 257] on span "Infinitive without to" at bounding box center [195, 254] width 70 height 11
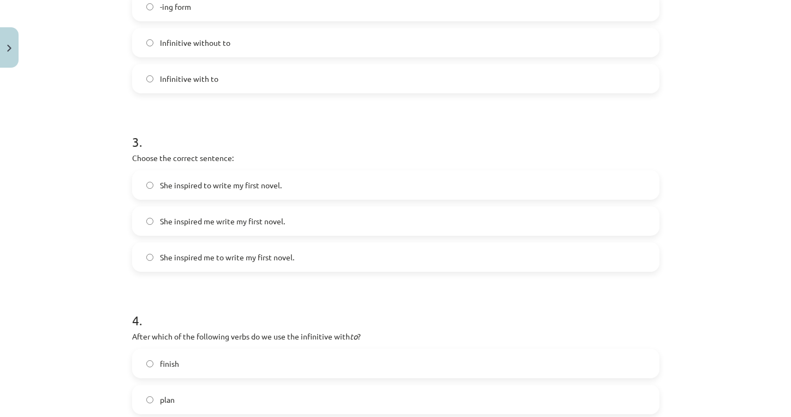
scroll to position [462, 0]
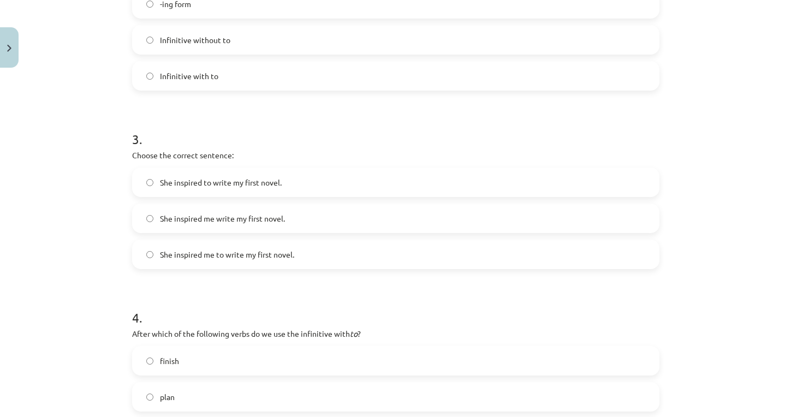
click at [249, 215] on span "She inspired me write my first novel." at bounding box center [222, 218] width 125 height 11
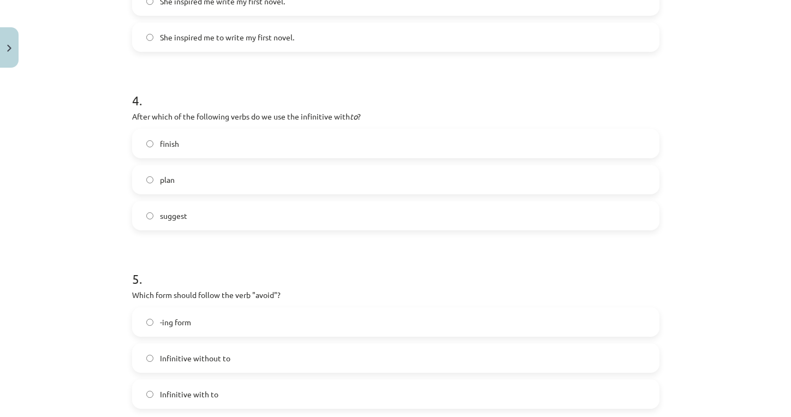
scroll to position [689, 0]
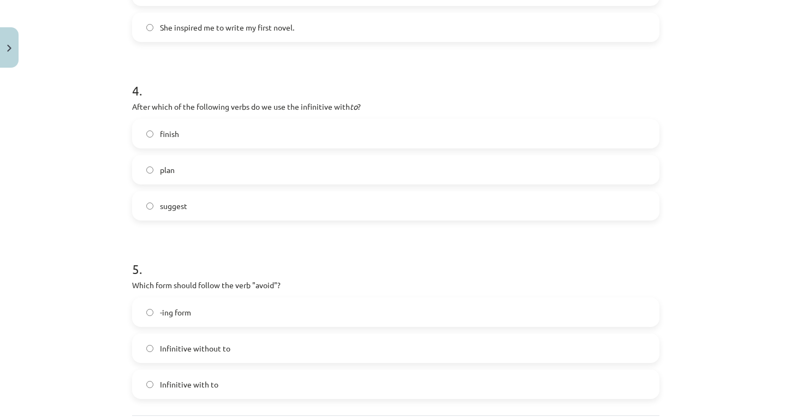
click at [209, 163] on label "plan" at bounding box center [395, 169] width 525 height 27
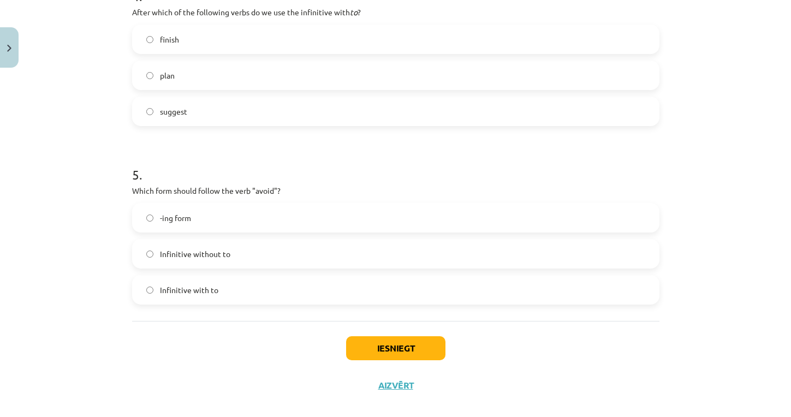
scroll to position [786, 0]
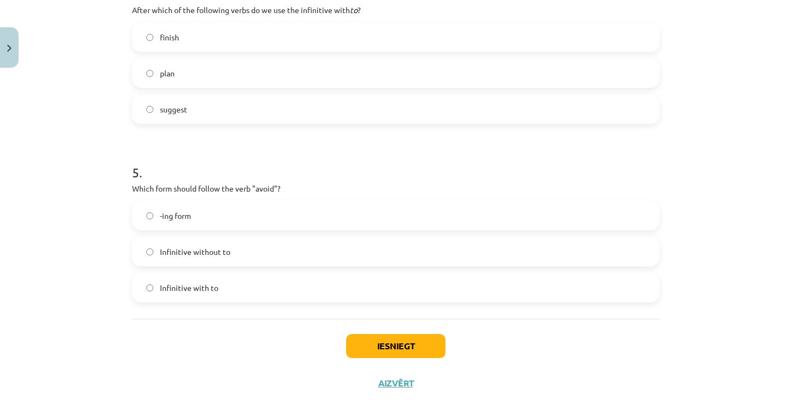
click at [186, 212] on span "-ing form" at bounding box center [175, 215] width 31 height 11
click at [378, 341] on button "Iesniegt" at bounding box center [395, 346] width 99 height 24
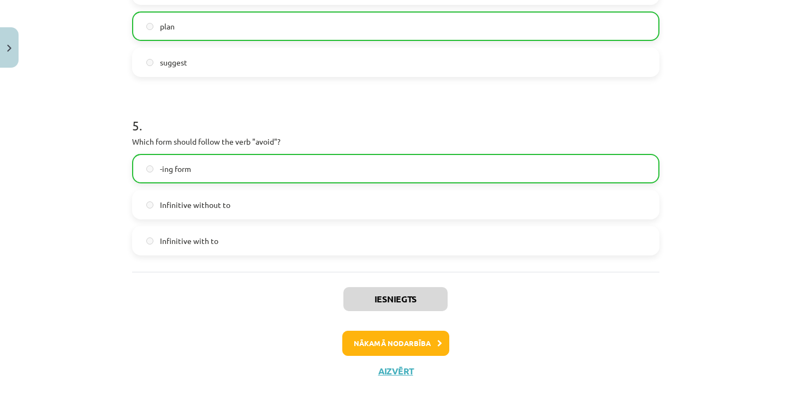
click at [399, 338] on button "Nākamā nodarbība" at bounding box center [395, 343] width 107 height 25
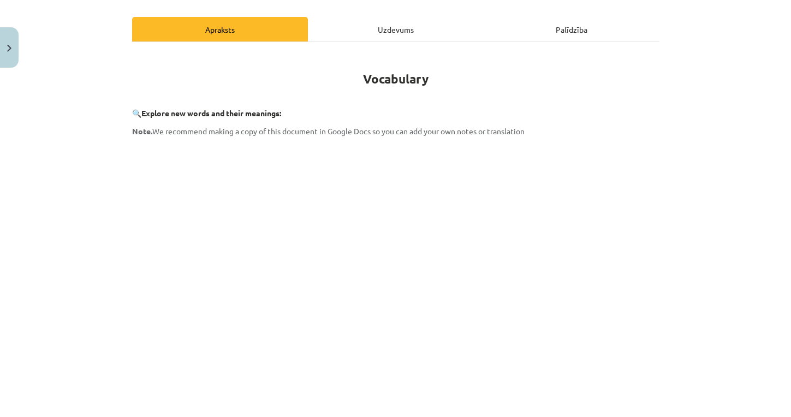
scroll to position [27, 0]
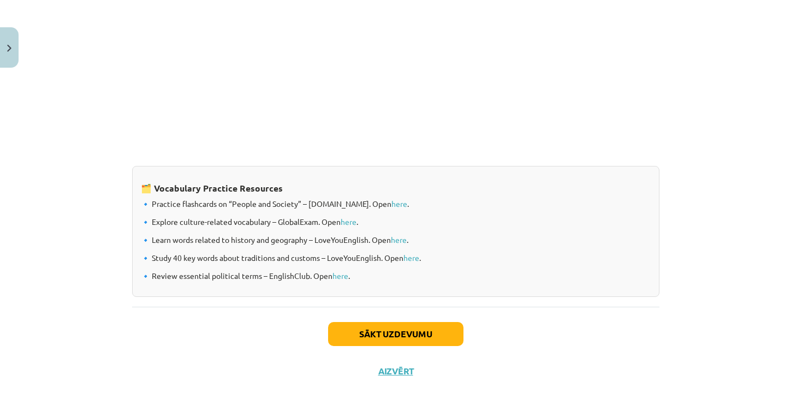
click at [384, 331] on button "Sākt uzdevumu" at bounding box center [395, 334] width 135 height 24
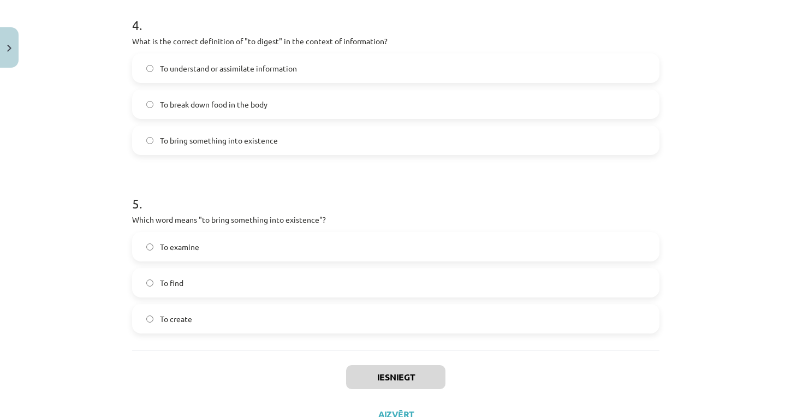
scroll to position [836, 0]
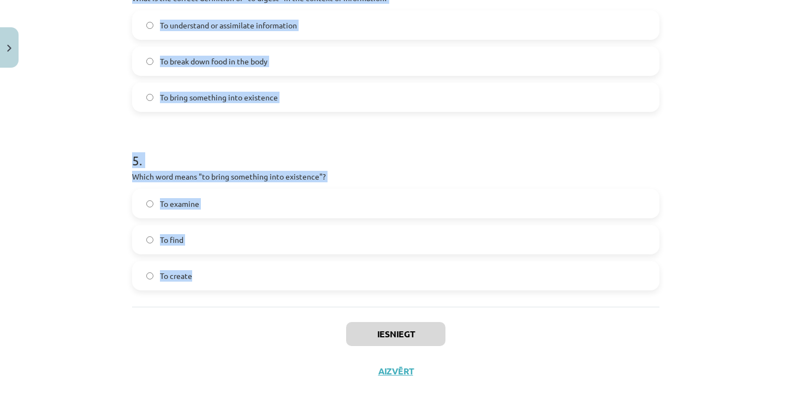
drag, startPoint x: 134, startPoint y: 157, endPoint x: 233, endPoint y: 293, distance: 168.1
copy form "Which of the following means "the surroundings or conditions in which a person,…"
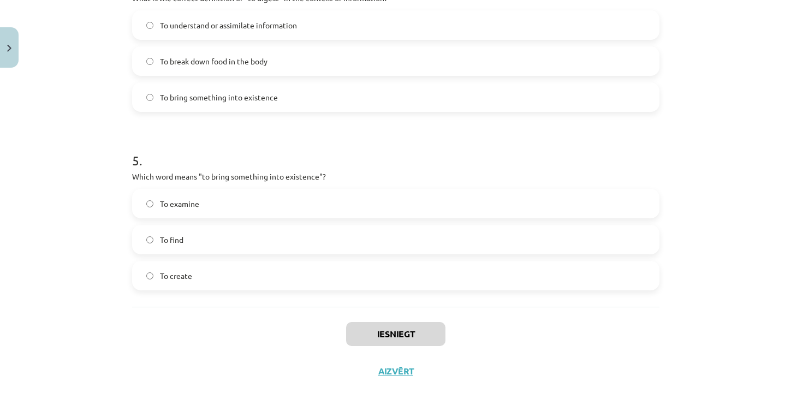
click at [105, 155] on div "Mācību tēma: Angļu valodas i - 11. klases 1. ieskaites mācību materiāls #8 🔤 To…" at bounding box center [395, 208] width 791 height 417
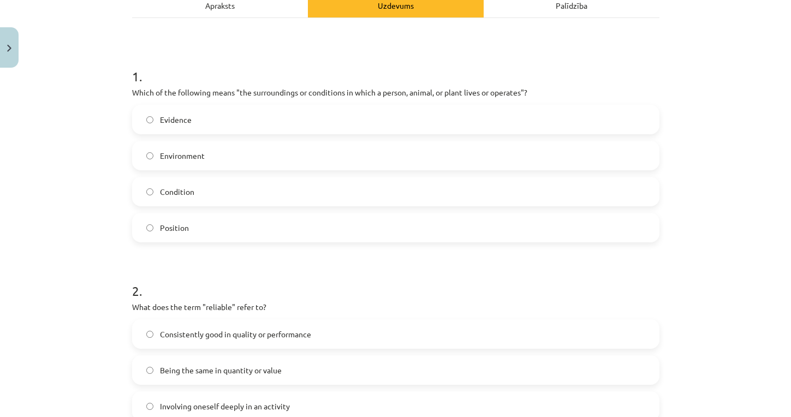
scroll to position [166, 0]
click at [193, 153] on span "Environment" at bounding box center [182, 157] width 45 height 11
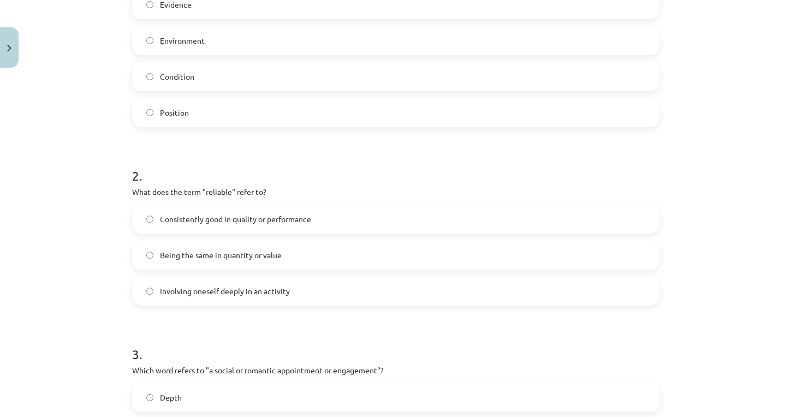
scroll to position [300, 0]
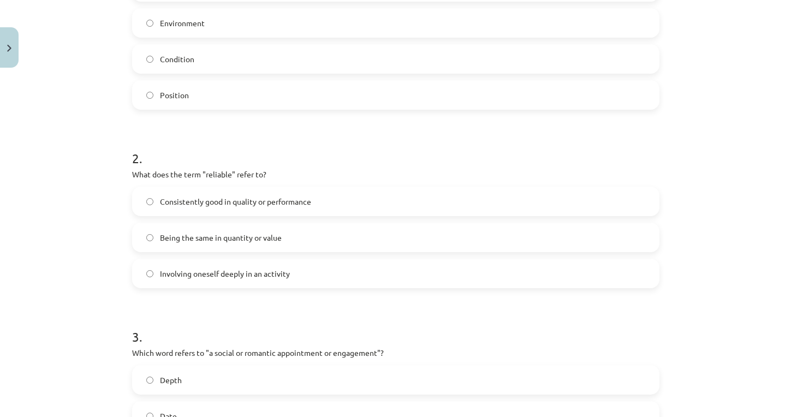
click at [199, 205] on span "Consistently good in quality or performance" at bounding box center [235, 201] width 151 height 11
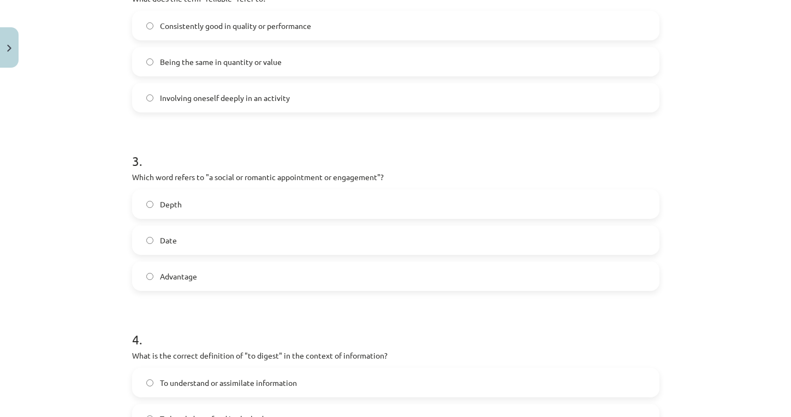
scroll to position [478, 0]
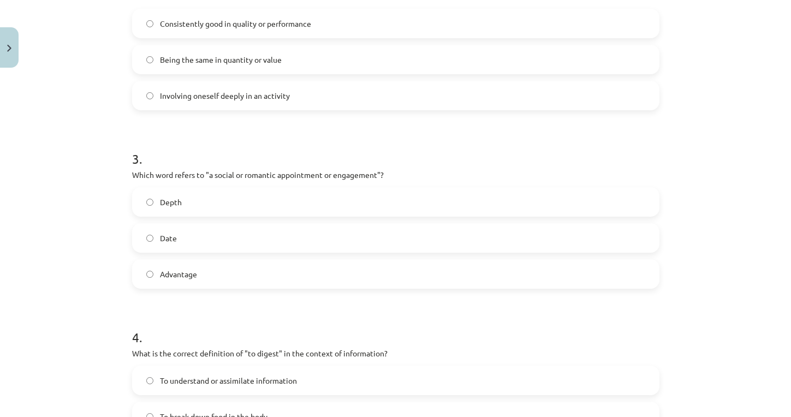
click at [184, 244] on label "Date" at bounding box center [395, 237] width 525 height 27
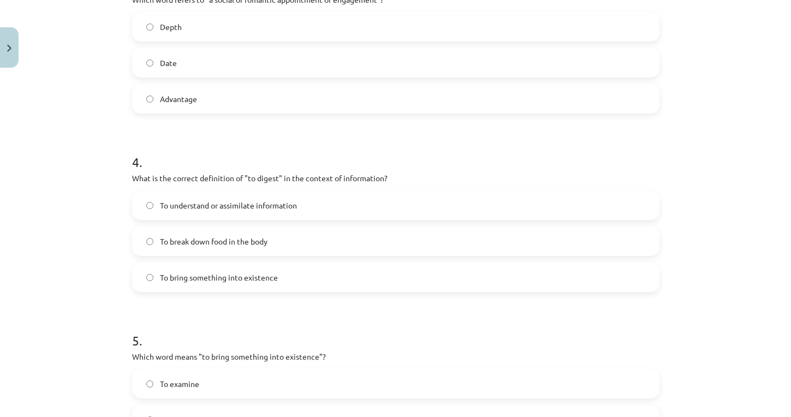
scroll to position [654, 0]
click at [218, 204] on span "To understand or assimilate information" at bounding box center [228, 204] width 137 height 11
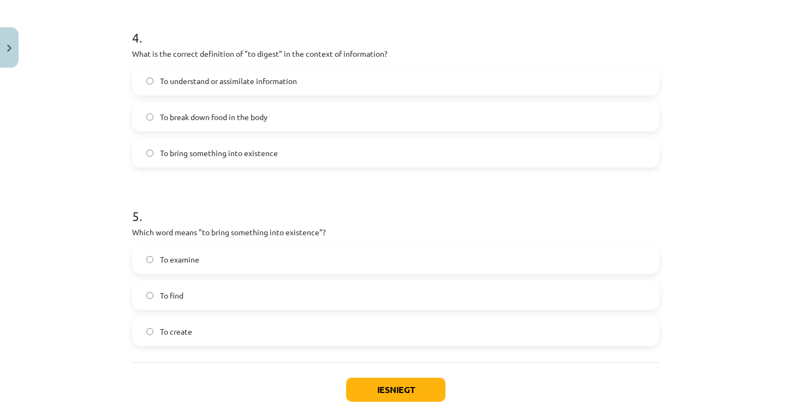
scroll to position [779, 0]
click at [186, 329] on span "To create" at bounding box center [176, 331] width 32 height 11
click at [394, 385] on button "Iesniegt" at bounding box center [395, 389] width 99 height 24
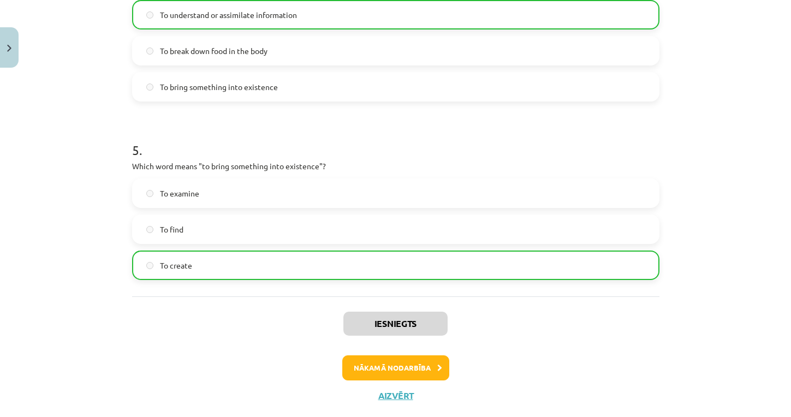
scroll to position [851, 0]
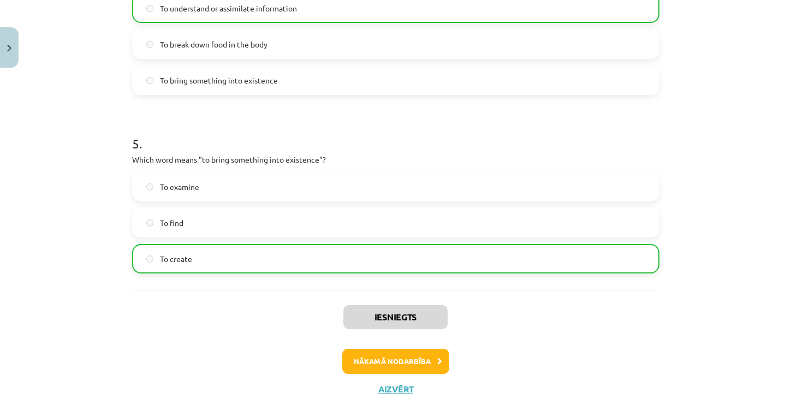
click at [376, 357] on button "Nākamā nodarbība" at bounding box center [395, 361] width 107 height 25
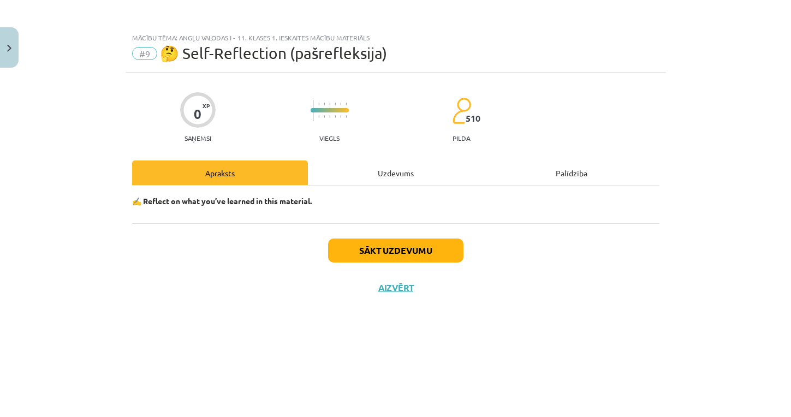
scroll to position [0, 0]
click at [412, 249] on button "Sākt uzdevumu" at bounding box center [395, 251] width 135 height 24
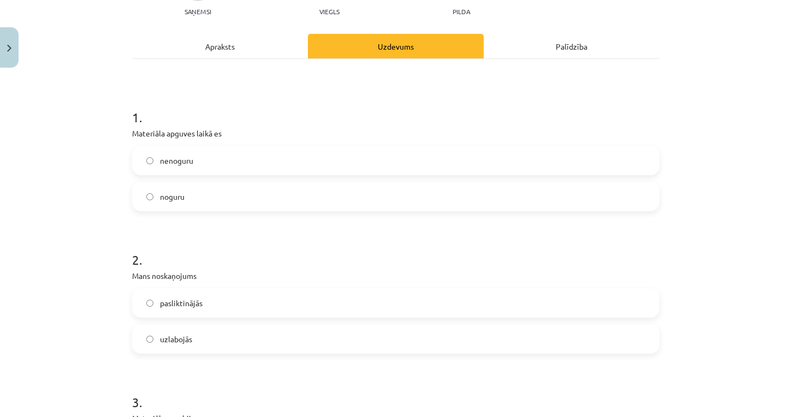
scroll to position [149, 0]
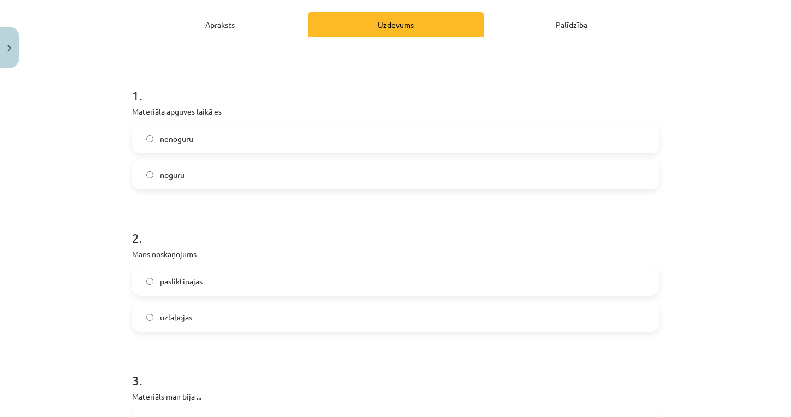
click at [199, 136] on label "nenoguru" at bounding box center [395, 138] width 525 height 27
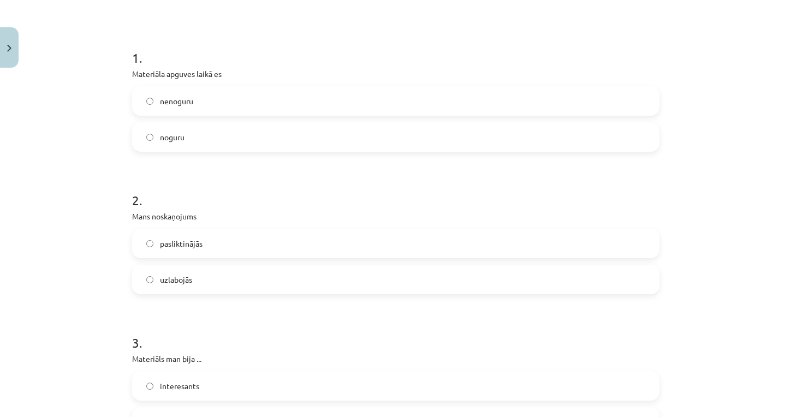
scroll to position [187, 0]
click at [169, 281] on span "uzlabojās" at bounding box center [176, 279] width 32 height 11
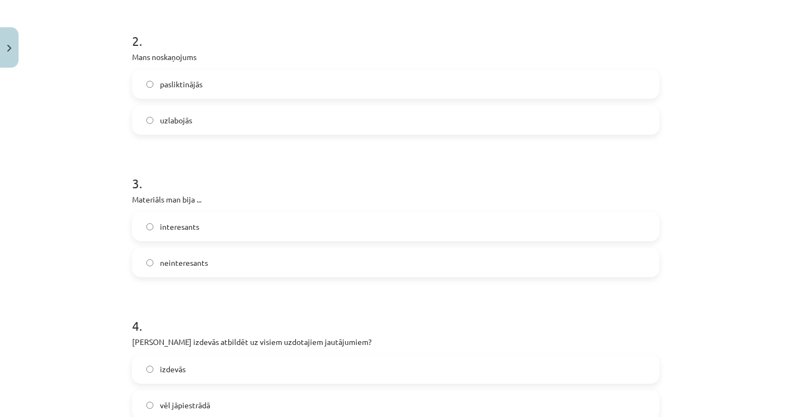
scroll to position [353, 0]
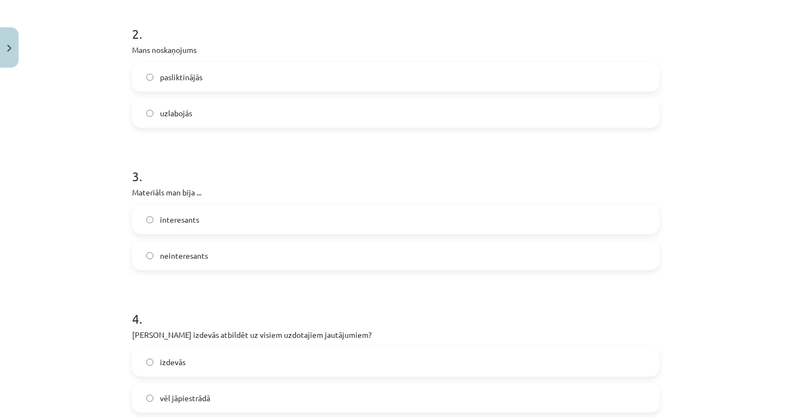
click at [199, 226] on label "interesants" at bounding box center [395, 219] width 525 height 27
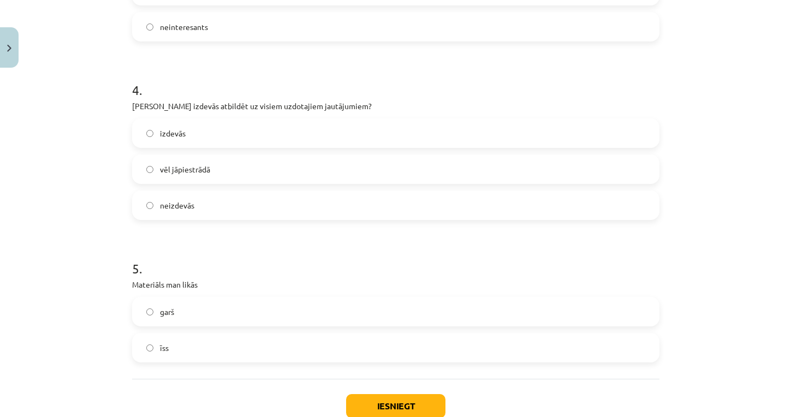
scroll to position [583, 0]
click at [176, 171] on span "vēl jāpiestrādā" at bounding box center [185, 168] width 50 height 11
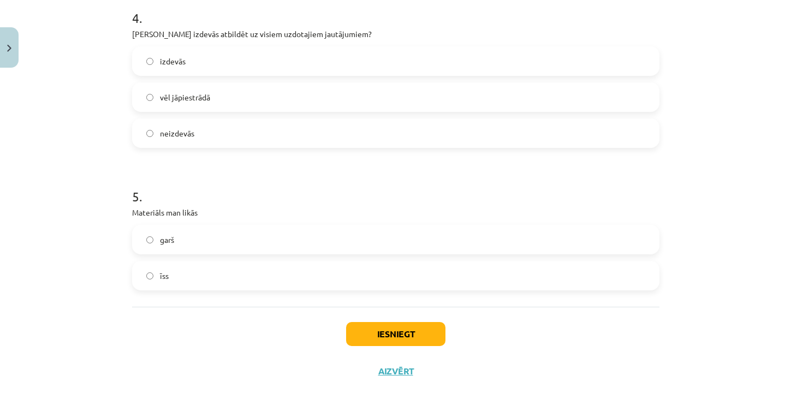
scroll to position [655, 0]
click at [187, 234] on label "garš" at bounding box center [395, 239] width 525 height 27
click at [381, 327] on button "Iesniegt" at bounding box center [395, 334] width 99 height 24
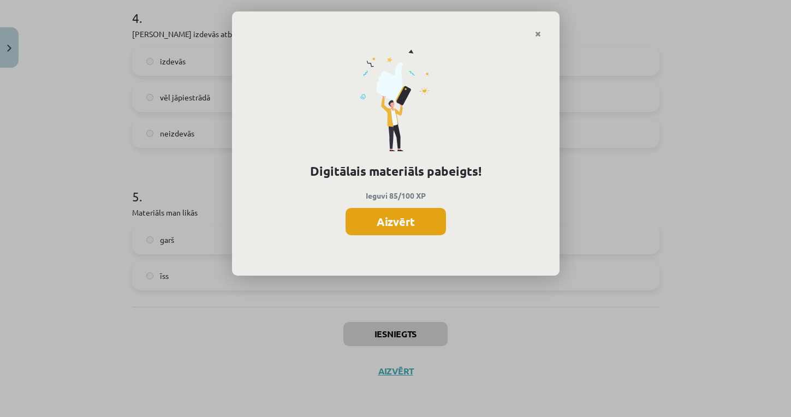
click at [415, 222] on button "Aizvērt" at bounding box center [396, 221] width 100 height 27
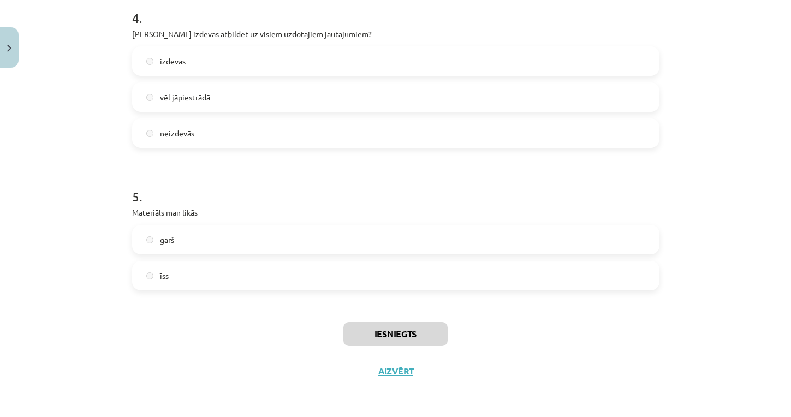
click at [398, 371] on button "Aizvērt" at bounding box center [396, 371] width 42 height 11
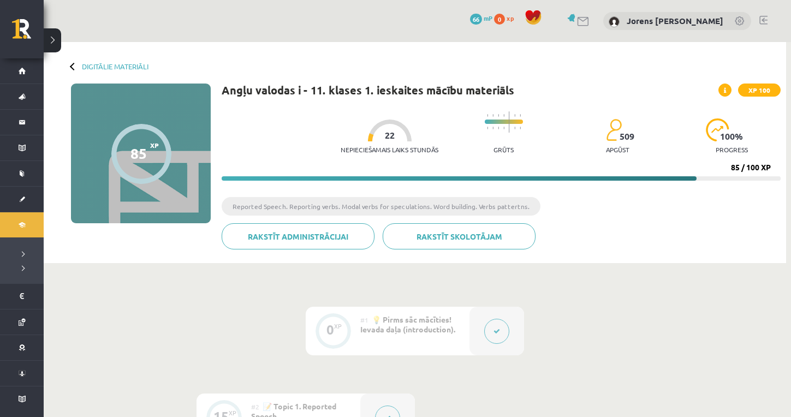
scroll to position [0, 0]
click at [72, 67] on div at bounding box center [74, 66] width 8 height 8
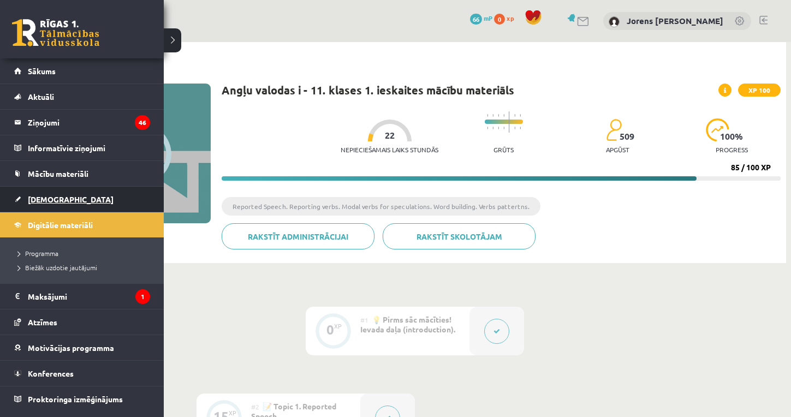
click at [58, 203] on span "[DEMOGRAPHIC_DATA]" at bounding box center [71, 199] width 86 height 10
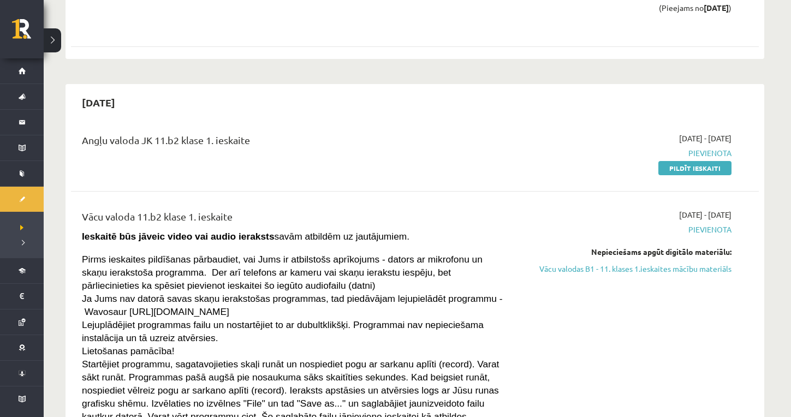
scroll to position [1926, 0]
click at [686, 161] on link "Pildīt ieskaiti" at bounding box center [695, 168] width 73 height 14
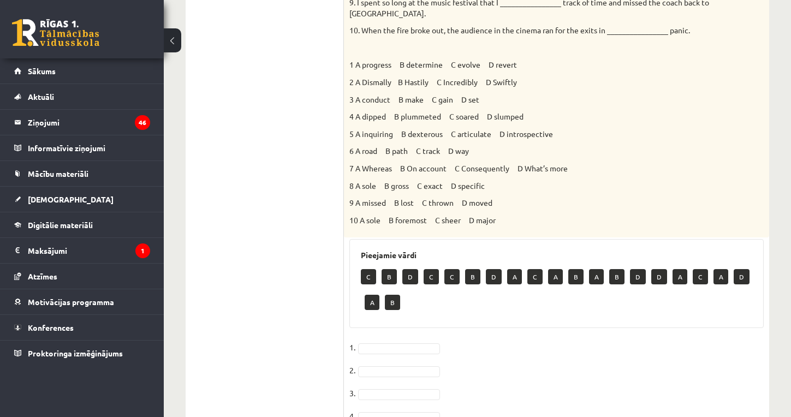
scroll to position [611, 0]
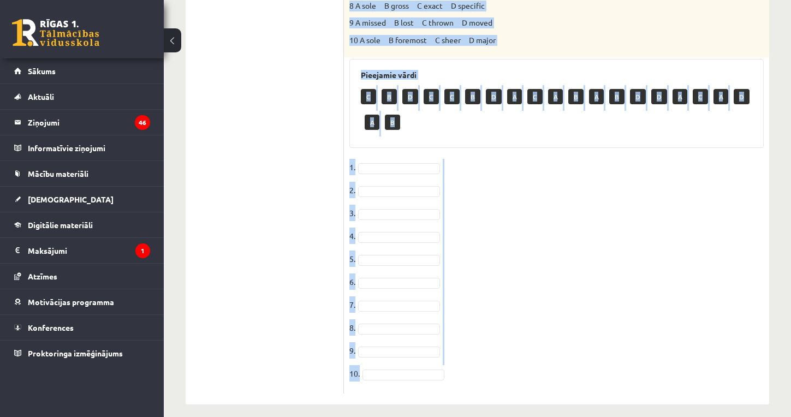
drag, startPoint x: 351, startPoint y: 28, endPoint x: 428, endPoint y: 354, distance: 335.0
copy div "Loremi dol sitamet consect. 0. Adi elits do eiusmod temp inc utlabor __________…"
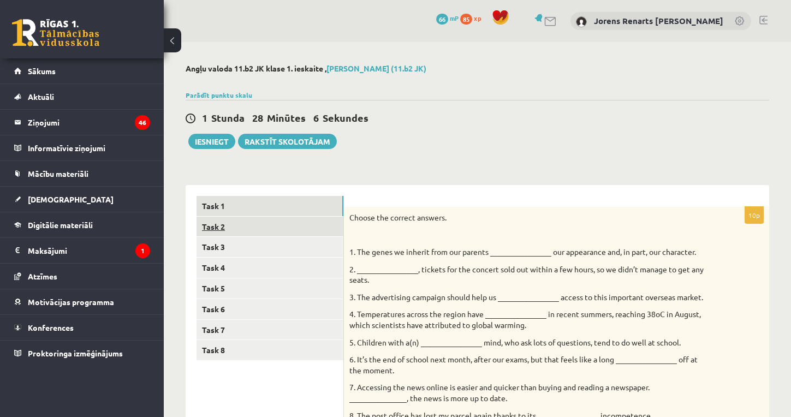
scroll to position [0, 0]
click at [222, 206] on link "Task 1" at bounding box center [270, 206] width 147 height 20
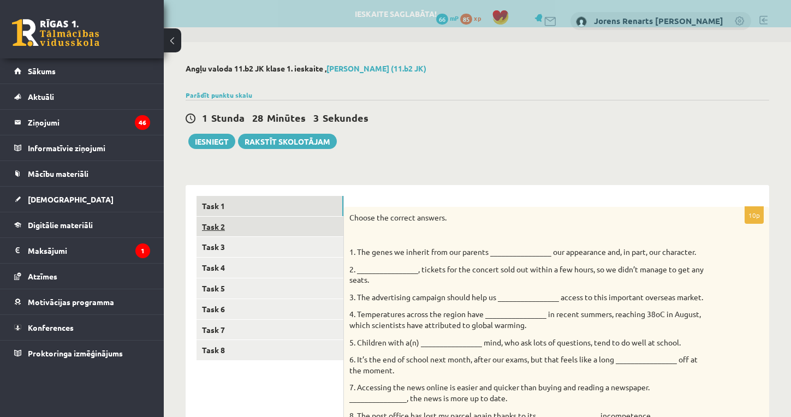
click at [222, 227] on link "Task 2" at bounding box center [270, 227] width 147 height 20
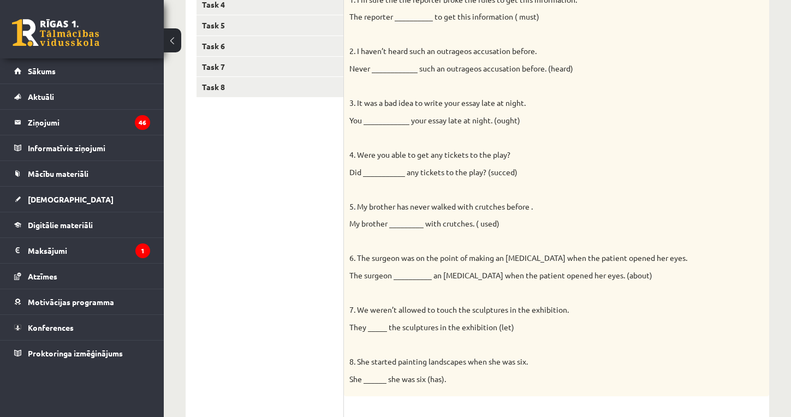
scroll to position [279, 0]
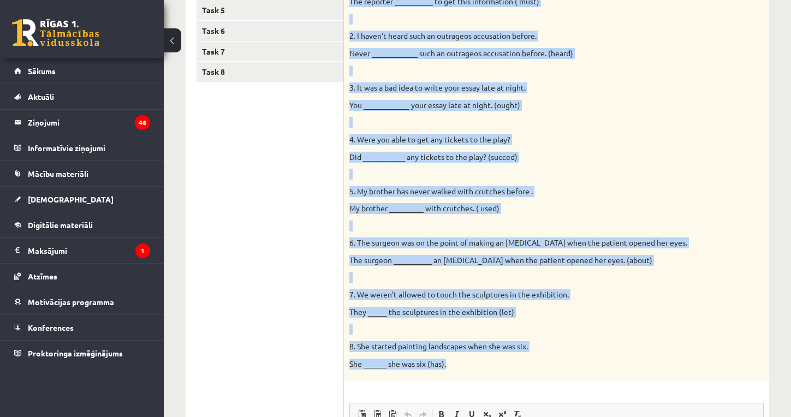
drag, startPoint x: 351, startPoint y: 66, endPoint x: 448, endPoint y: 368, distance: 316.8
click at [447, 367] on div "Complete the second sentence so that it has a similar meaning to the first sent…" at bounding box center [556, 154] width 425 height 453
copy div "Complete the second sentence so that it has a similar meaning to the first sent…"
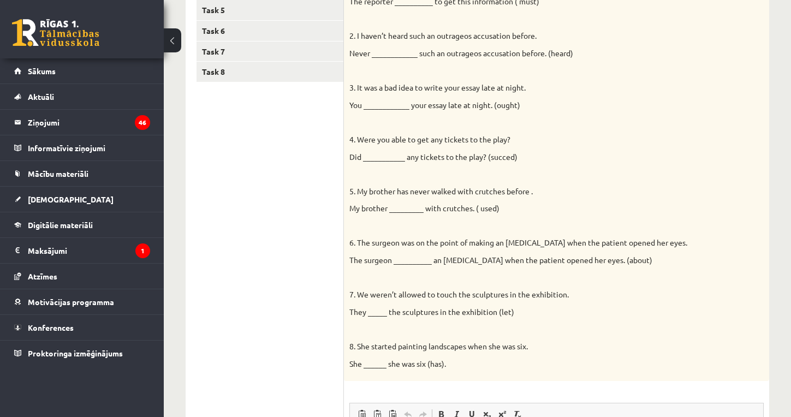
click at [333, 245] on ul "Task 1 Task 2 Task 3 Task 4 Task 5 Task 6 Task 7 Task 8" at bounding box center [270, 274] width 147 height 713
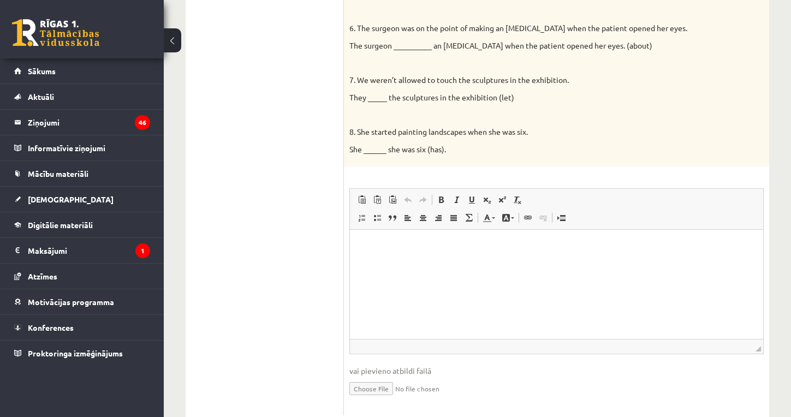
scroll to position [504, 0]
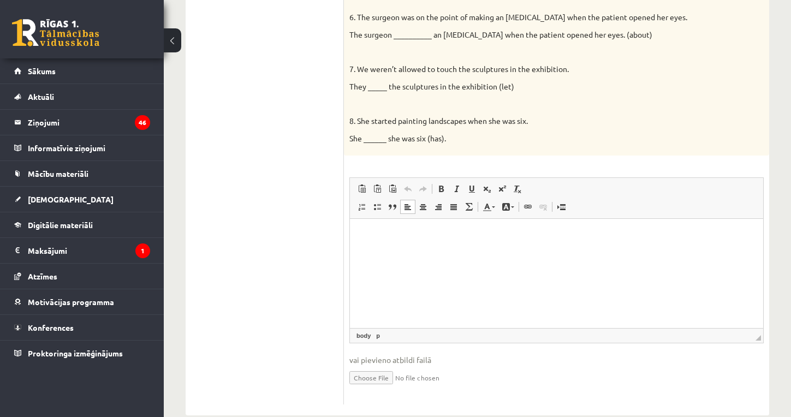
click at [390, 252] on html at bounding box center [556, 235] width 413 height 33
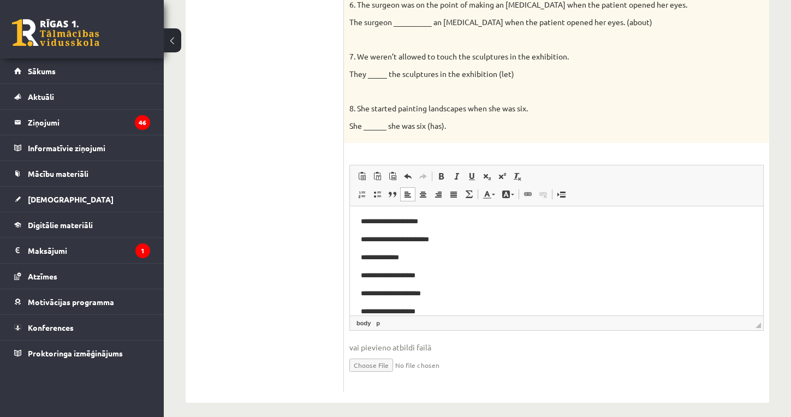
scroll to position [516, 0]
click at [468, 311] on p "**********" at bounding box center [557, 312] width 392 height 11
click at [342, 187] on ul "Task 1 Task 2 Task 3 Task 4 Task 5 Task 6 Task 7 Task 8" at bounding box center [270, 36] width 147 height 713
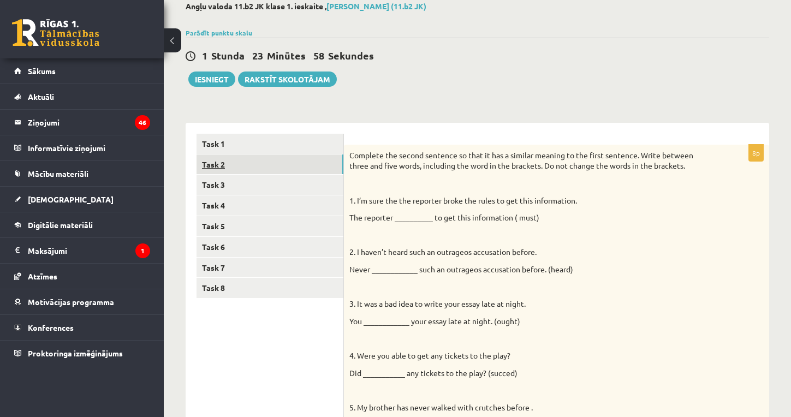
scroll to position [63, 0]
click at [220, 162] on link "Task 2" at bounding box center [270, 164] width 147 height 20
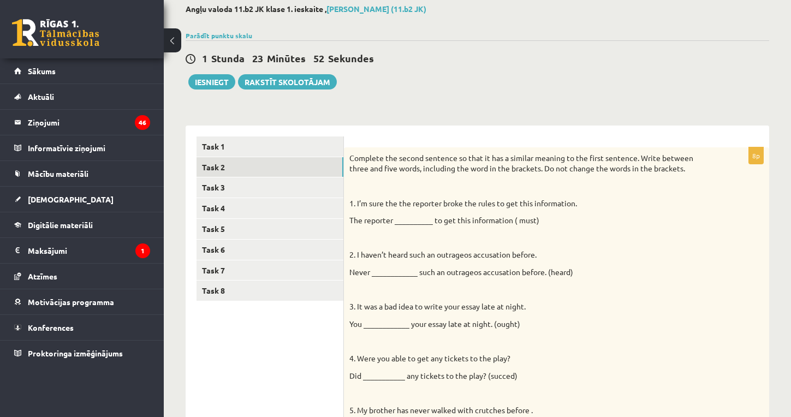
scroll to position [63, 0]
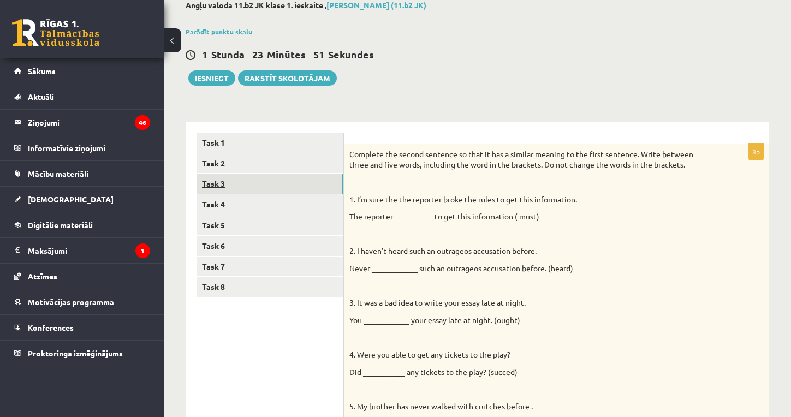
click at [220, 179] on link "Task 3" at bounding box center [270, 184] width 147 height 20
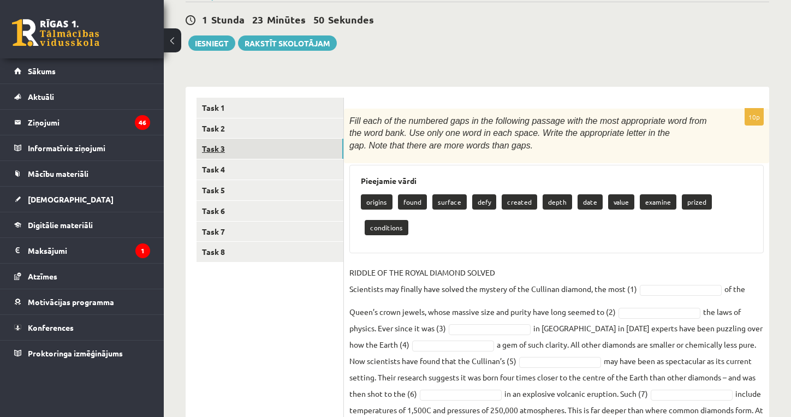
scroll to position [135, 0]
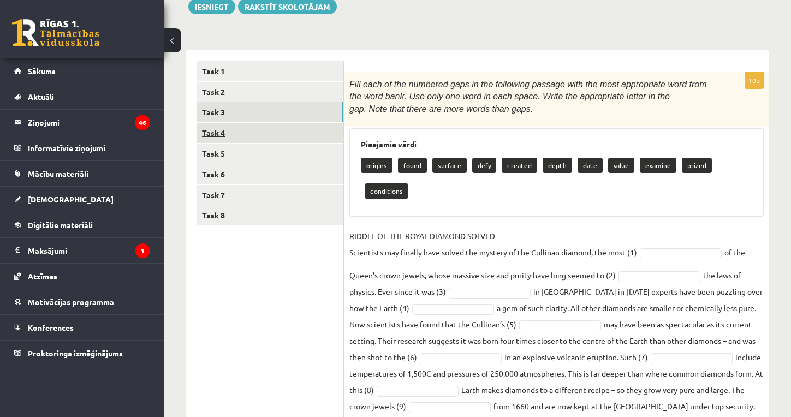
click at [216, 132] on link "Task 4" at bounding box center [270, 133] width 147 height 20
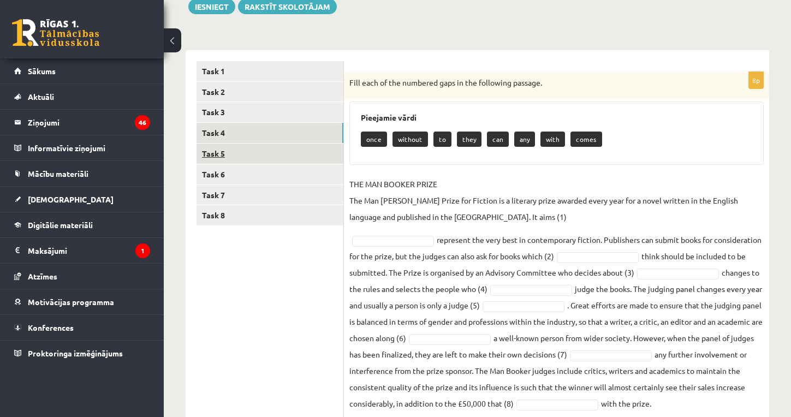
click at [218, 152] on link "Task 5" at bounding box center [270, 154] width 147 height 20
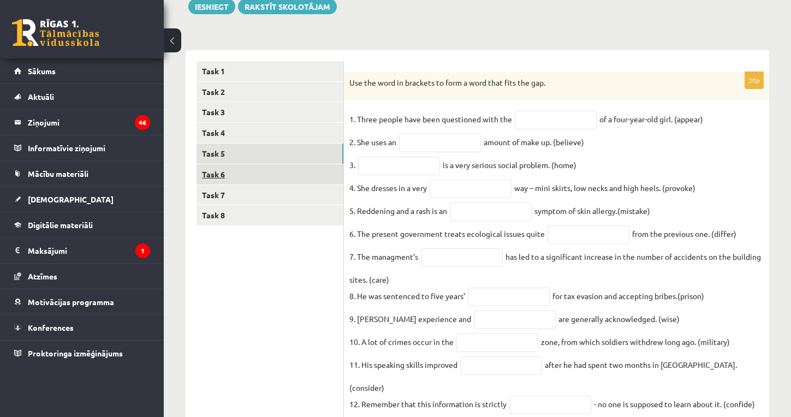
click at [216, 173] on link "Task 6" at bounding box center [270, 174] width 147 height 20
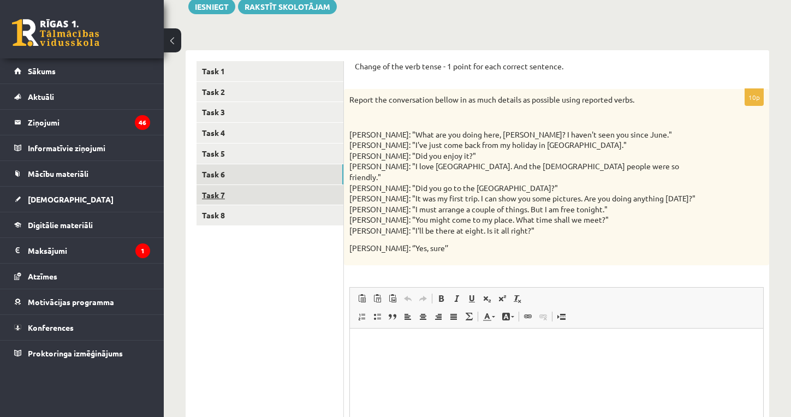
scroll to position [0, 0]
click at [215, 190] on link "Task 7" at bounding box center [270, 195] width 147 height 20
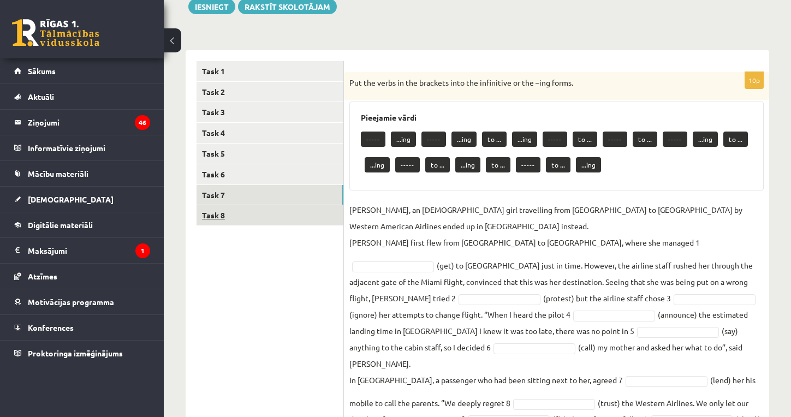
click at [211, 206] on link "Task 8" at bounding box center [270, 215] width 147 height 20
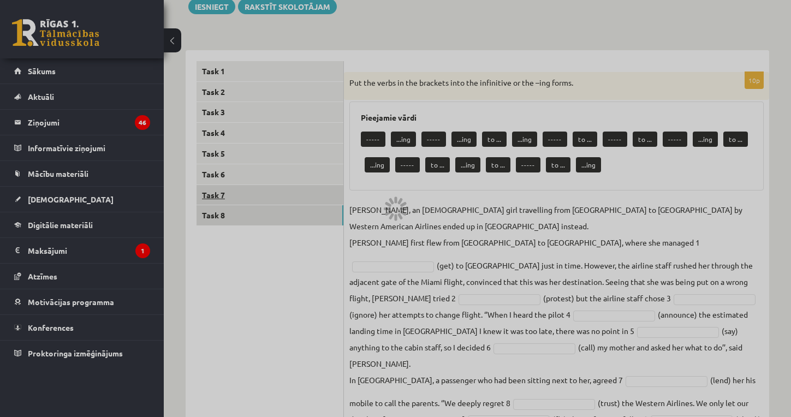
scroll to position [116, 0]
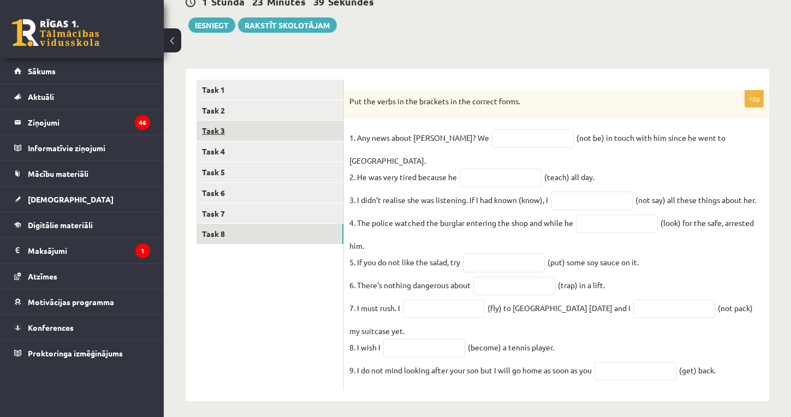
click at [221, 131] on link "Task 3" at bounding box center [270, 131] width 147 height 20
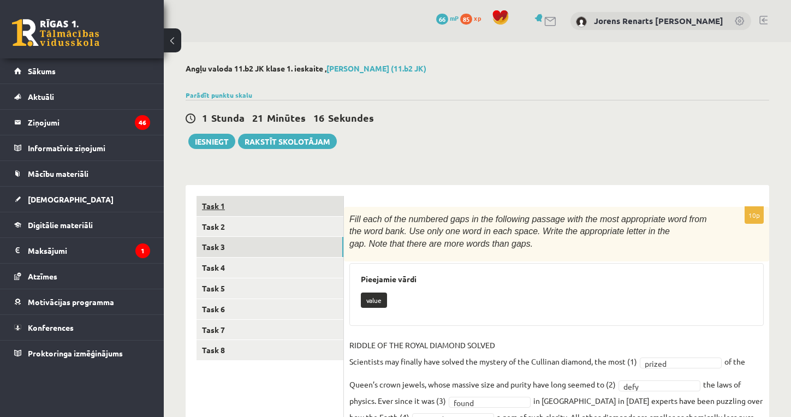
scroll to position [0, 0]
click at [222, 246] on link "Task 3" at bounding box center [270, 247] width 147 height 20
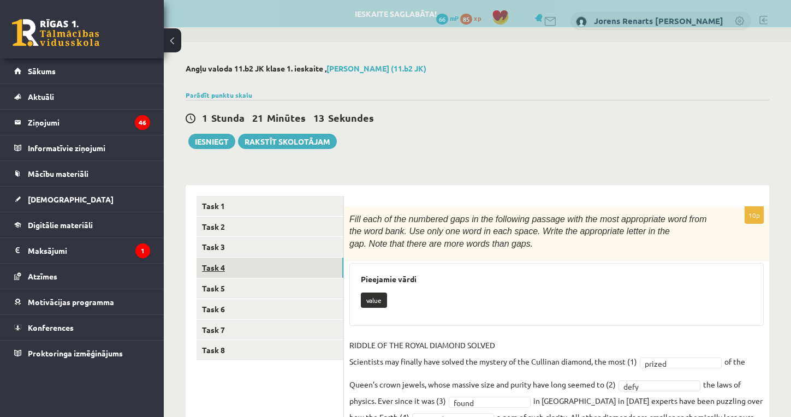
click at [222, 265] on link "Task 4" at bounding box center [270, 268] width 147 height 20
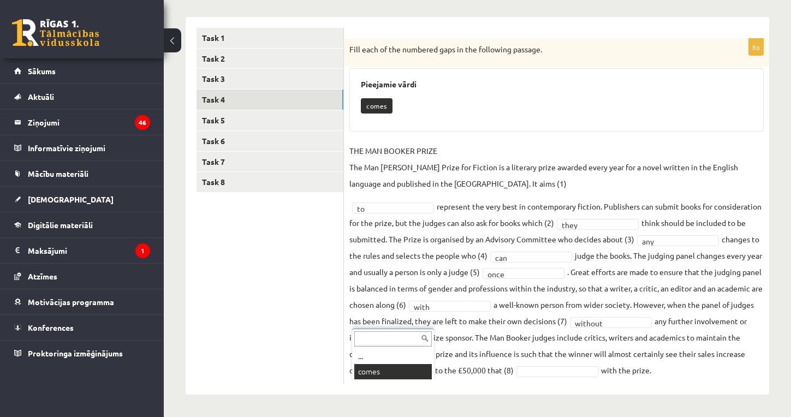
scroll to position [158, 0]
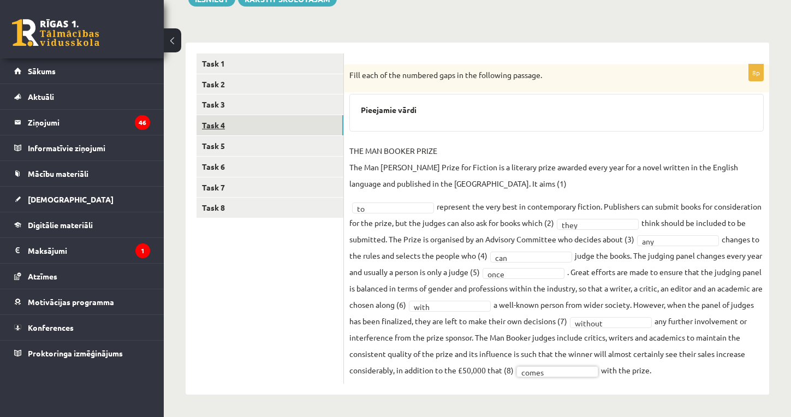
click at [224, 115] on link "Task 4" at bounding box center [270, 125] width 147 height 20
click at [219, 136] on link "Task 5" at bounding box center [270, 146] width 147 height 20
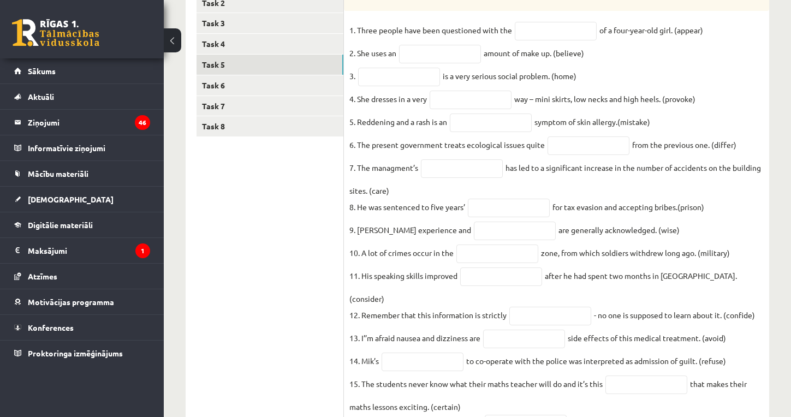
scroll to position [222, 0]
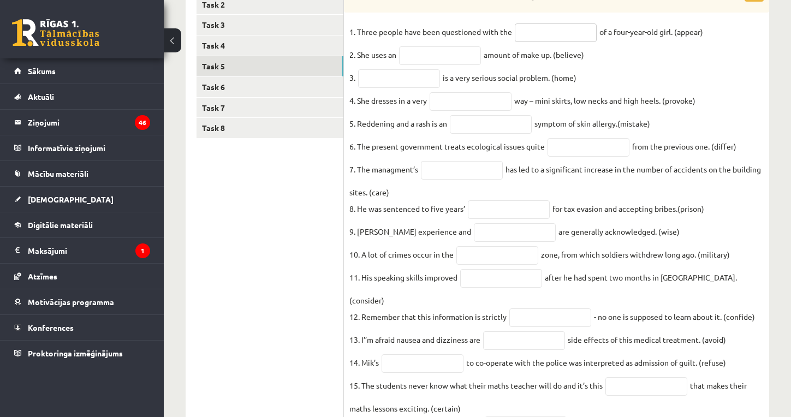
click at [553, 38] on input "text" at bounding box center [556, 32] width 82 height 19
type input "**********"
click at [447, 60] on input "text" at bounding box center [440, 55] width 82 height 19
drag, startPoint x: 447, startPoint y: 60, endPoint x: 463, endPoint y: 56, distance: 16.4
click at [463, 56] on input "***" at bounding box center [440, 55] width 82 height 19
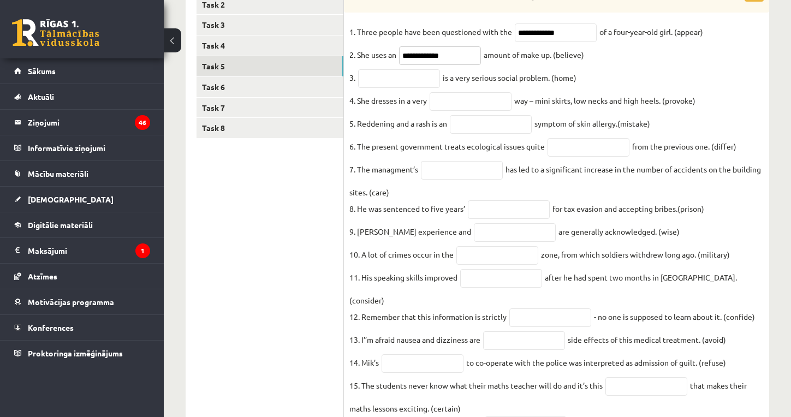
type input "**********"
drag, startPoint x: 446, startPoint y: 58, endPoint x: 370, endPoint y: 80, distance: 78.5
click at [370, 80] on input "text" at bounding box center [399, 78] width 82 height 19
type input "**********"
click at [440, 105] on input "text" at bounding box center [471, 101] width 82 height 19
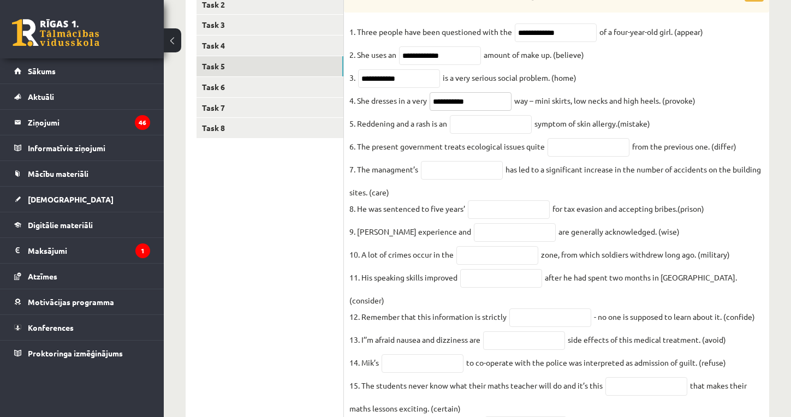
type input "**********"
click at [469, 126] on input "text" at bounding box center [491, 124] width 82 height 19
type input "*"
type input "**********"
drag, startPoint x: 469, startPoint y: 126, endPoint x: 557, endPoint y: 151, distance: 91.3
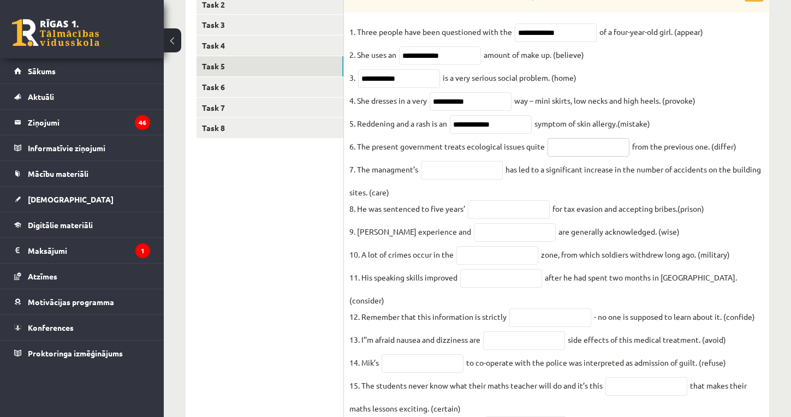
click at [557, 151] on input "text" at bounding box center [589, 147] width 82 height 19
type input "**********"
click at [447, 174] on input "text" at bounding box center [462, 170] width 82 height 19
type input "**********"
click at [489, 218] on input "text" at bounding box center [509, 209] width 82 height 19
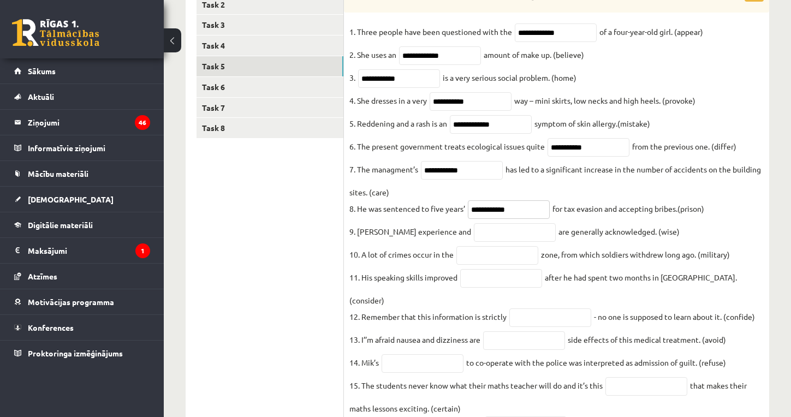
type input "**********"
click at [476, 242] on input "text" at bounding box center [515, 232] width 82 height 19
type input "******"
click at [493, 260] on input "text" at bounding box center [498, 255] width 82 height 19
type input "********"
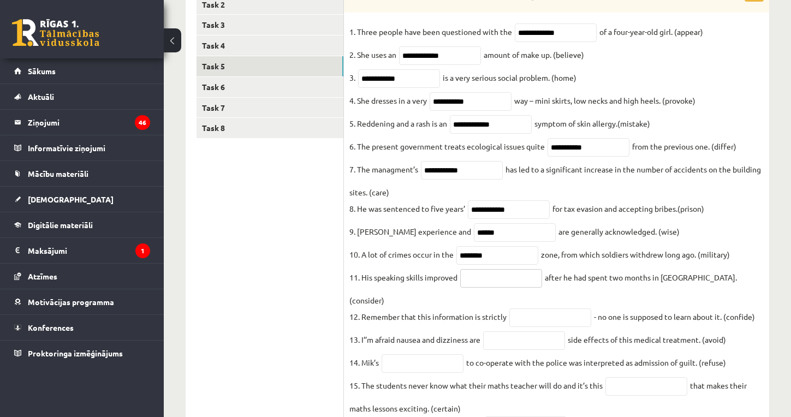
click at [504, 288] on input "text" at bounding box center [501, 278] width 82 height 19
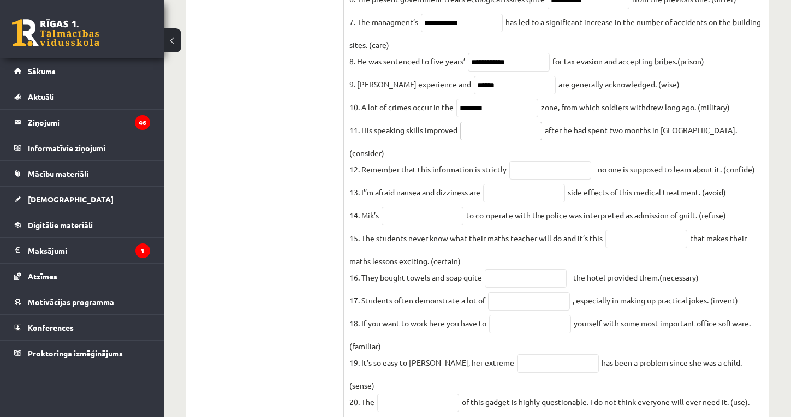
scroll to position [365, 0]
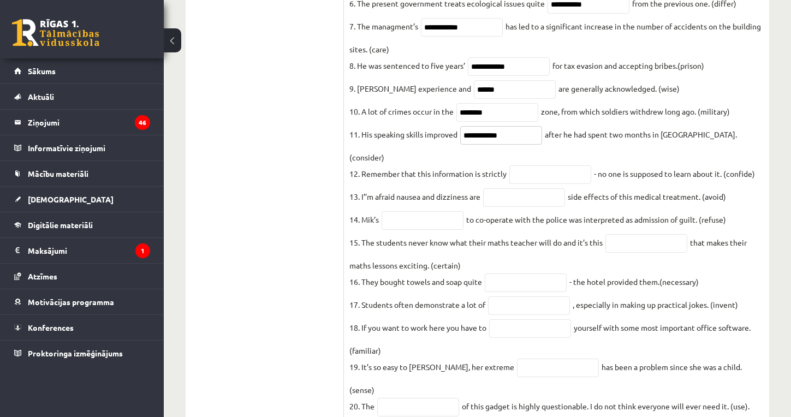
type input "**********"
click at [529, 172] on input "text" at bounding box center [551, 174] width 82 height 19
type input "**********"
click at [509, 199] on input "text" at bounding box center [524, 197] width 82 height 19
type input "**********"
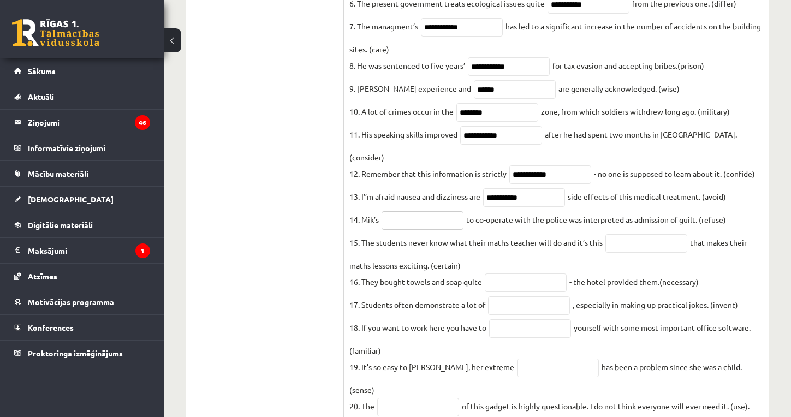
click at [418, 221] on input "text" at bounding box center [423, 220] width 82 height 19
type input "*******"
click at [624, 245] on input "text" at bounding box center [647, 243] width 82 height 19
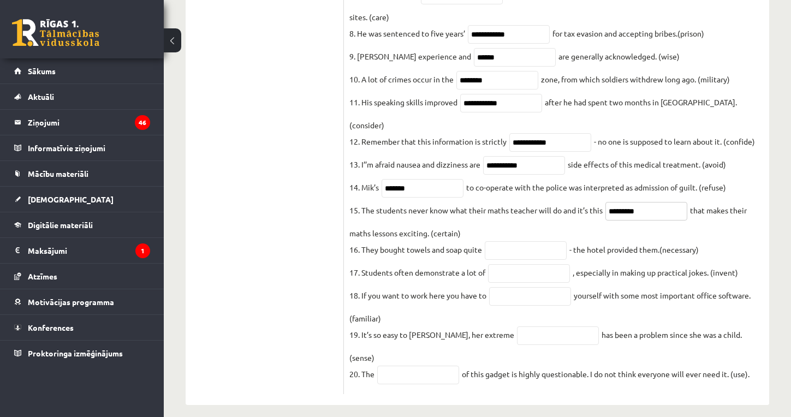
scroll to position [397, 0]
type input "*********"
click at [512, 249] on input "text" at bounding box center [526, 251] width 82 height 19
type input "**********"
click at [521, 272] on input "text" at bounding box center [529, 274] width 82 height 19
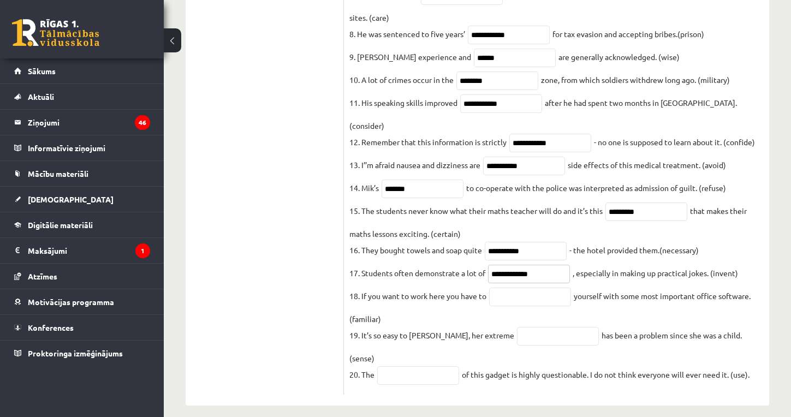
type input "**********"
click at [523, 294] on input "text" at bounding box center [530, 297] width 82 height 19
type input "********"
click at [527, 339] on input "text" at bounding box center [558, 336] width 82 height 19
type input "**********"
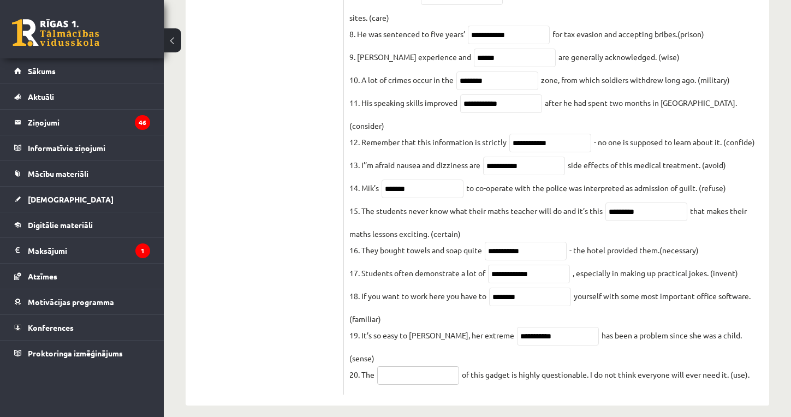
click at [428, 366] on input "text" at bounding box center [418, 375] width 82 height 19
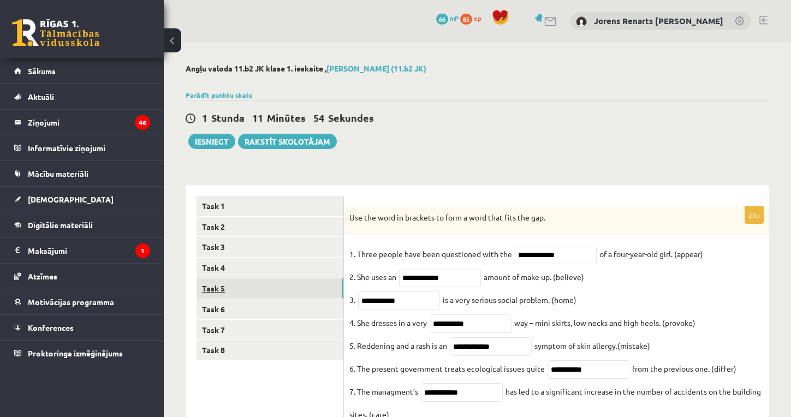
scroll to position [0, 0]
type input "***"
click at [223, 288] on link "Task 5" at bounding box center [270, 289] width 147 height 20
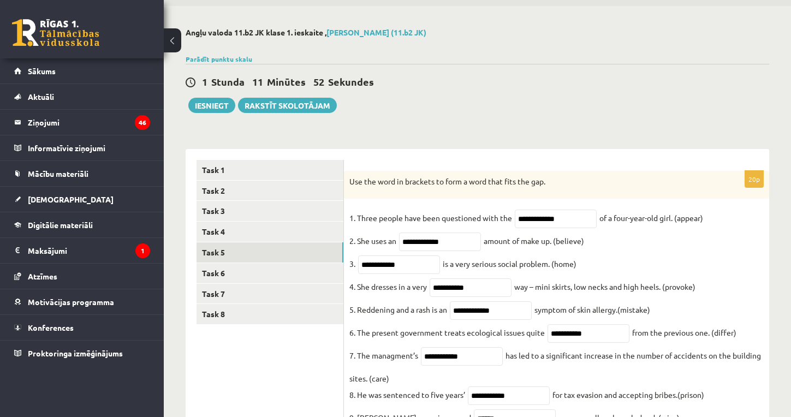
scroll to position [46, 0]
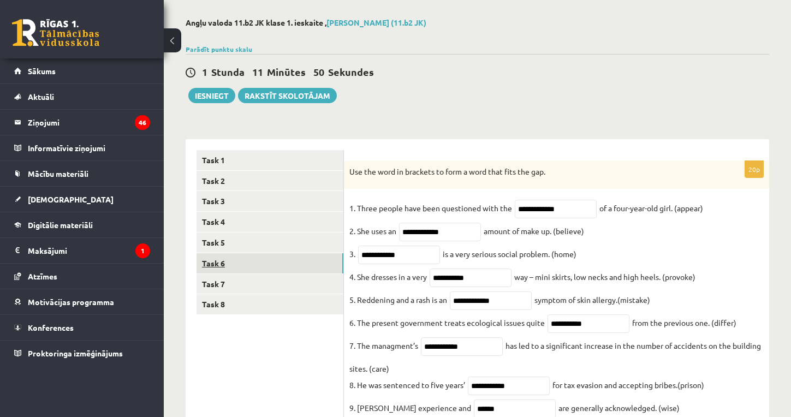
click at [226, 263] on link "Task 6" at bounding box center [270, 263] width 147 height 20
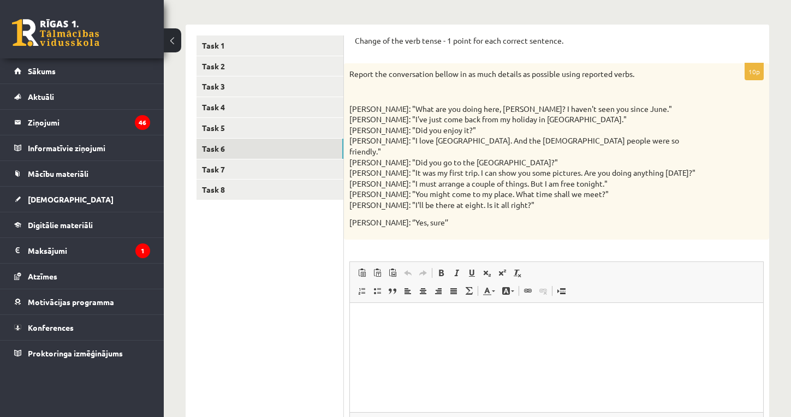
scroll to position [162, 0]
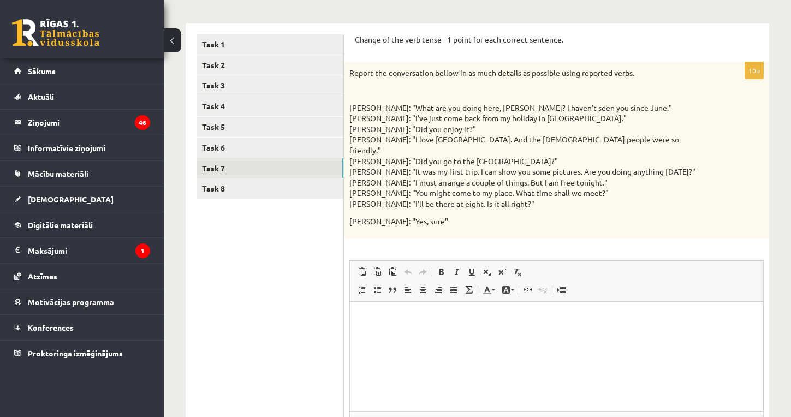
click at [222, 166] on link "Task 7" at bounding box center [270, 168] width 147 height 20
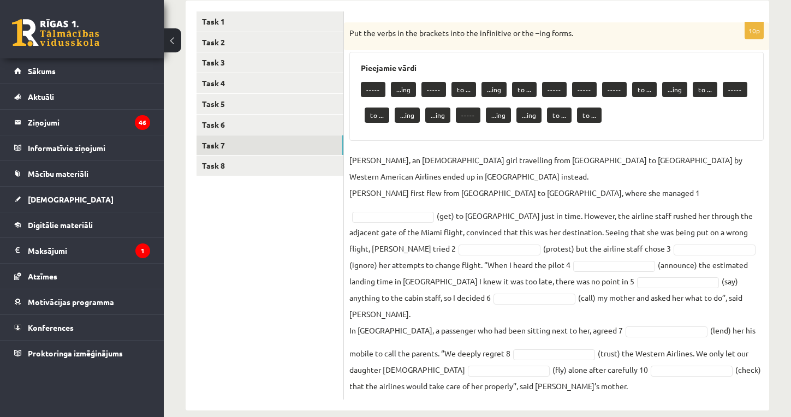
scroll to position [184, 0]
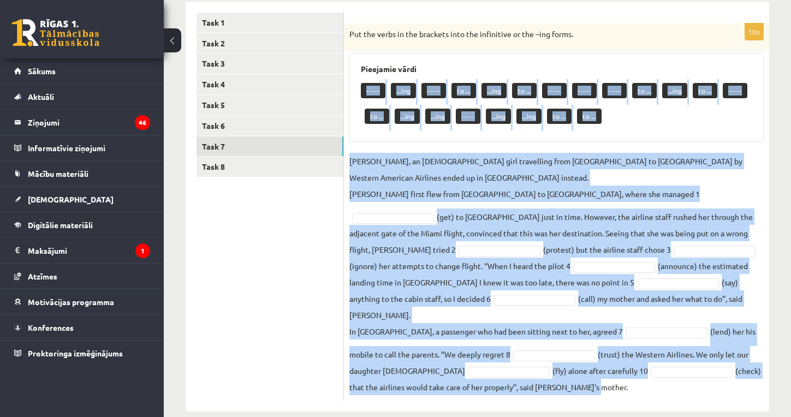
drag, startPoint x: 357, startPoint y: 84, endPoint x: 468, endPoint y: 380, distance: 316.1
click at [468, 380] on div "10p Put the verbs in the brackets into the infinitive or the –ing forms. Pieeja…" at bounding box center [556, 211] width 425 height 377
copy div "----- ...ing ----- to ... ...ing to ... ----- ----- ----- to ... ...ing to ... …"
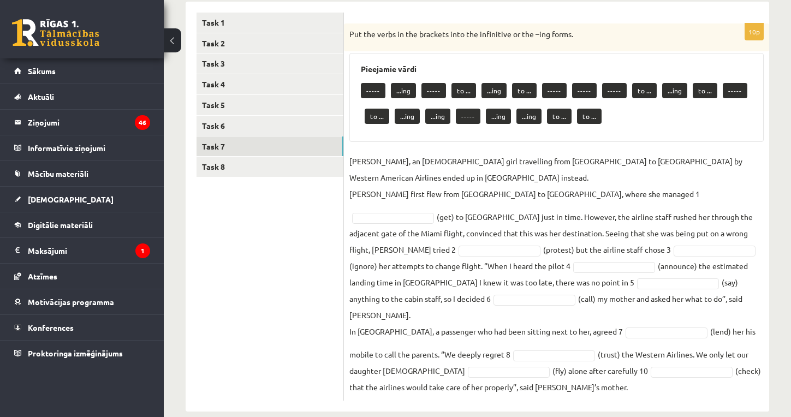
click at [317, 266] on ul "Task 1 Task 2 Task 3 Task 4 Task 5 Task 6 Task 7 Task 8" at bounding box center [270, 207] width 147 height 388
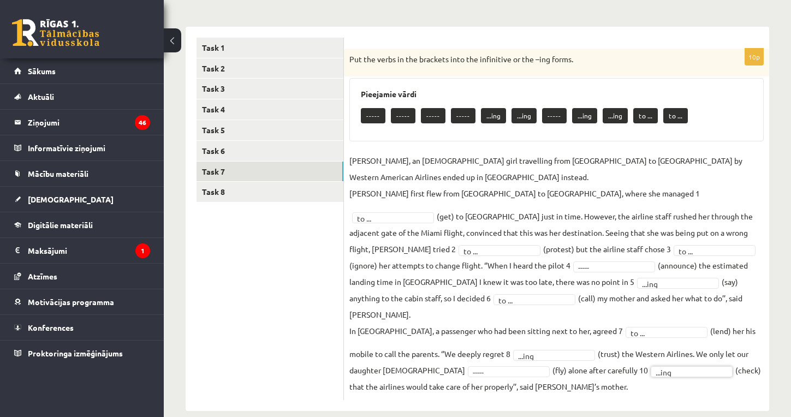
scroll to position [158, 0]
click at [221, 172] on link "Task 7" at bounding box center [270, 172] width 147 height 20
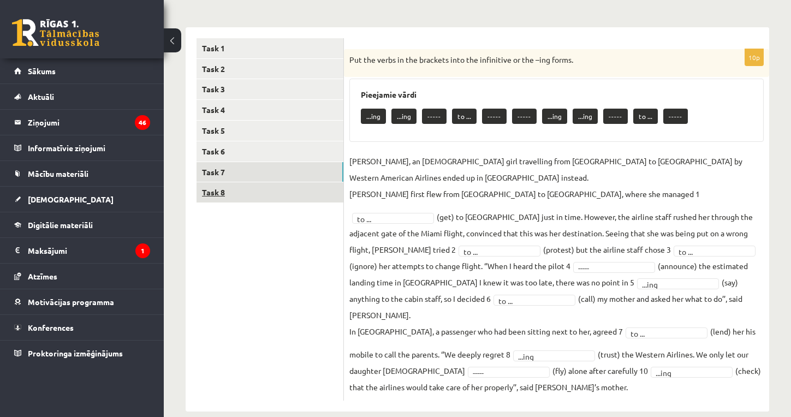
click at [223, 188] on link "Task 8" at bounding box center [270, 192] width 147 height 20
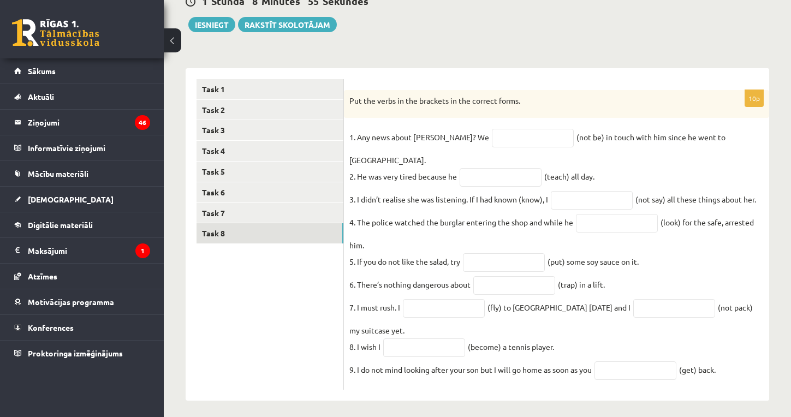
scroll to position [116, 0]
click at [510, 137] on input "text" at bounding box center [533, 138] width 82 height 19
drag, startPoint x: 359, startPoint y: 139, endPoint x: 518, endPoint y: 378, distance: 288.0
click at [518, 378] on div "10p Put the verbs in the brackets in the correct forms. 1. Any news about Georg…" at bounding box center [556, 241] width 425 height 300
click at [349, 97] on div "Put the verbs in the brackets in the correct forms." at bounding box center [556, 105] width 425 height 28
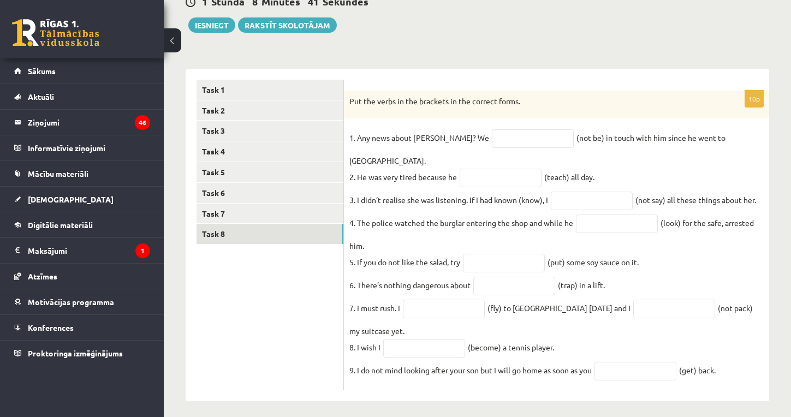
drag, startPoint x: 349, startPoint y: 102, endPoint x: 492, endPoint y: 397, distance: 327.6
click at [492, 397] on div "Angļu valoda 11.b2 JK klase 1. ieskaite , Jorens Renarts Kuļijevs (11.b2 JK) Pa…" at bounding box center [478, 175] width 628 height 498
copy div "Put the verbs in the brackets in the correct forms. 1. Any news about George? W…"
click at [287, 322] on ul "Task 1 Task 2 Task 3 Task 4 Task 5 Task 6 Task 7 Task 8" at bounding box center [270, 235] width 147 height 311
click at [492, 140] on input "text" at bounding box center [533, 138] width 82 height 19
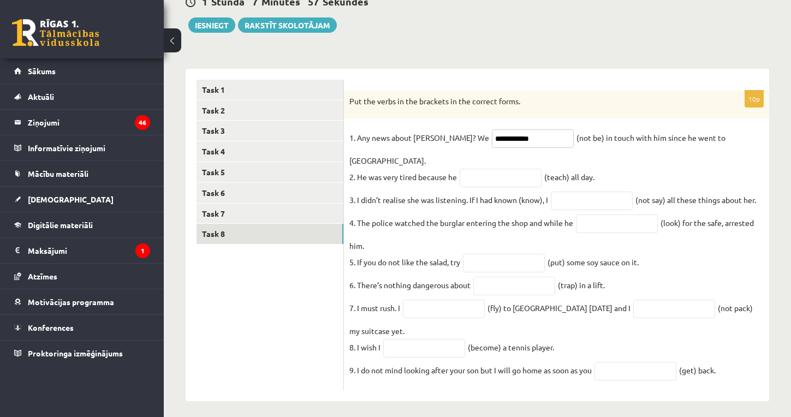
type input "**********"
click at [502, 169] on input "text" at bounding box center [501, 178] width 82 height 19
type input "**********"
click at [576, 192] on input "text" at bounding box center [592, 201] width 82 height 19
type input "**********"
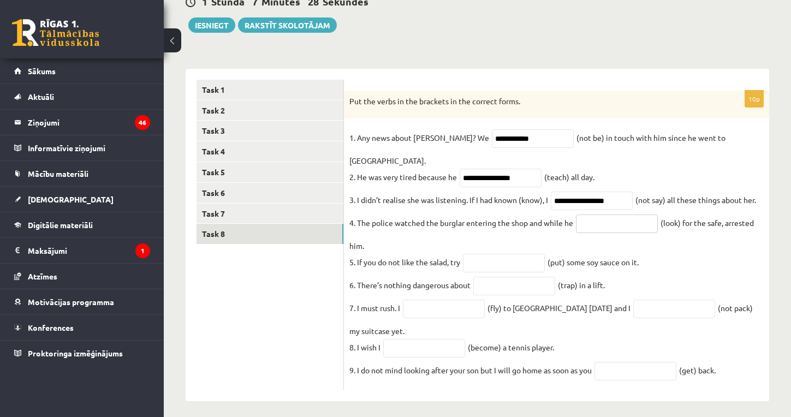
click at [612, 215] on input "text" at bounding box center [617, 224] width 82 height 19
type input "**********"
click at [523, 254] on input "text" at bounding box center [504, 263] width 82 height 19
type input "******"
click at [488, 277] on input "text" at bounding box center [515, 286] width 82 height 19
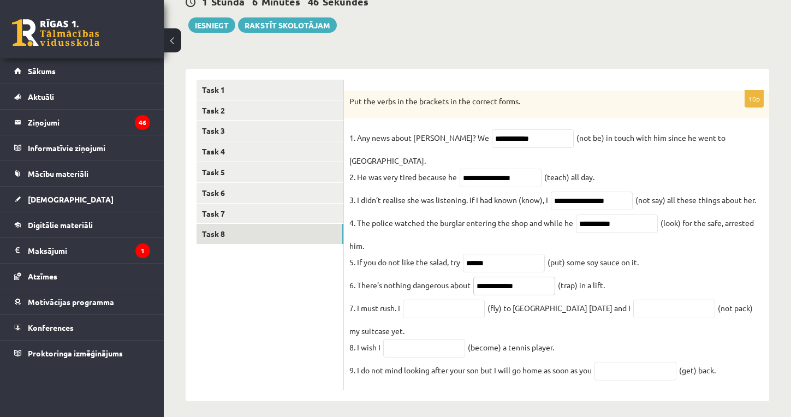
type input "**********"
click at [426, 300] on input "text" at bounding box center [444, 309] width 82 height 19
type input "*********"
click at [634, 303] on input "text" at bounding box center [675, 309] width 82 height 19
type input "**********"
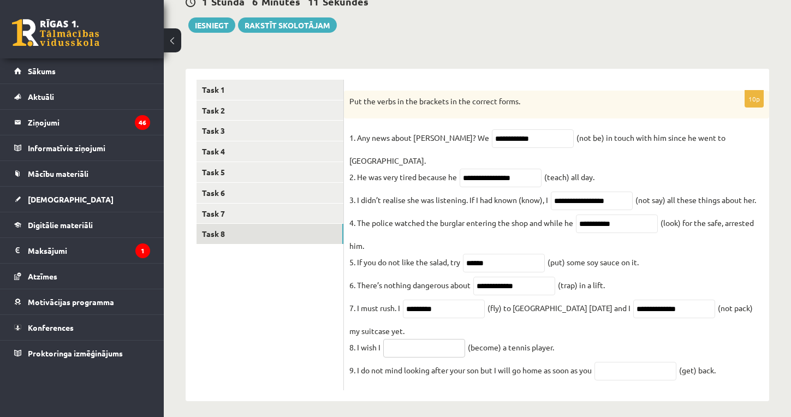
click at [422, 340] on input "text" at bounding box center [424, 348] width 82 height 19
type input "**********"
click at [630, 363] on input "text" at bounding box center [636, 371] width 82 height 19
type input "***"
click at [224, 229] on link "Task 8" at bounding box center [270, 234] width 147 height 20
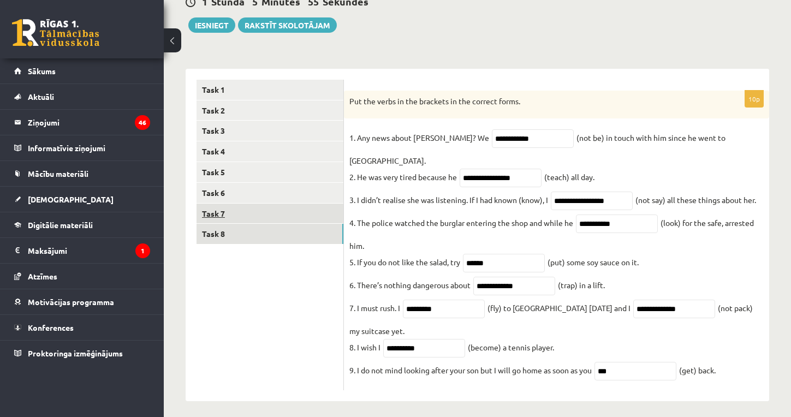
click at [224, 212] on link "Task 7" at bounding box center [270, 214] width 147 height 20
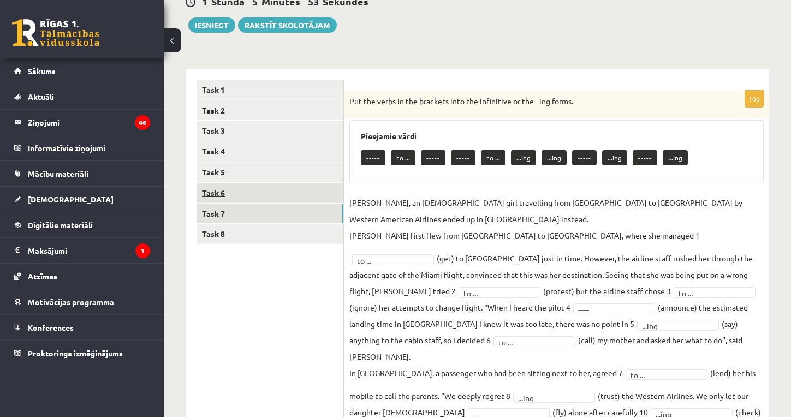
click at [218, 190] on link "Task 6" at bounding box center [270, 193] width 147 height 20
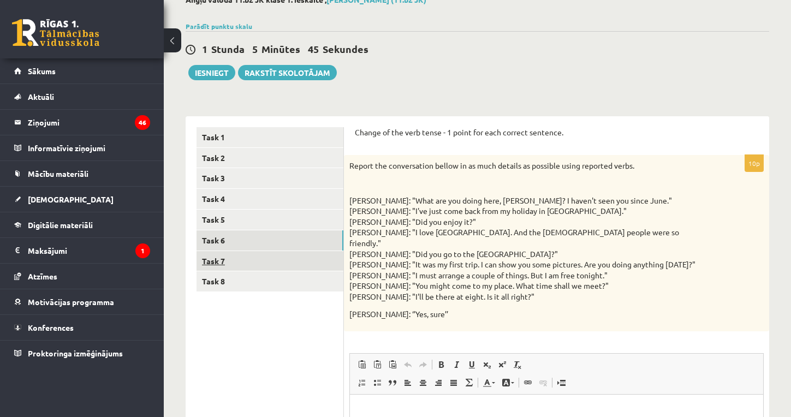
scroll to position [79, 0]
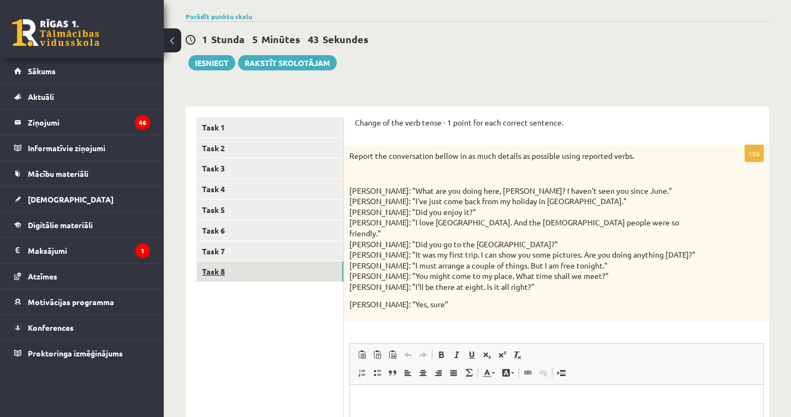
click at [222, 266] on link "Task 8" at bounding box center [270, 272] width 147 height 20
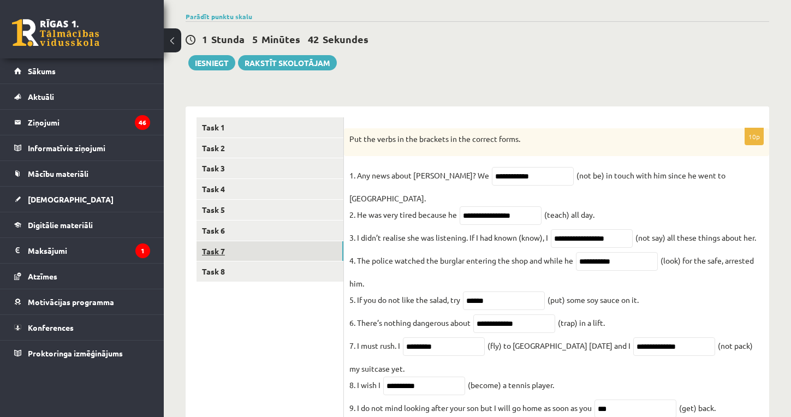
click at [222, 250] on link "Task 7" at bounding box center [270, 251] width 147 height 20
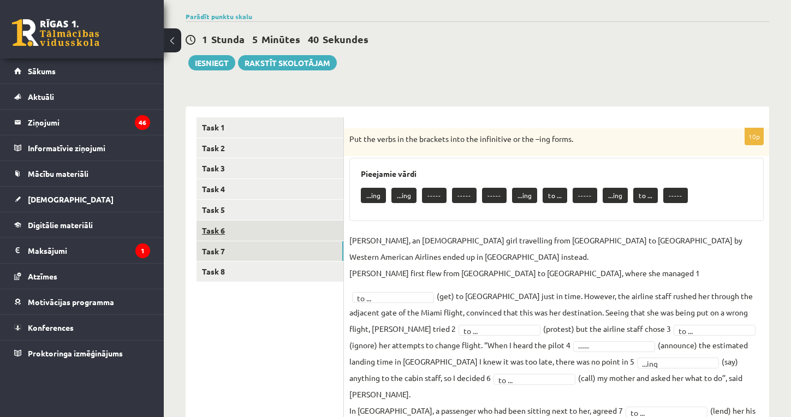
click at [221, 226] on link "Task 6" at bounding box center [270, 231] width 147 height 20
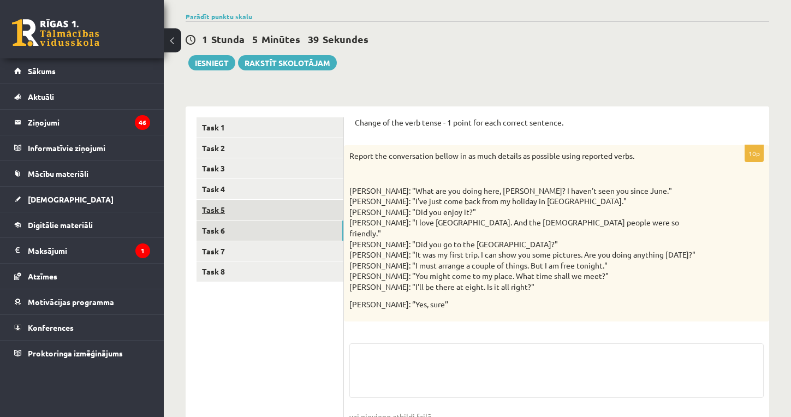
click at [224, 212] on link "Task 5" at bounding box center [270, 210] width 147 height 20
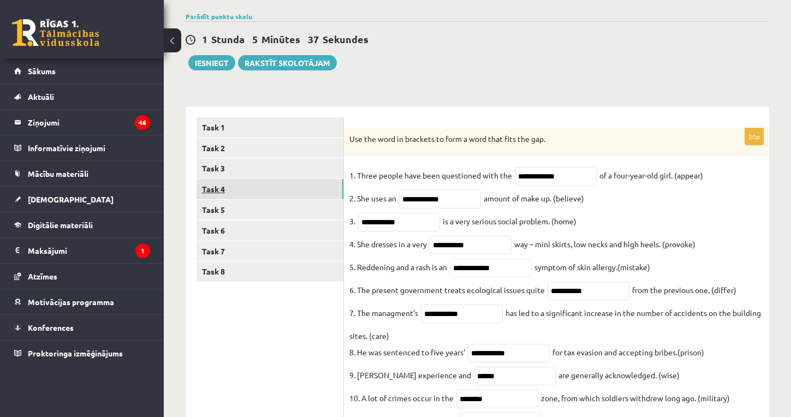
click at [227, 191] on link "Task 4" at bounding box center [270, 189] width 147 height 20
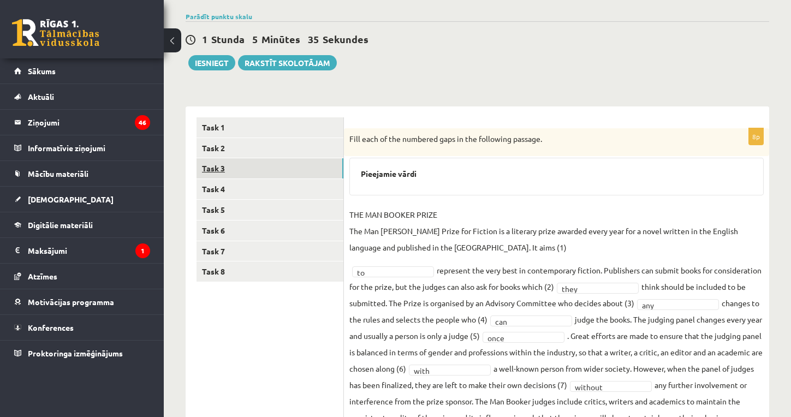
click at [220, 163] on link "Task 3" at bounding box center [270, 168] width 147 height 20
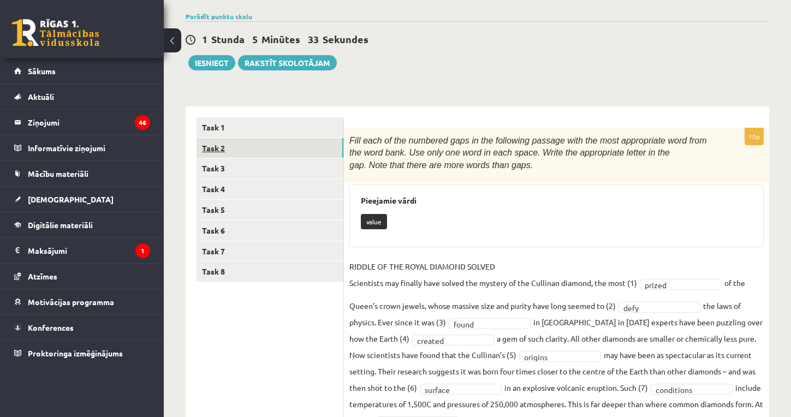
click at [221, 150] on link "Task 2" at bounding box center [270, 148] width 147 height 20
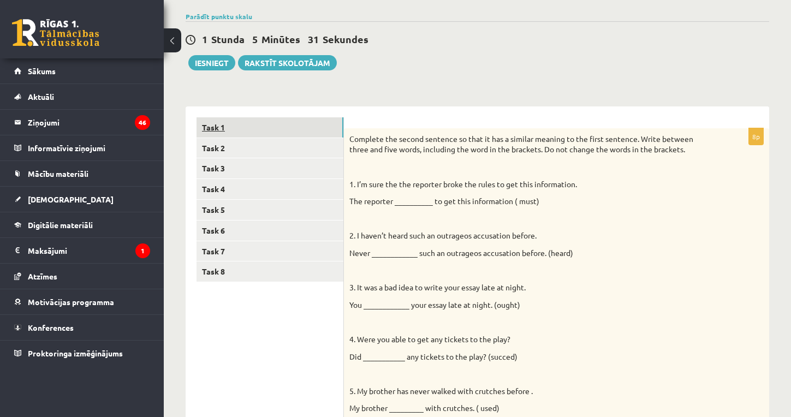
click at [222, 127] on link "Task 1" at bounding box center [270, 127] width 147 height 20
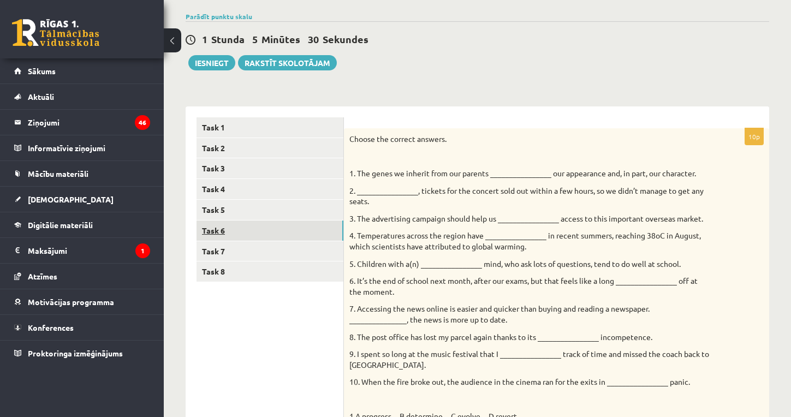
click at [235, 226] on link "Task 6" at bounding box center [270, 231] width 147 height 20
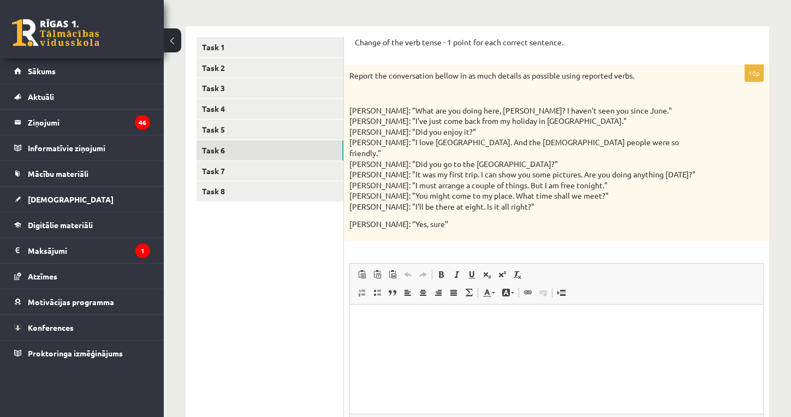
scroll to position [161, 0]
drag, startPoint x: 347, startPoint y: 62, endPoint x: 374, endPoint y: 45, distance: 31.2
click at [374, 45] on div "Change of the verb tense - 1 point for each correct sentence. 10p Report the co…" at bounding box center [556, 262] width 425 height 475
click at [374, 45] on p "Change of the verb tense - 1 point for each correct sentence." at bounding box center [557, 41] width 404 height 11
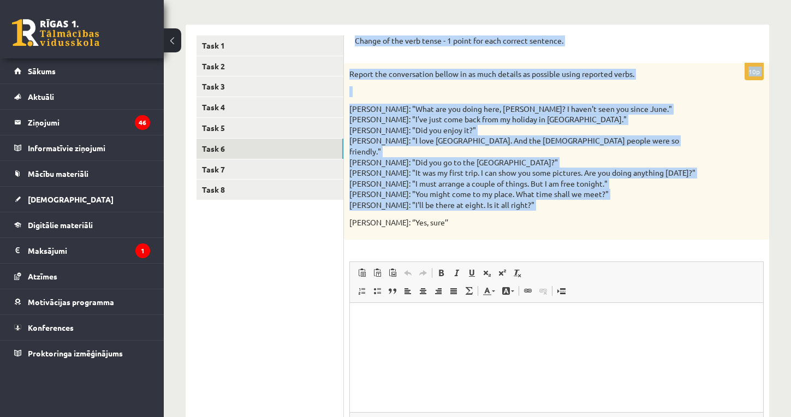
drag, startPoint x: 353, startPoint y: 36, endPoint x: 419, endPoint y: 197, distance: 173.9
click at [419, 197] on div "Change of the verb tense - 1 point for each correct sentence. 10p Report the co…" at bounding box center [556, 262] width 425 height 475
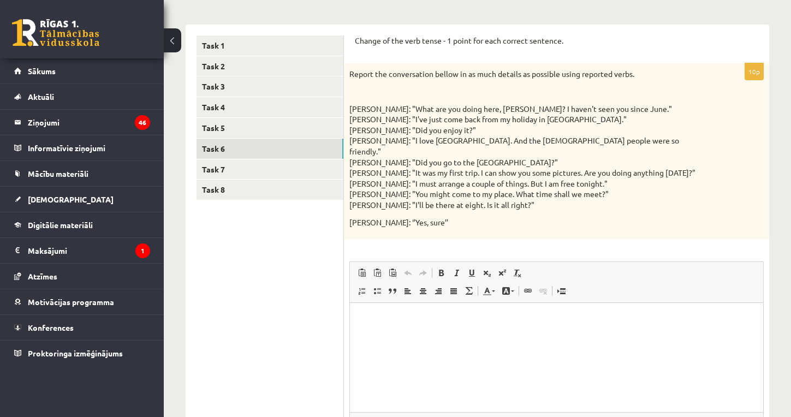
click at [418, 164] on p "Mike: "What are you doing here, Liz? I haven't seen you since June." Liz: "I've…" at bounding box center [530, 157] width 360 height 107
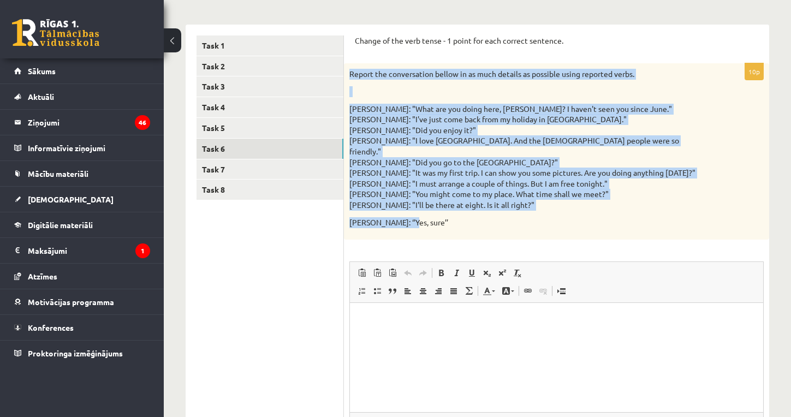
drag, startPoint x: 351, startPoint y: 68, endPoint x: 431, endPoint y: 211, distance: 164.1
click at [431, 211] on div "Report the conversation bellow in as much details as possible using reported ve…" at bounding box center [556, 151] width 425 height 176
copy div "Report the conversation bellow in as much details as possible using reported ve…"
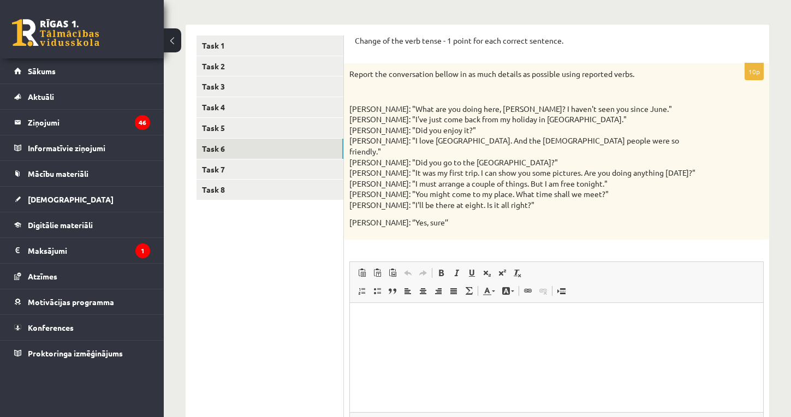
click at [317, 226] on ul "Task 1 Task 2 Task 3 Task 4 Task 5 Task 6 Task 7 Task 8" at bounding box center [270, 262] width 147 height 453
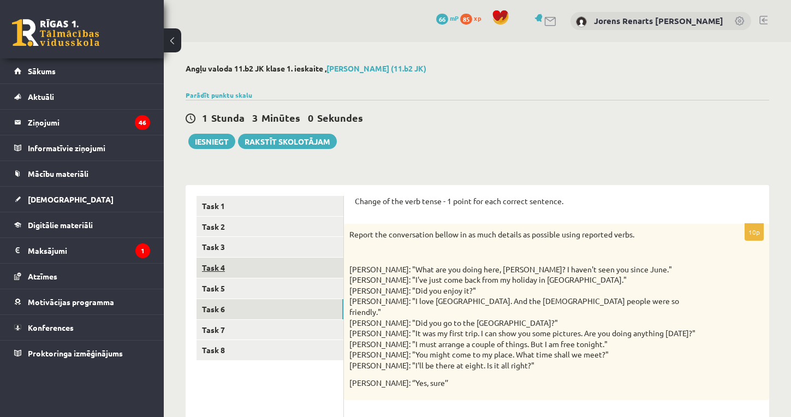
scroll to position [0, 0]
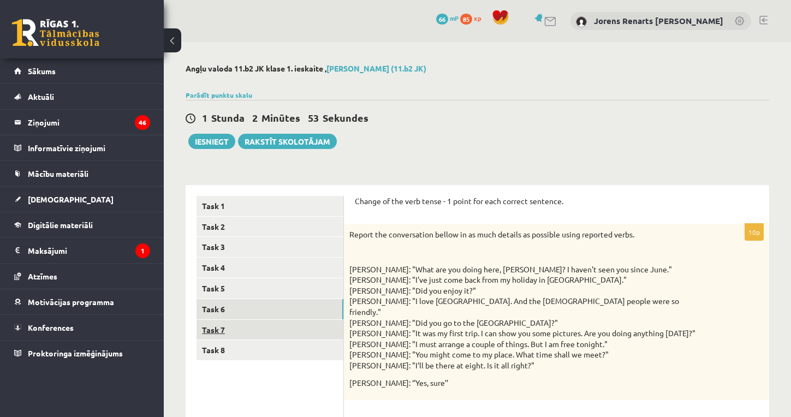
click at [212, 322] on link "Task 7" at bounding box center [270, 330] width 147 height 20
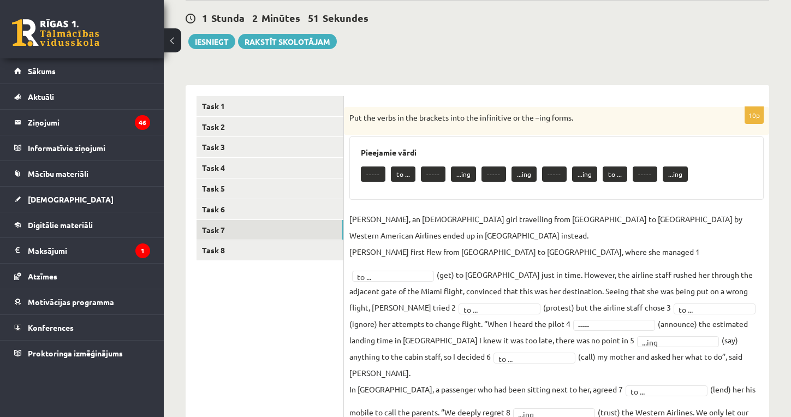
scroll to position [106, 0]
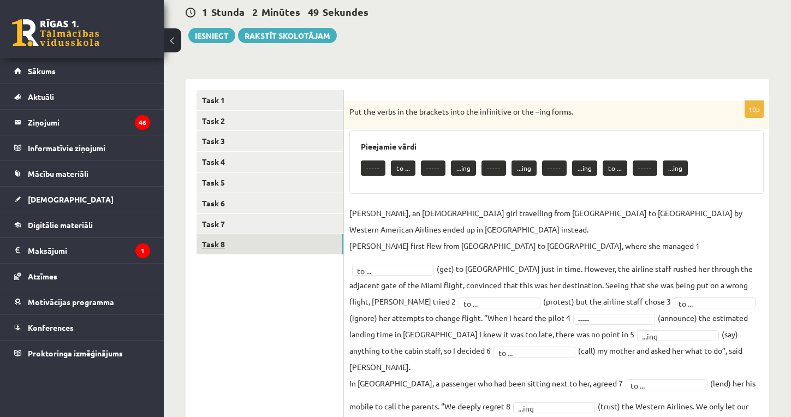
click at [222, 237] on link "Task 8" at bounding box center [270, 244] width 147 height 20
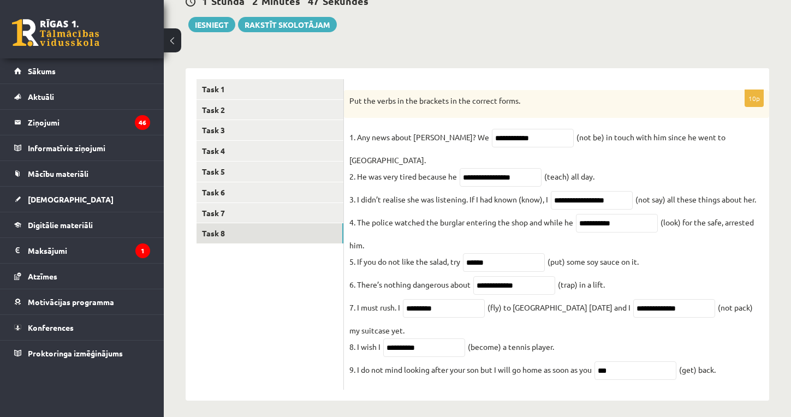
scroll to position [107, 0]
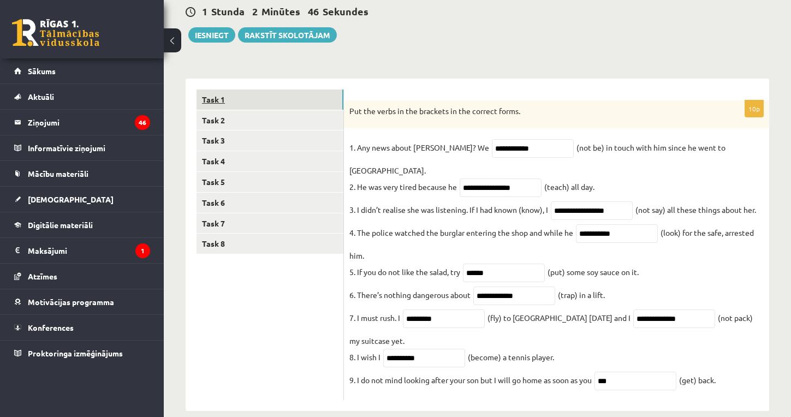
click at [224, 103] on link "Task 1" at bounding box center [270, 100] width 147 height 20
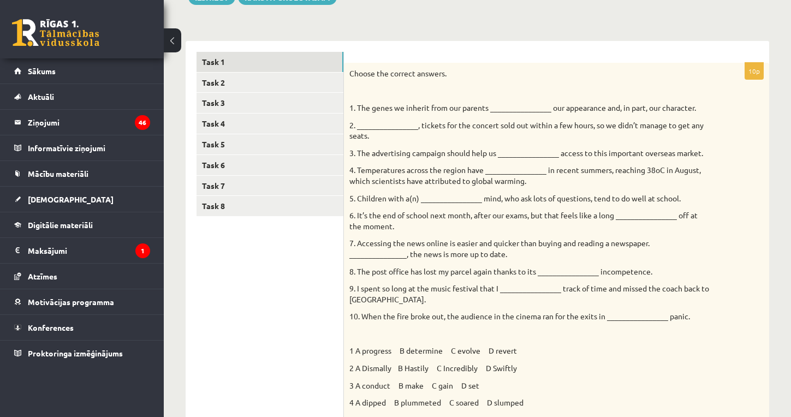
scroll to position [131, 0]
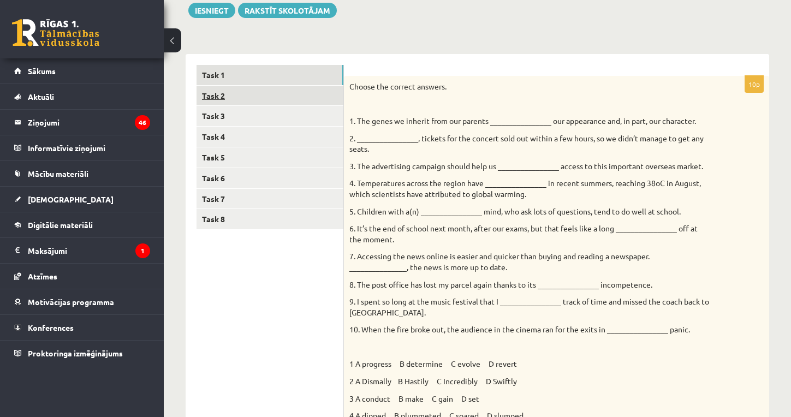
click at [218, 100] on link "Task 2" at bounding box center [270, 96] width 147 height 20
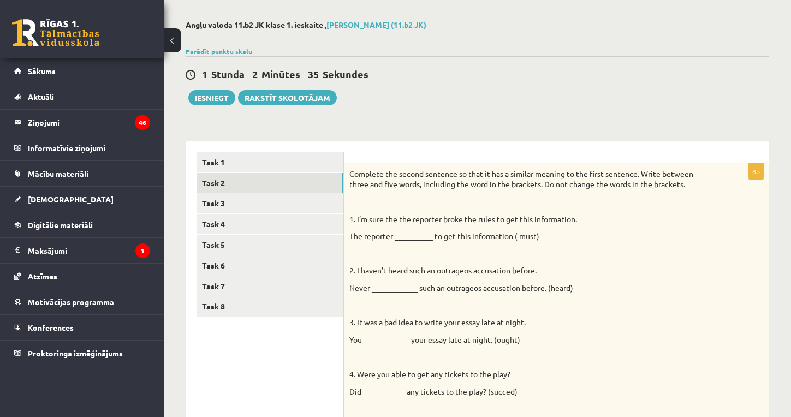
scroll to position [31, 0]
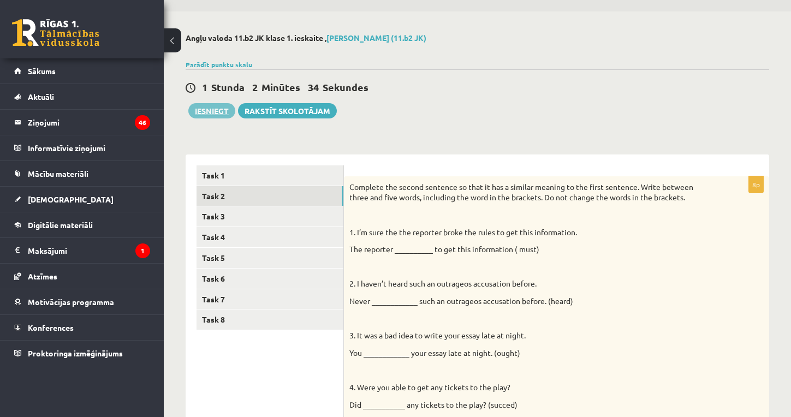
click at [219, 114] on button "Iesniegt" at bounding box center [211, 110] width 47 height 15
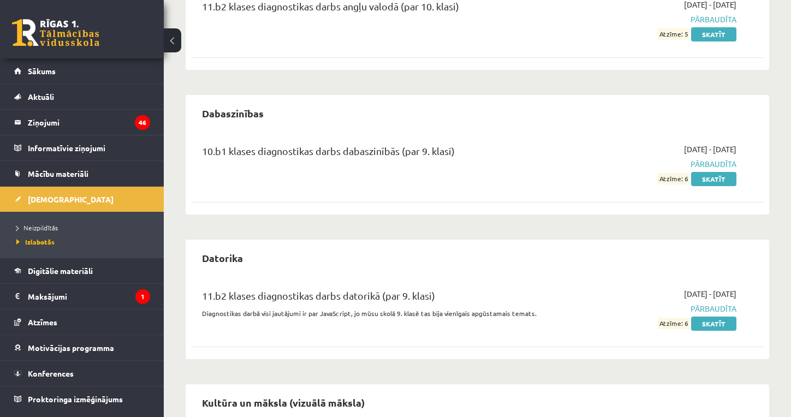
scroll to position [240, 0]
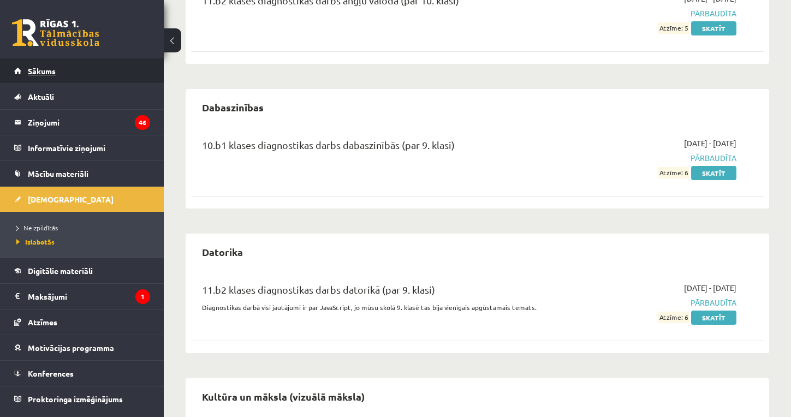
click at [52, 70] on span "Sākums" at bounding box center [42, 71] width 28 height 10
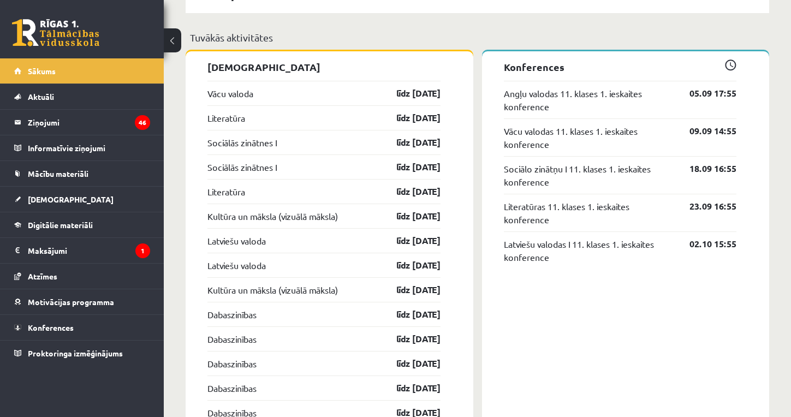
scroll to position [958, 0]
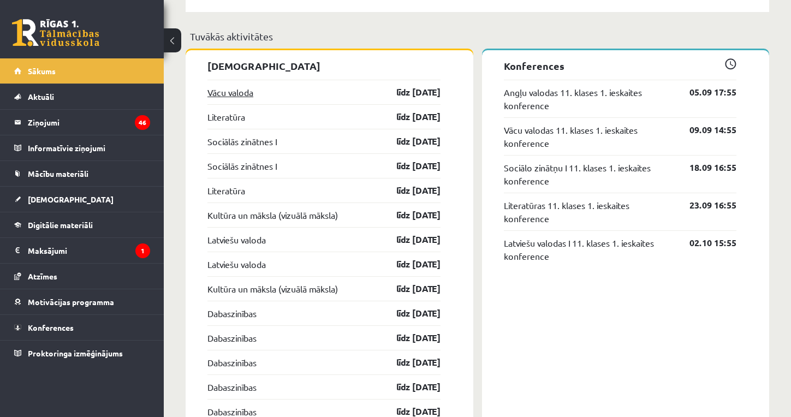
click at [243, 93] on link "Vācu valoda" at bounding box center [231, 92] width 46 height 13
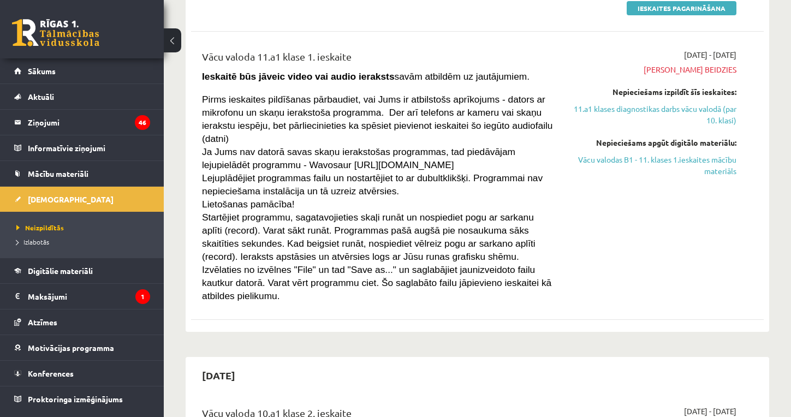
scroll to position [664, 0]
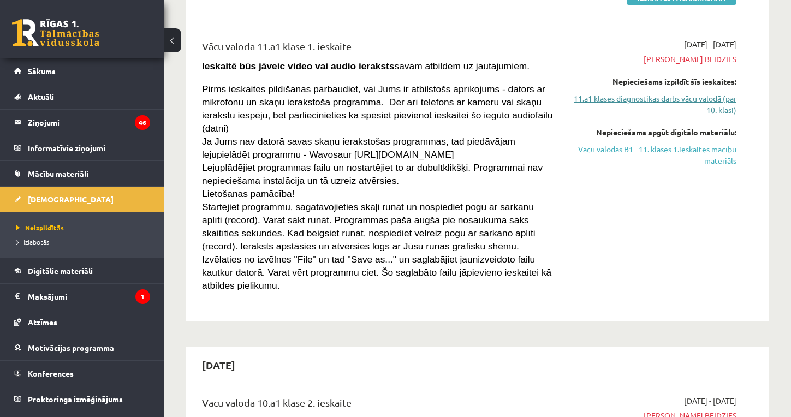
click at [692, 93] on link "11.a1 klases diagnostikas darbs vācu valodā (par 10. klasi)" at bounding box center [653, 104] width 167 height 23
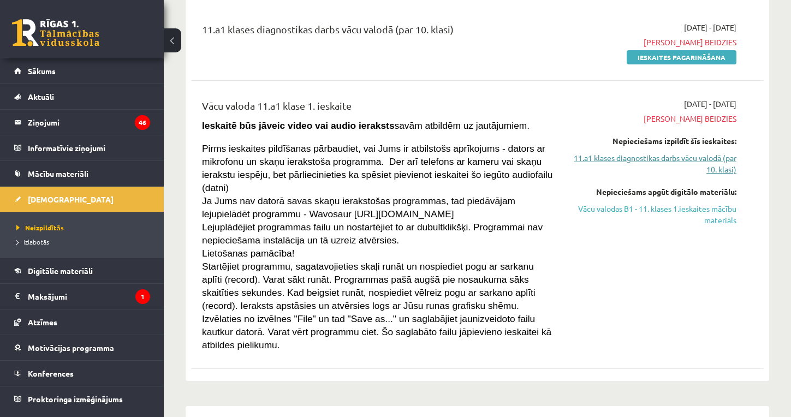
click at [671, 152] on link "11.a1 klases diagnostikas darbs vācu valodā (par 10. klasi)" at bounding box center [653, 163] width 167 height 23
click at [697, 203] on link "Vācu valodas B1 - 11. klases 1.ieskaites mācību materiāls" at bounding box center [653, 214] width 167 height 23
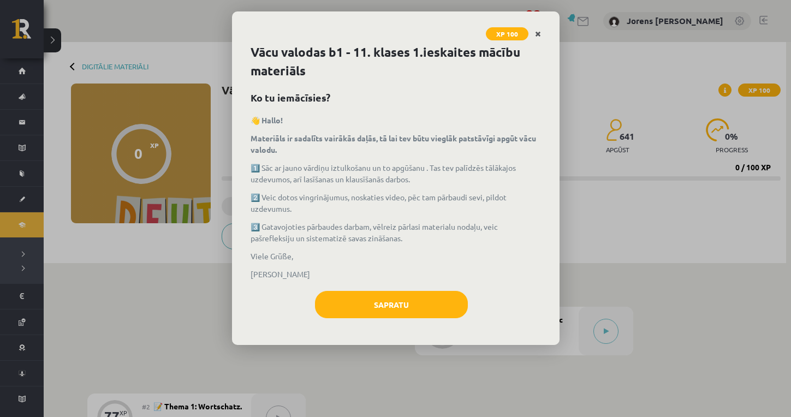
click at [540, 33] on icon "Close" at bounding box center [538, 35] width 6 height 8
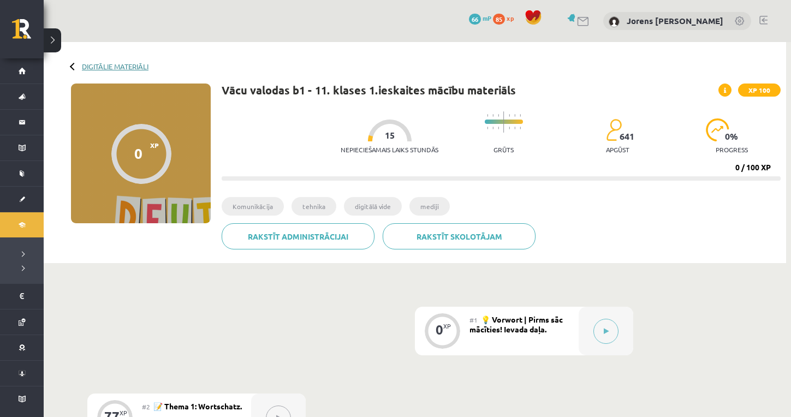
click at [138, 69] on link "Digitālie materiāli" at bounding box center [115, 66] width 67 height 8
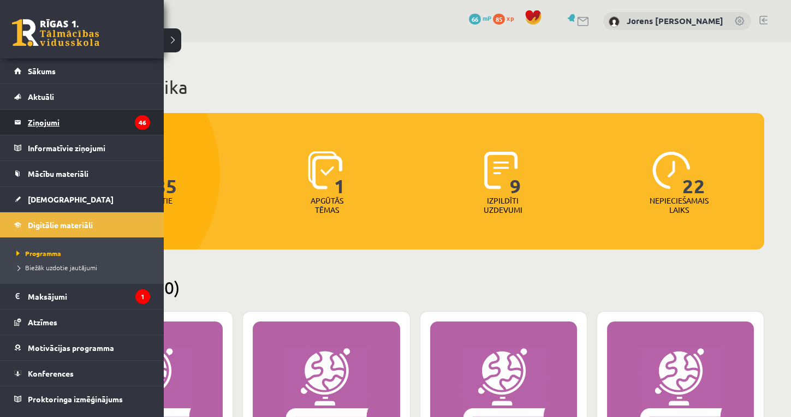
click at [48, 123] on legend "Ziņojumi 46" at bounding box center [89, 122] width 122 height 25
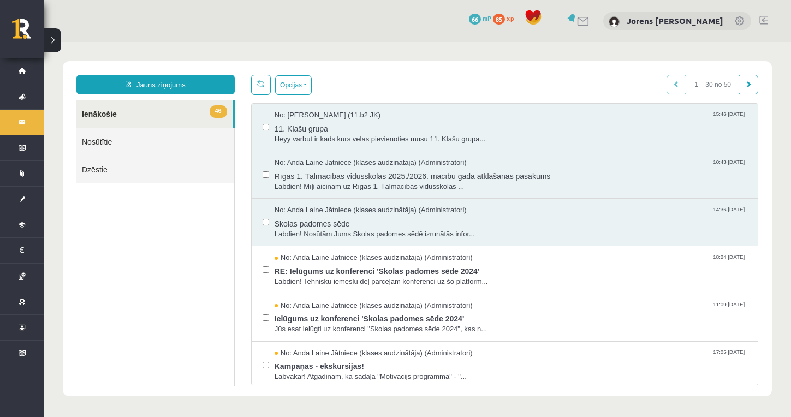
click at [764, 21] on link at bounding box center [764, 20] width 8 height 9
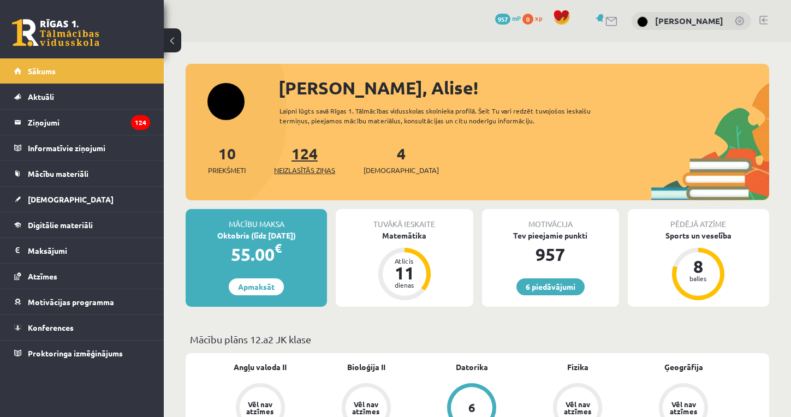
click at [319, 152] on link "124 Neizlasītās ziņas" at bounding box center [304, 160] width 61 height 32
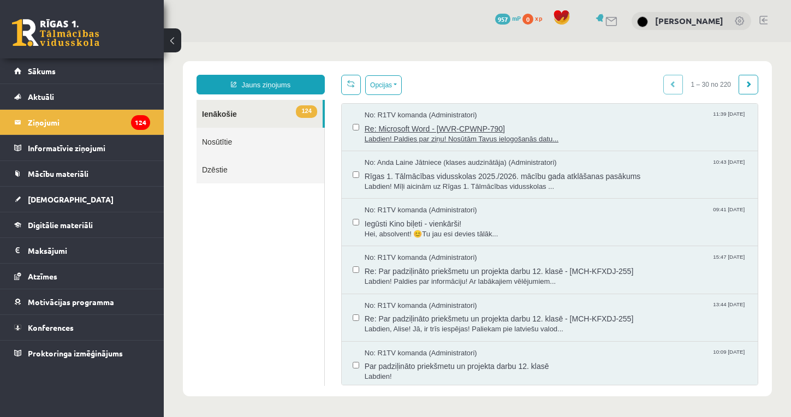
click at [398, 138] on span "Labdien! Paldies par ziņu! Nosūtām Tavus ielogošanās datu..." at bounding box center [556, 139] width 382 height 10
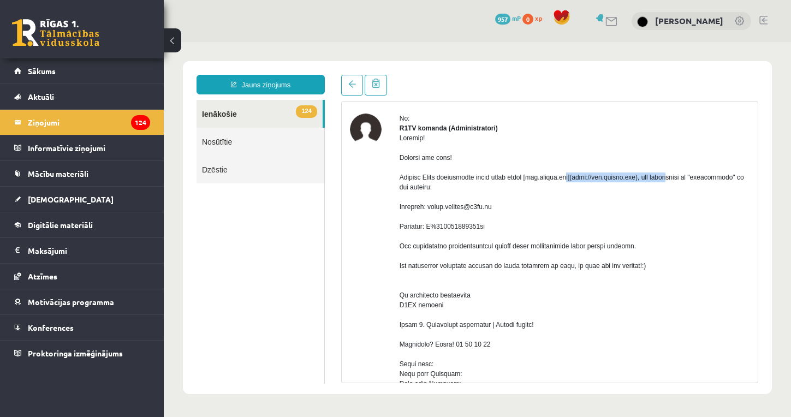
drag, startPoint x: 668, startPoint y: 188, endPoint x: 545, endPoint y: 187, distance: 122.9
click at [545, 187] on div at bounding box center [575, 408] width 350 height 551
drag, startPoint x: 507, startPoint y: 216, endPoint x: 435, endPoint y: 218, distance: 71.6
click at [435, 218] on div at bounding box center [575, 408] width 350 height 551
copy div "[EMAIL_ADDRESS][DOMAIN_NAME]"
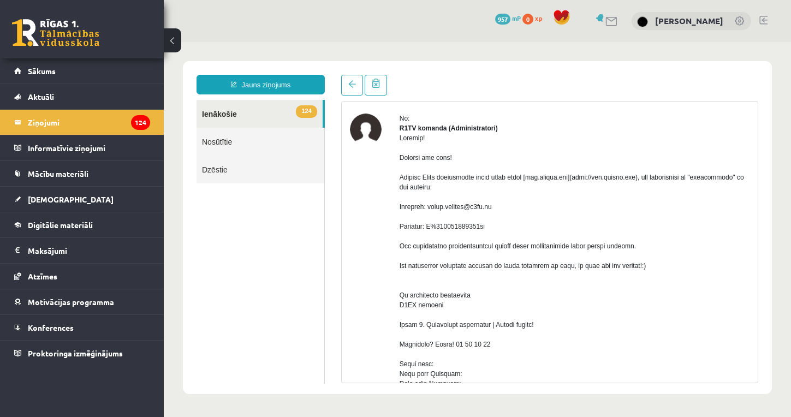
click at [476, 246] on div at bounding box center [575, 408] width 350 height 551
click at [474, 240] on div at bounding box center [575, 408] width 350 height 551
click at [38, 197] on span "[DEMOGRAPHIC_DATA]" at bounding box center [71, 199] width 86 height 10
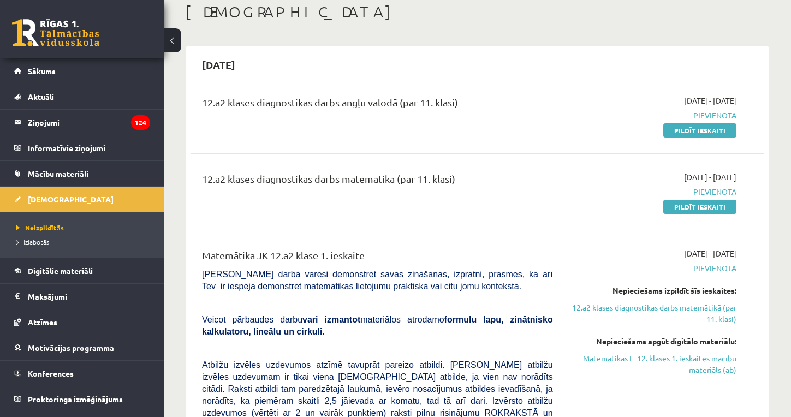
scroll to position [113, 0]
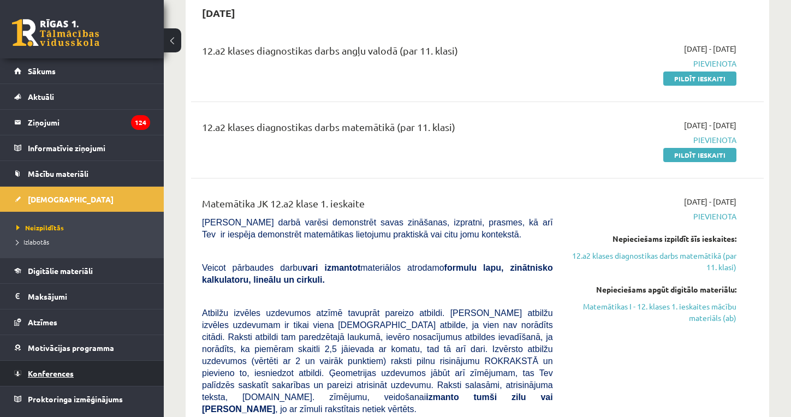
click at [102, 369] on link "Konferences" at bounding box center [82, 373] width 136 height 25
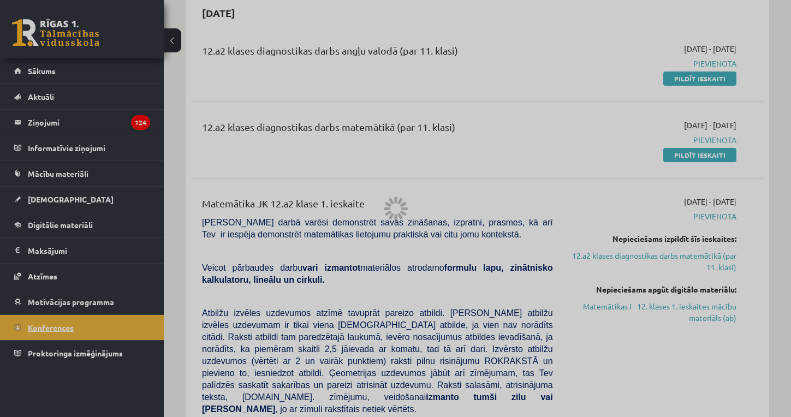
scroll to position [104, 0]
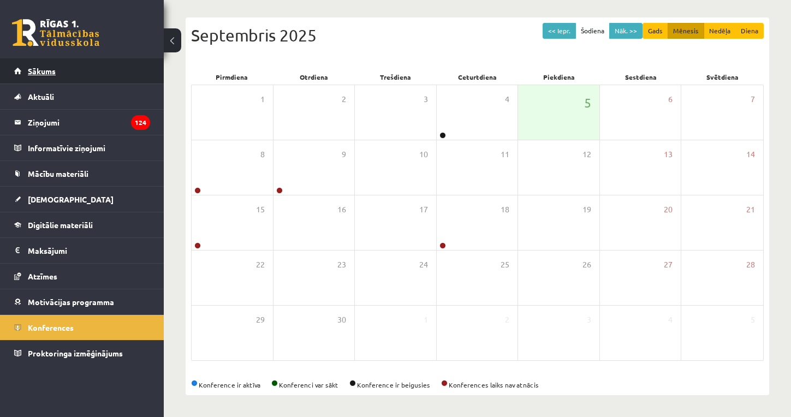
click at [60, 72] on link "Sākums" at bounding box center [82, 70] width 136 height 25
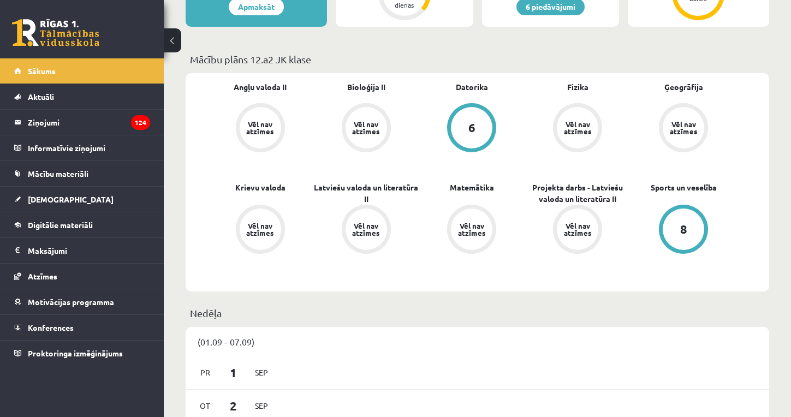
scroll to position [282, 0]
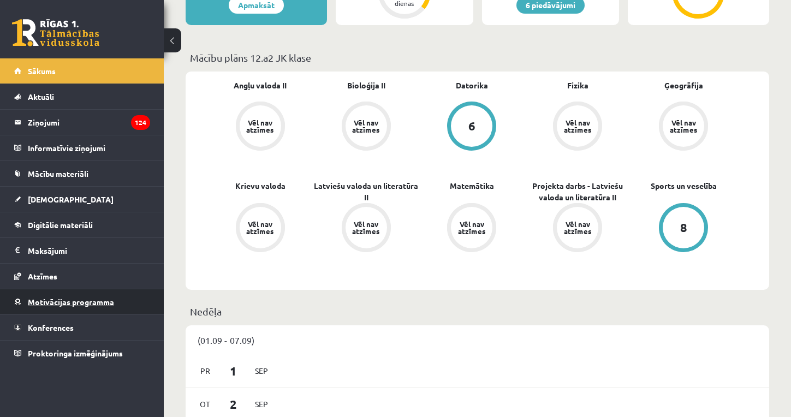
click at [52, 304] on span "Motivācijas programma" at bounding box center [71, 302] width 86 height 10
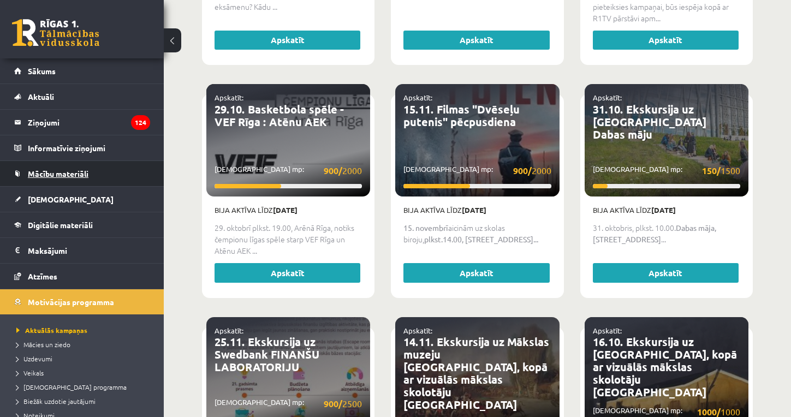
click at [36, 174] on span "Mācību materiāli" at bounding box center [58, 174] width 61 height 10
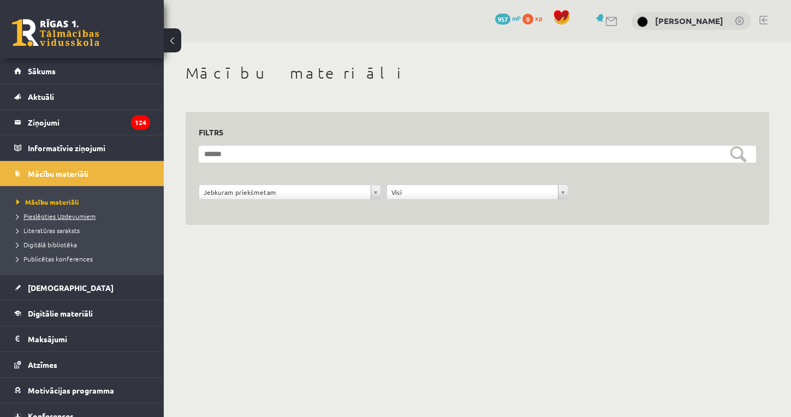
click at [48, 217] on span "Pieslēgties Uzdevumiem" at bounding box center [55, 216] width 79 height 9
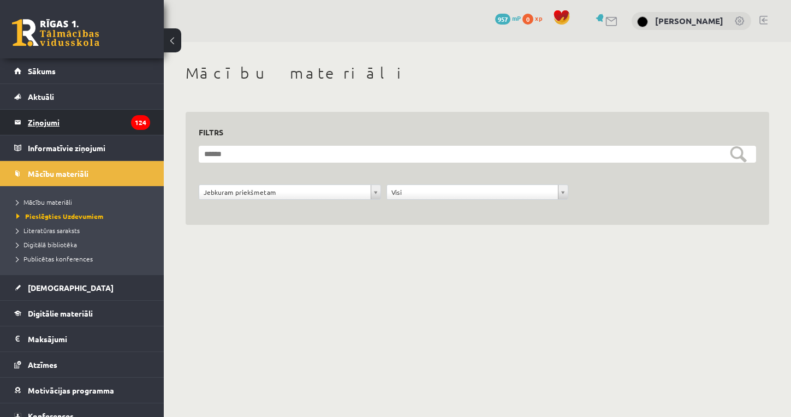
click at [74, 120] on legend "Ziņojumi 124" at bounding box center [89, 122] width 122 height 25
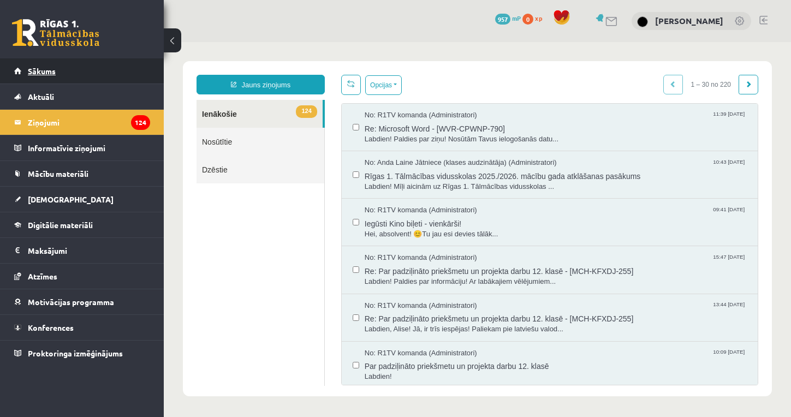
click at [42, 70] on span "Sākums" at bounding box center [42, 71] width 28 height 10
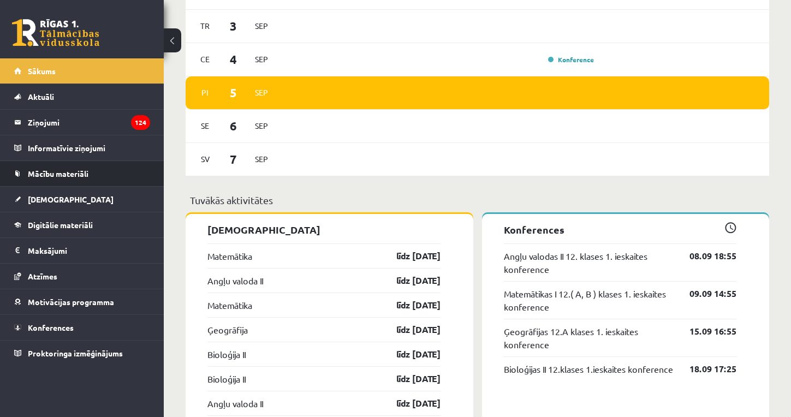
scroll to position [692, 0]
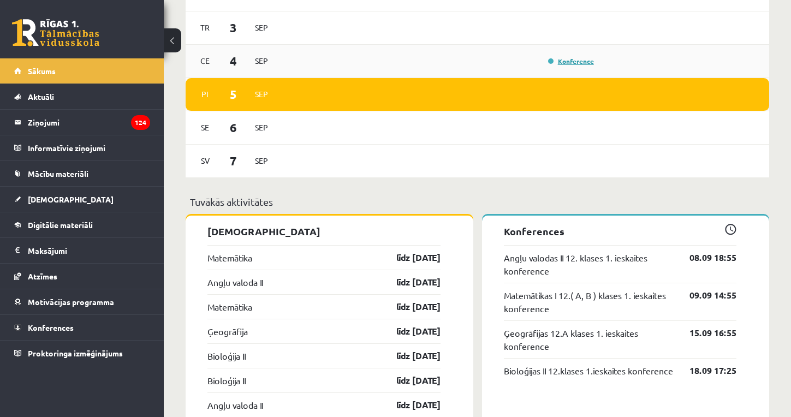
click at [555, 62] on link "Konference" at bounding box center [571, 61] width 46 height 9
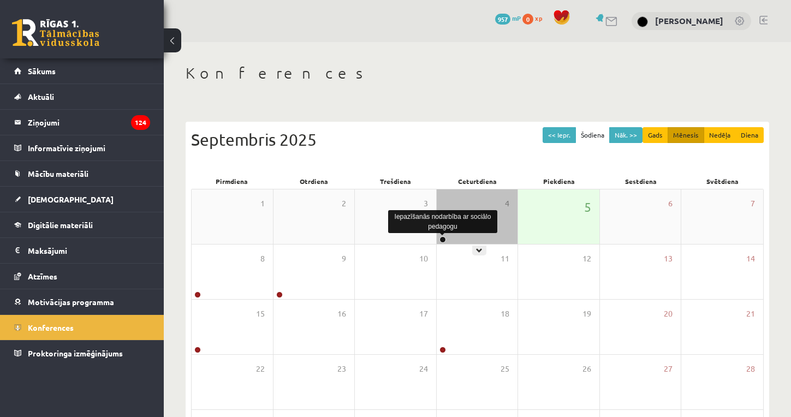
click at [441, 239] on link at bounding box center [443, 239] width 7 height 7
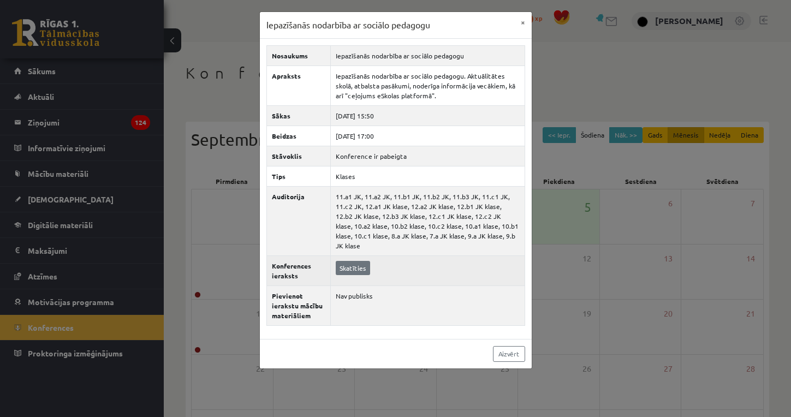
click at [336, 262] on link "Skatīties" at bounding box center [353, 268] width 34 height 14
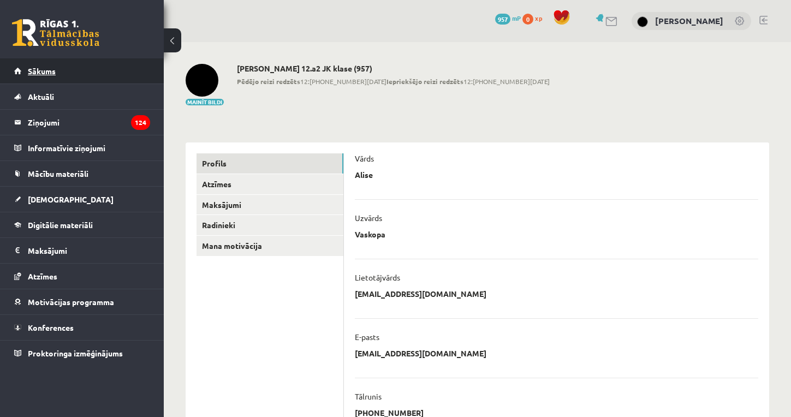
click at [87, 72] on link "Sākums" at bounding box center [82, 70] width 136 height 25
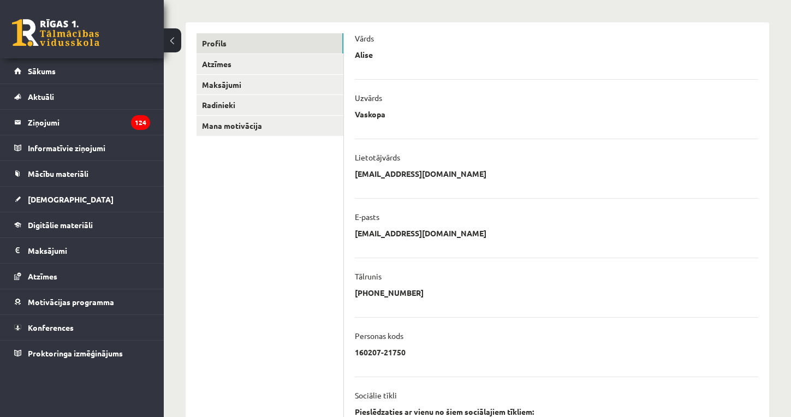
click at [110, 44] on div "0 Dāvanas 957 mP 0 xp" at bounding box center [82, 29] width 164 height 58
click at [33, 70] on span "Sākums" at bounding box center [42, 71] width 28 height 10
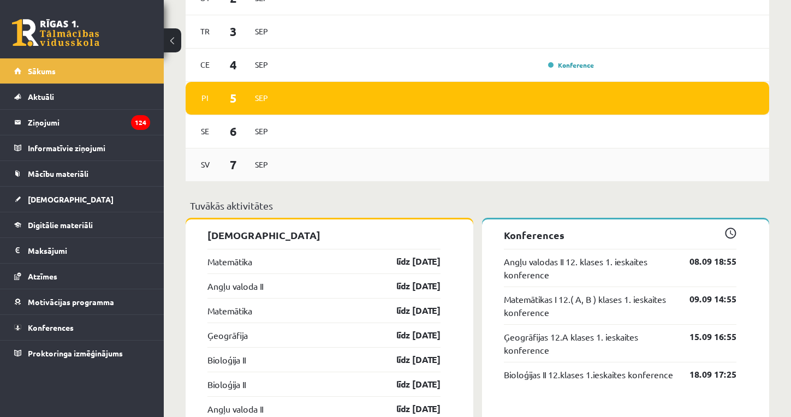
scroll to position [689, 0]
